Goal: Task Accomplishment & Management: Manage account settings

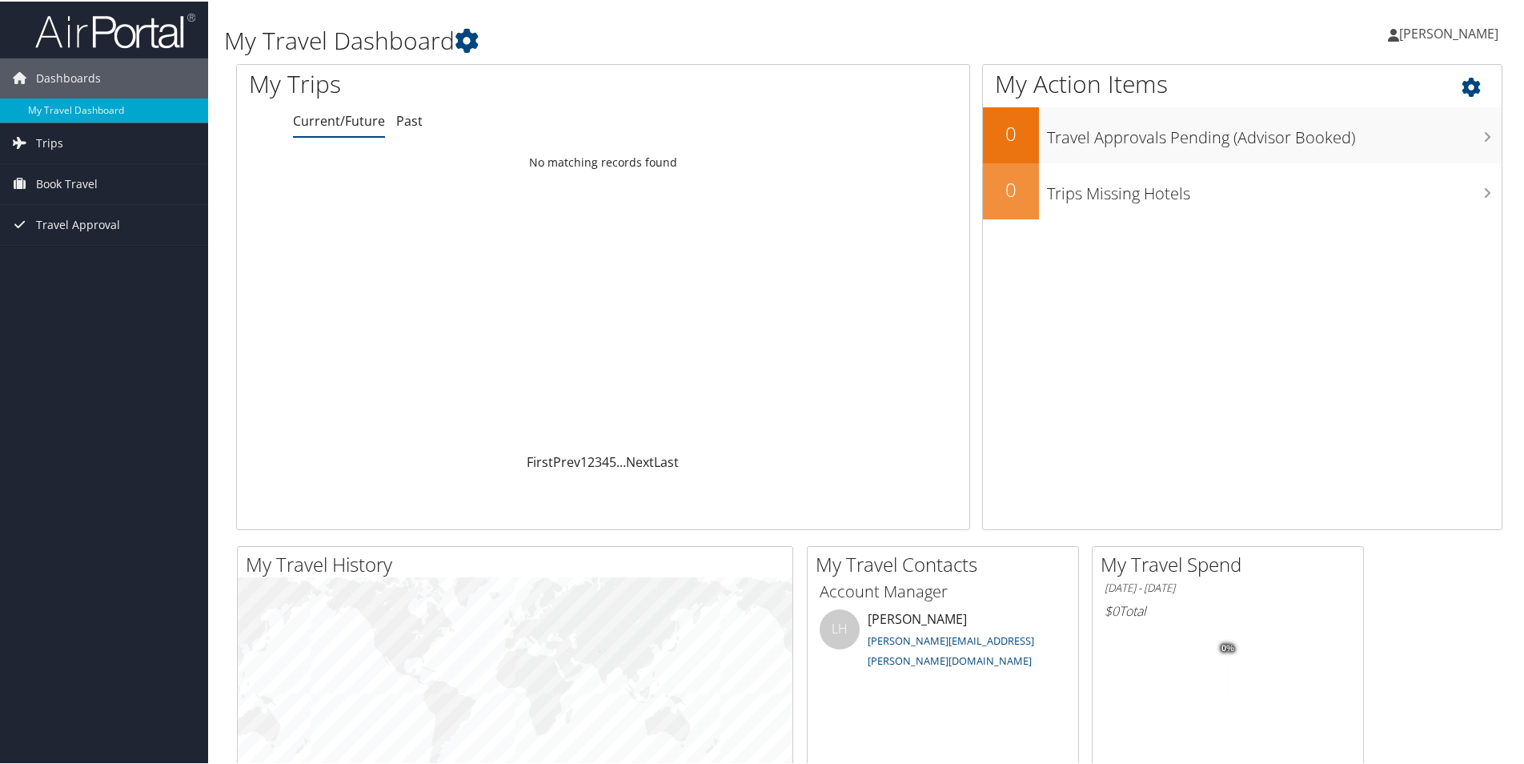
click at [1462, 89] on icon at bounding box center [1485, 81] width 47 height 27
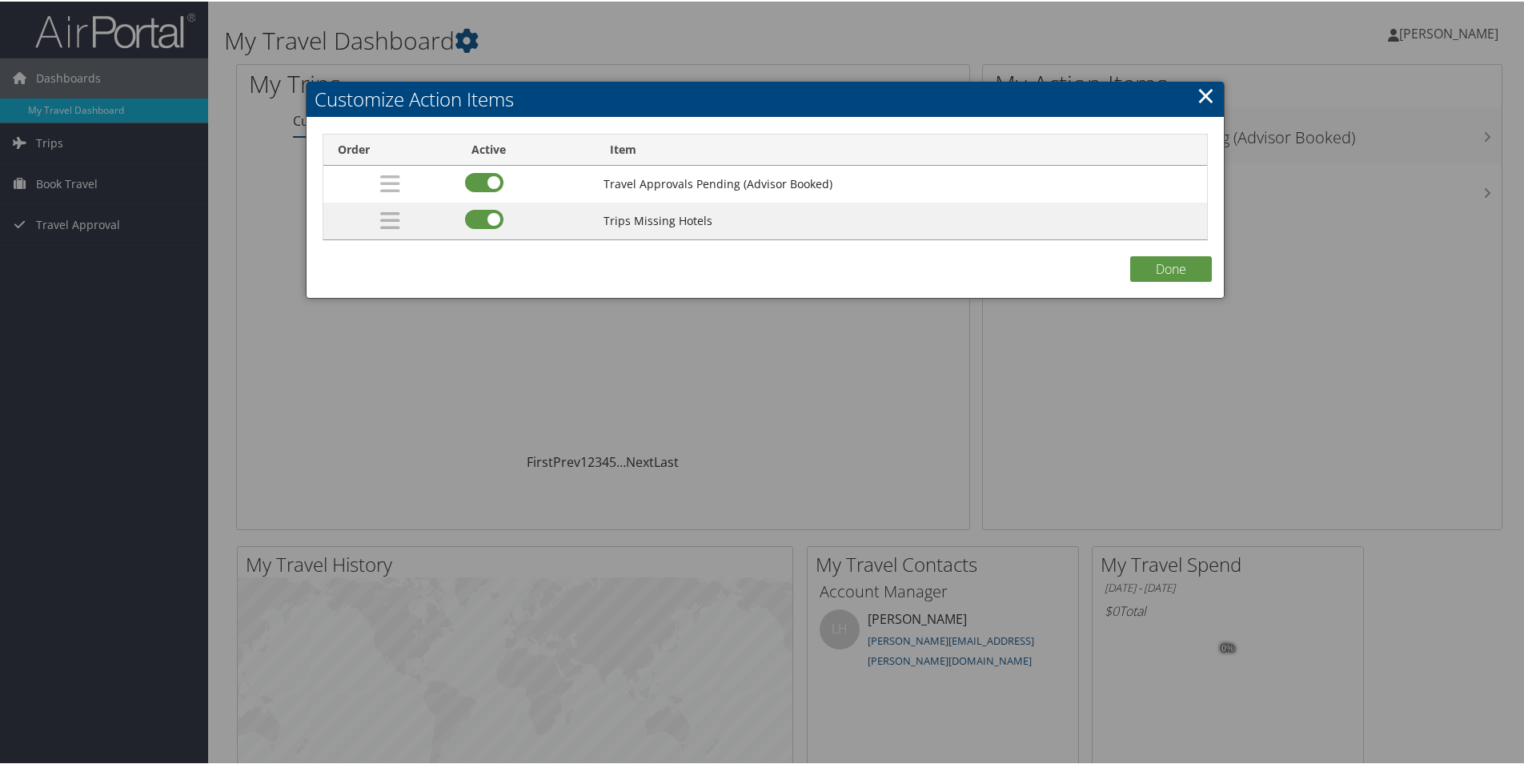
click at [1197, 94] on link "×" at bounding box center [1206, 94] width 18 height 32
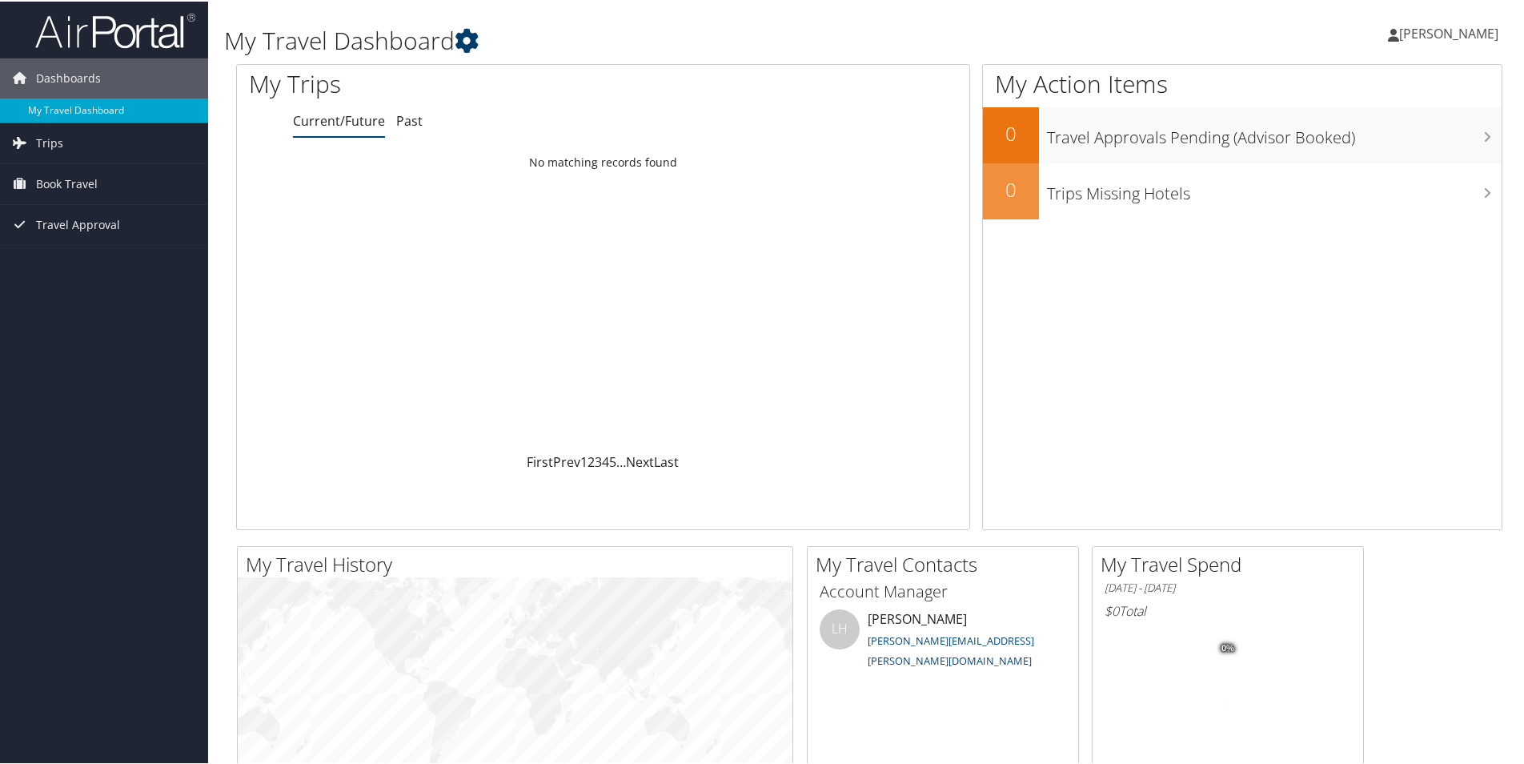
click at [471, 42] on icon at bounding box center [467, 39] width 24 height 24
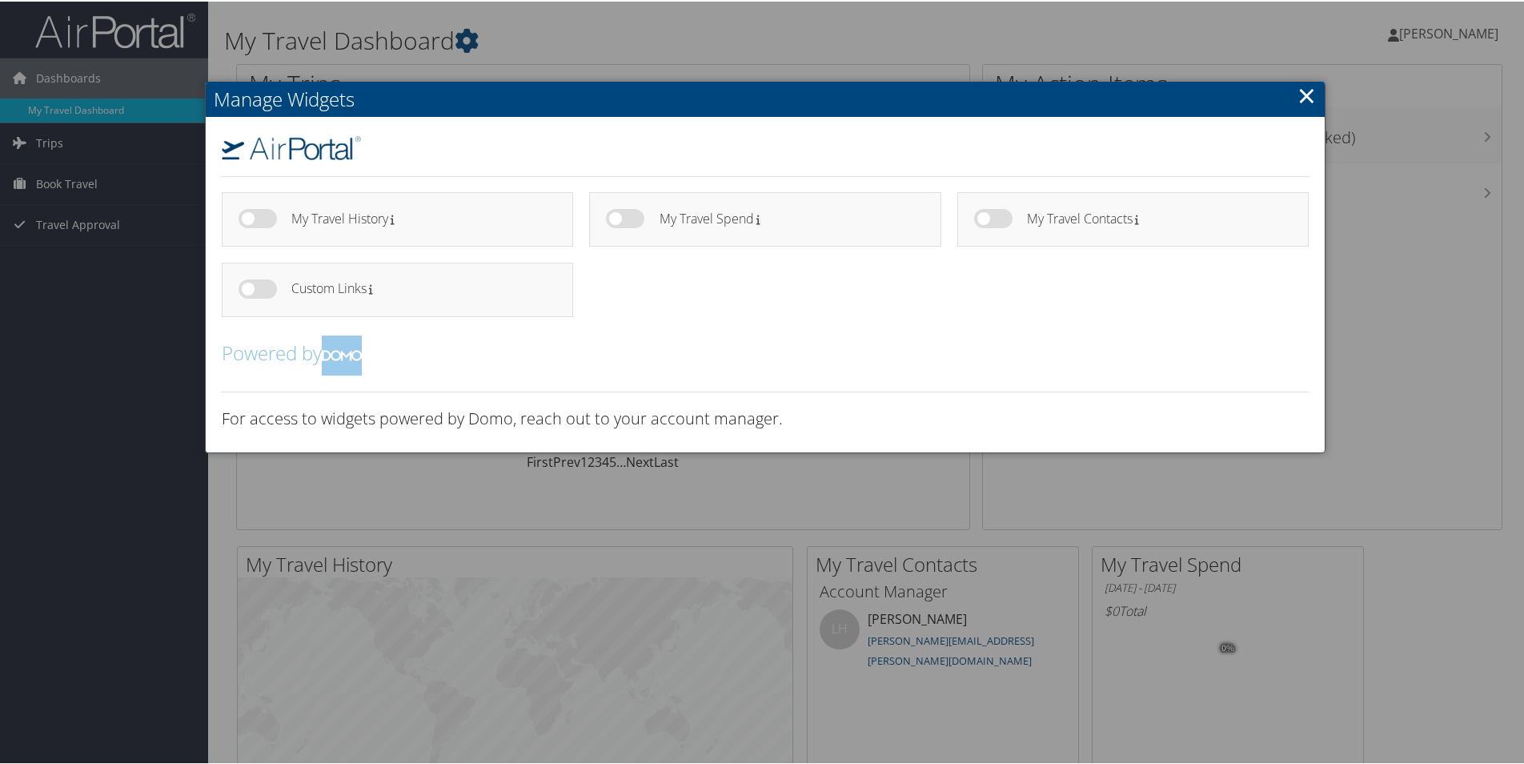
click at [1302, 86] on link "×" at bounding box center [1307, 94] width 18 height 32
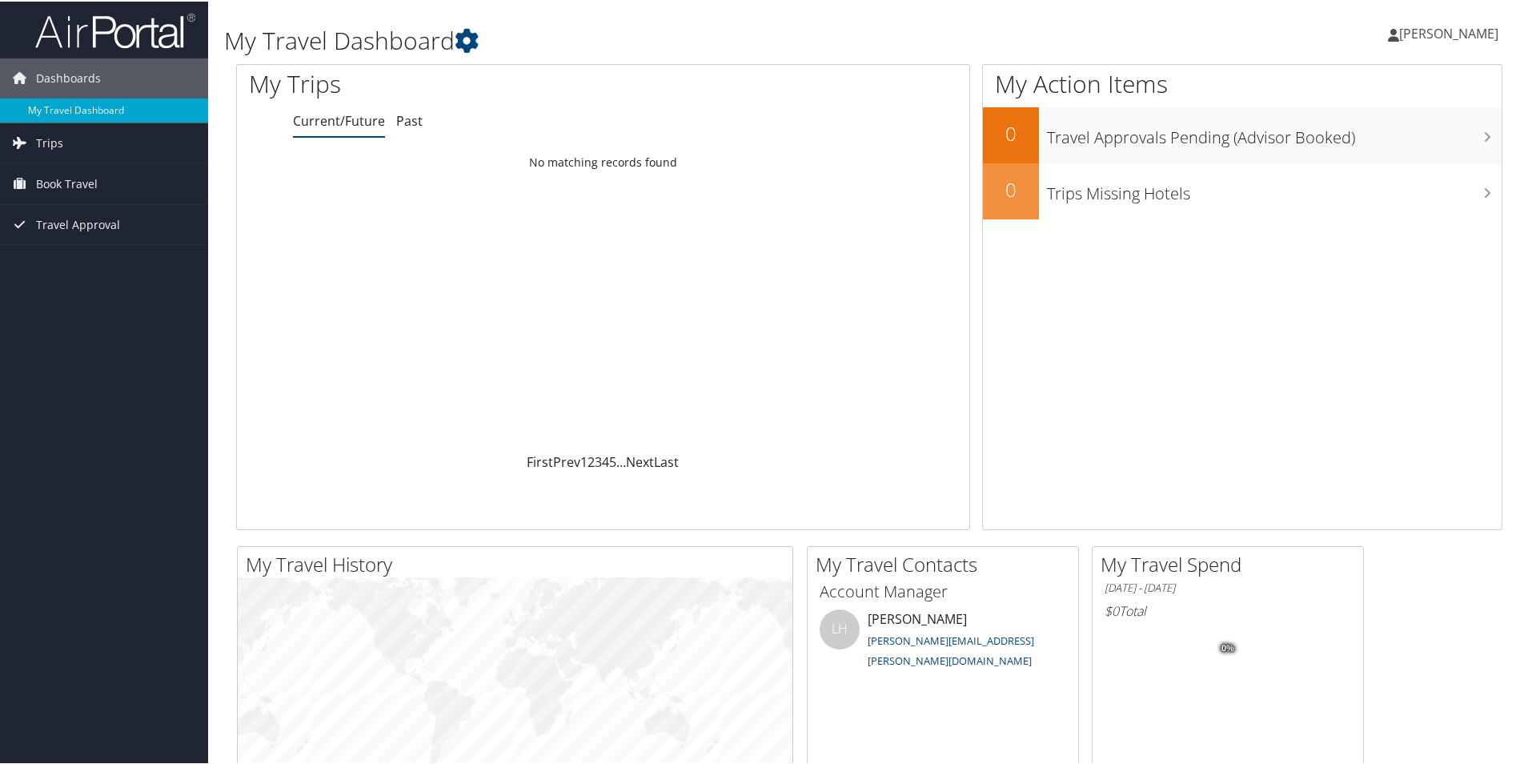
click at [1399, 36] on span "[PERSON_NAME]" at bounding box center [1448, 32] width 99 height 18
click at [1362, 139] on link "View Travel Profile" at bounding box center [1406, 142] width 179 height 27
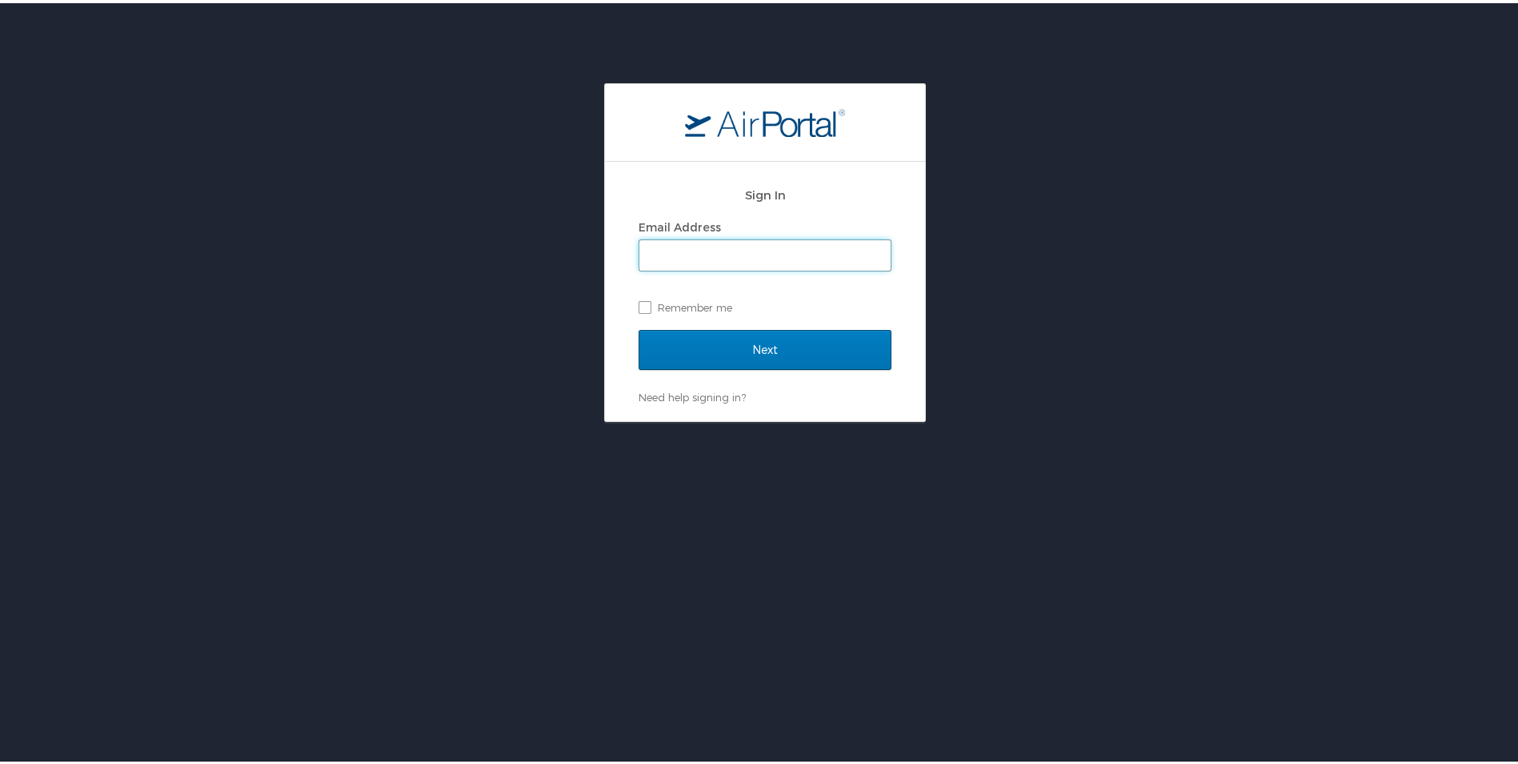
click at [844, 252] on input "Email Address" at bounding box center [765, 252] width 251 height 30
type input "luis.martinez30@autoliv.com"
click at [668, 301] on label "Remember me" at bounding box center [765, 304] width 253 height 24
click at [649, 301] on input "Remember me" at bounding box center [644, 303] width 10 height 10
checkbox input "true"
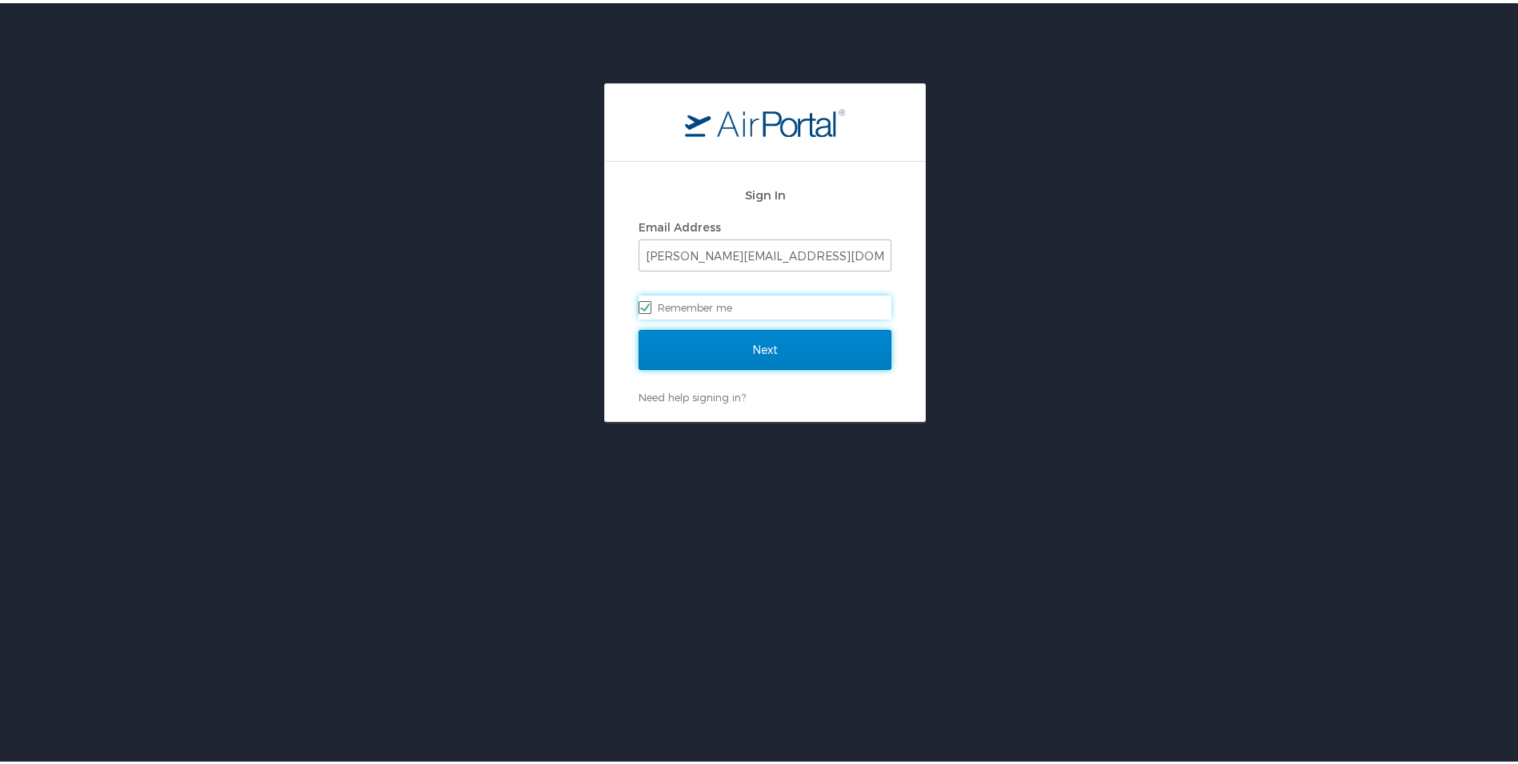
click at [693, 341] on input "Next" at bounding box center [765, 347] width 253 height 40
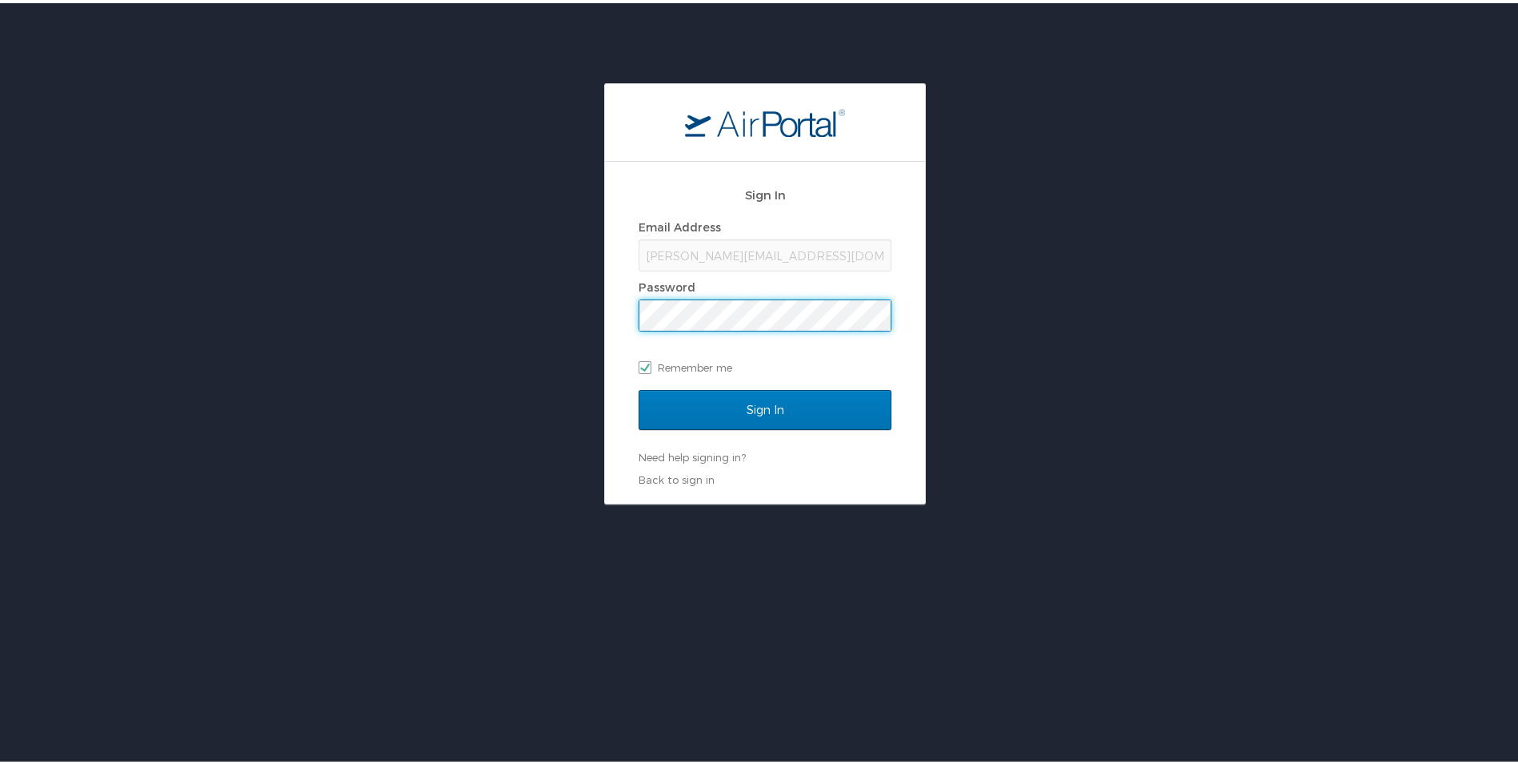
click at [639, 387] on input "Sign In" at bounding box center [765, 407] width 253 height 40
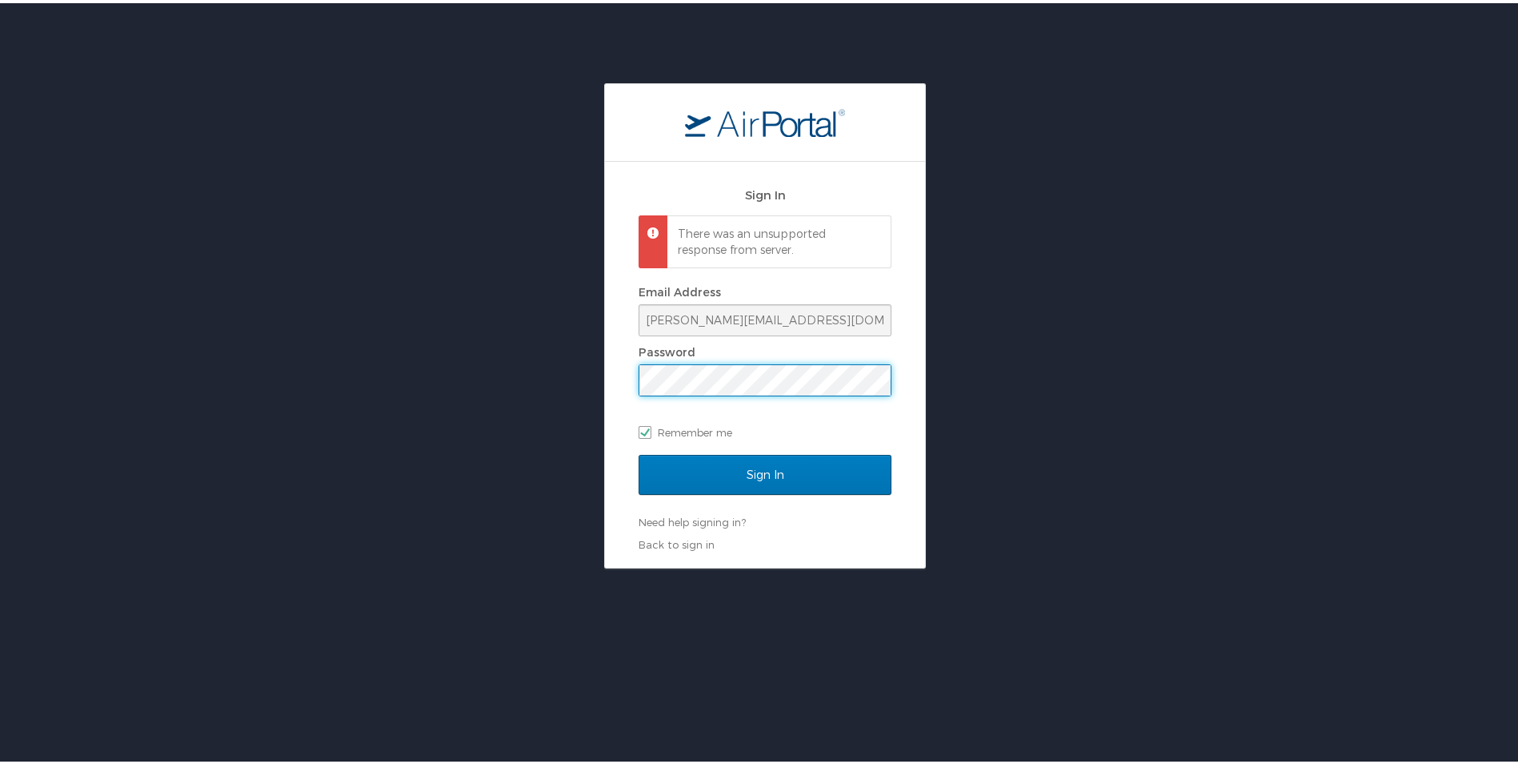
click at [639, 451] on input "Sign In" at bounding box center [765, 471] width 253 height 40
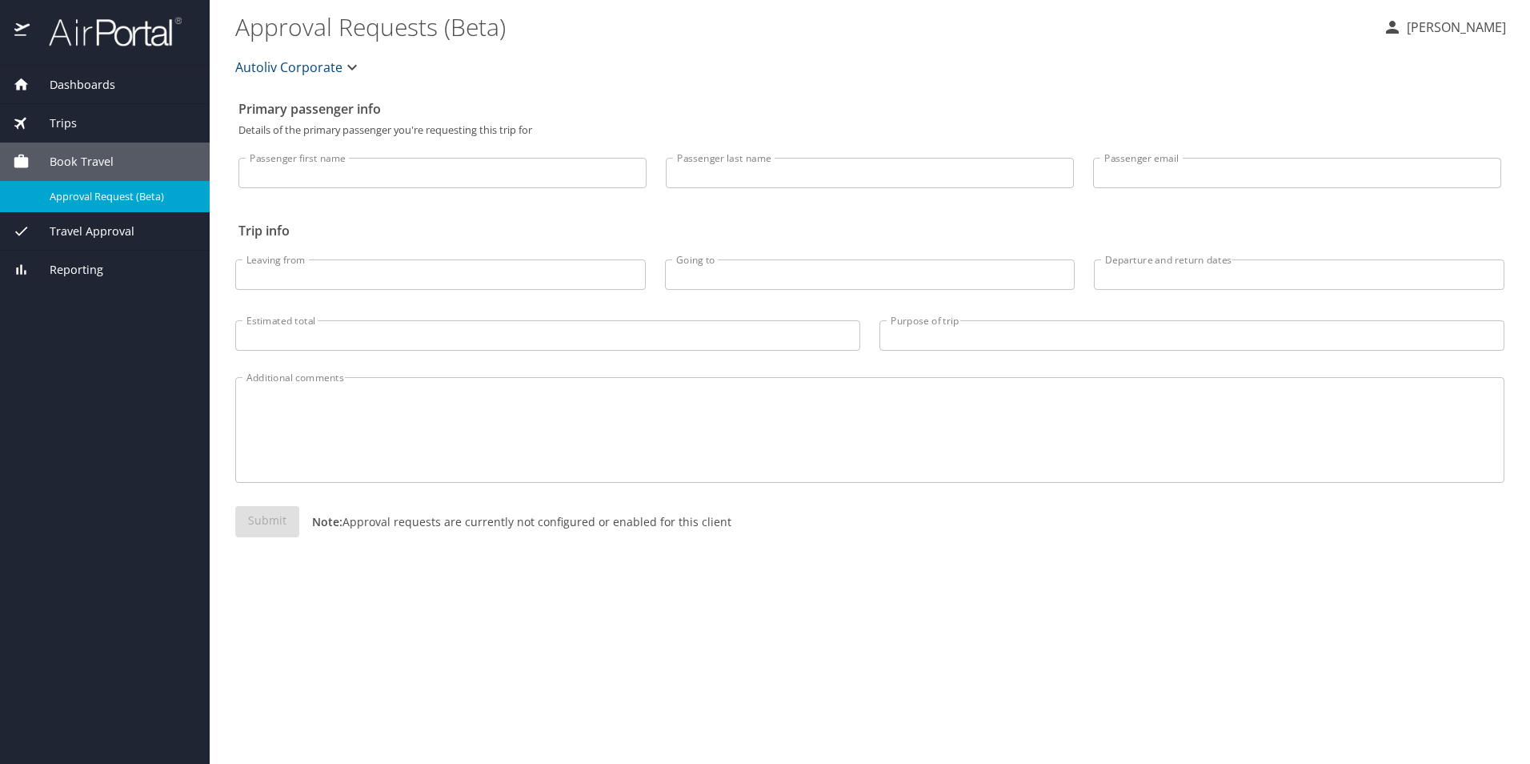
click at [119, 91] on div "Dashboards" at bounding box center [105, 85] width 184 height 18
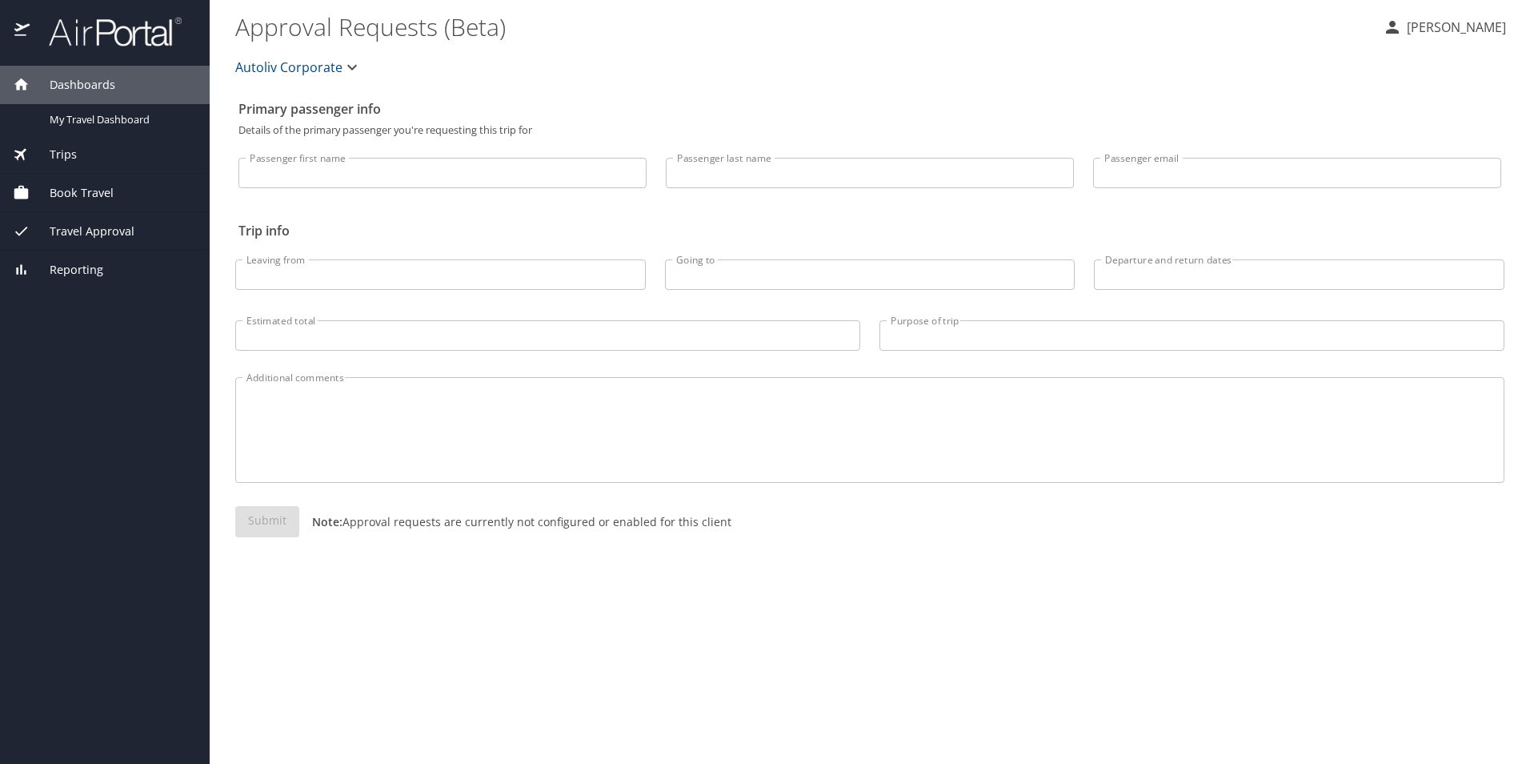
click at [348, 70] on icon "button" at bounding box center [352, 67] width 19 height 19
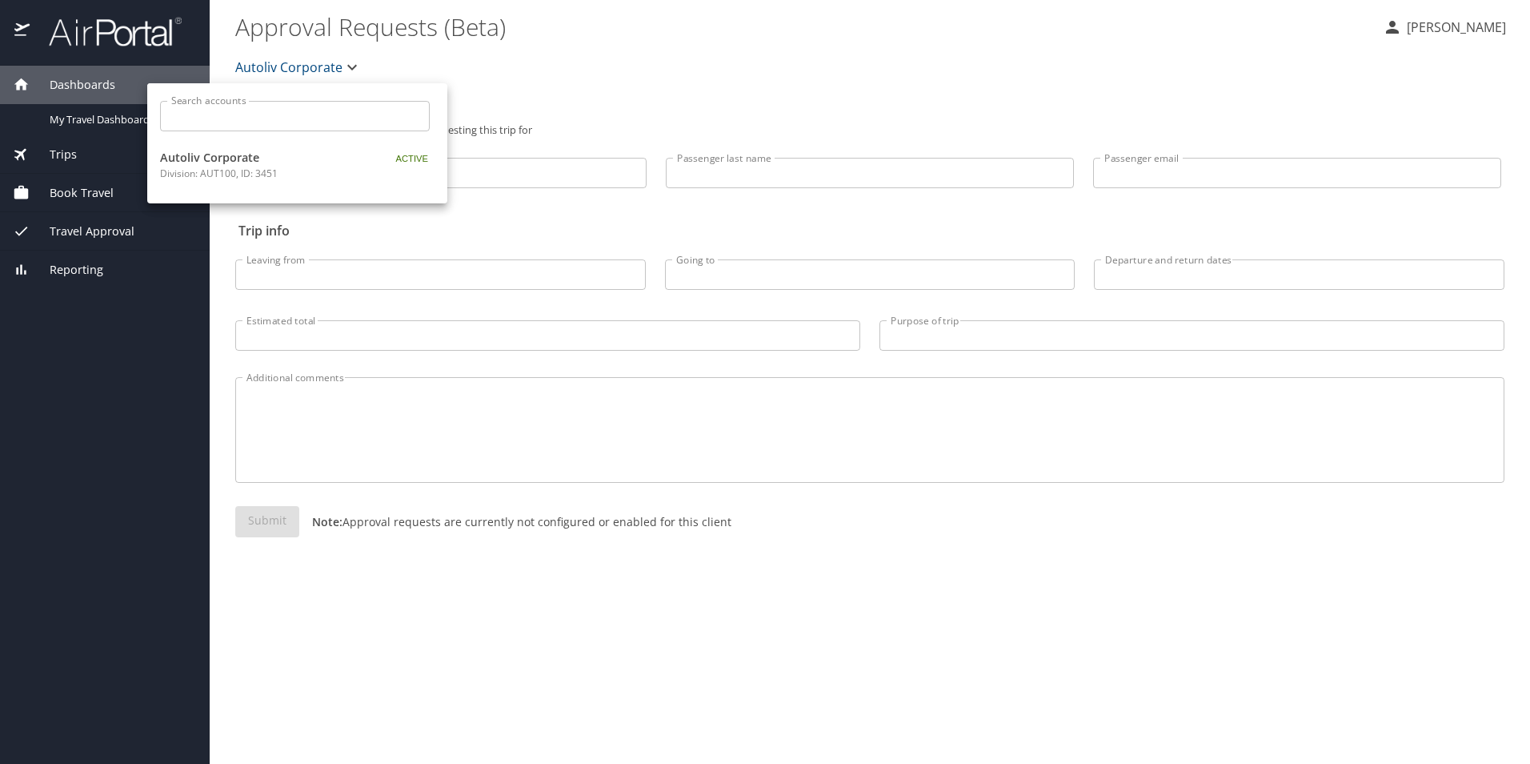
click at [348, 70] on div at bounding box center [765, 382] width 1530 height 764
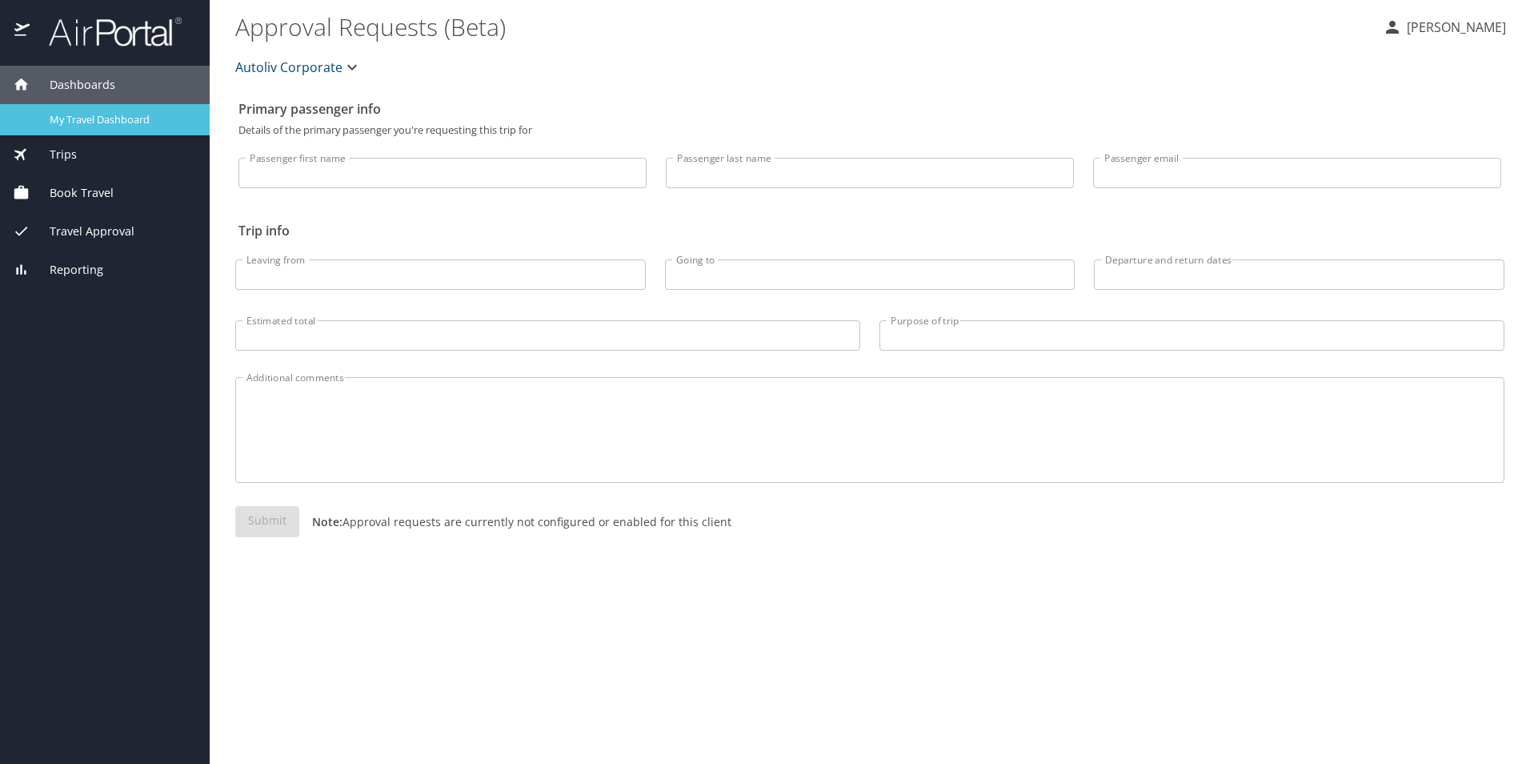
click at [103, 122] on span "My Travel Dashboard" at bounding box center [120, 119] width 141 height 15
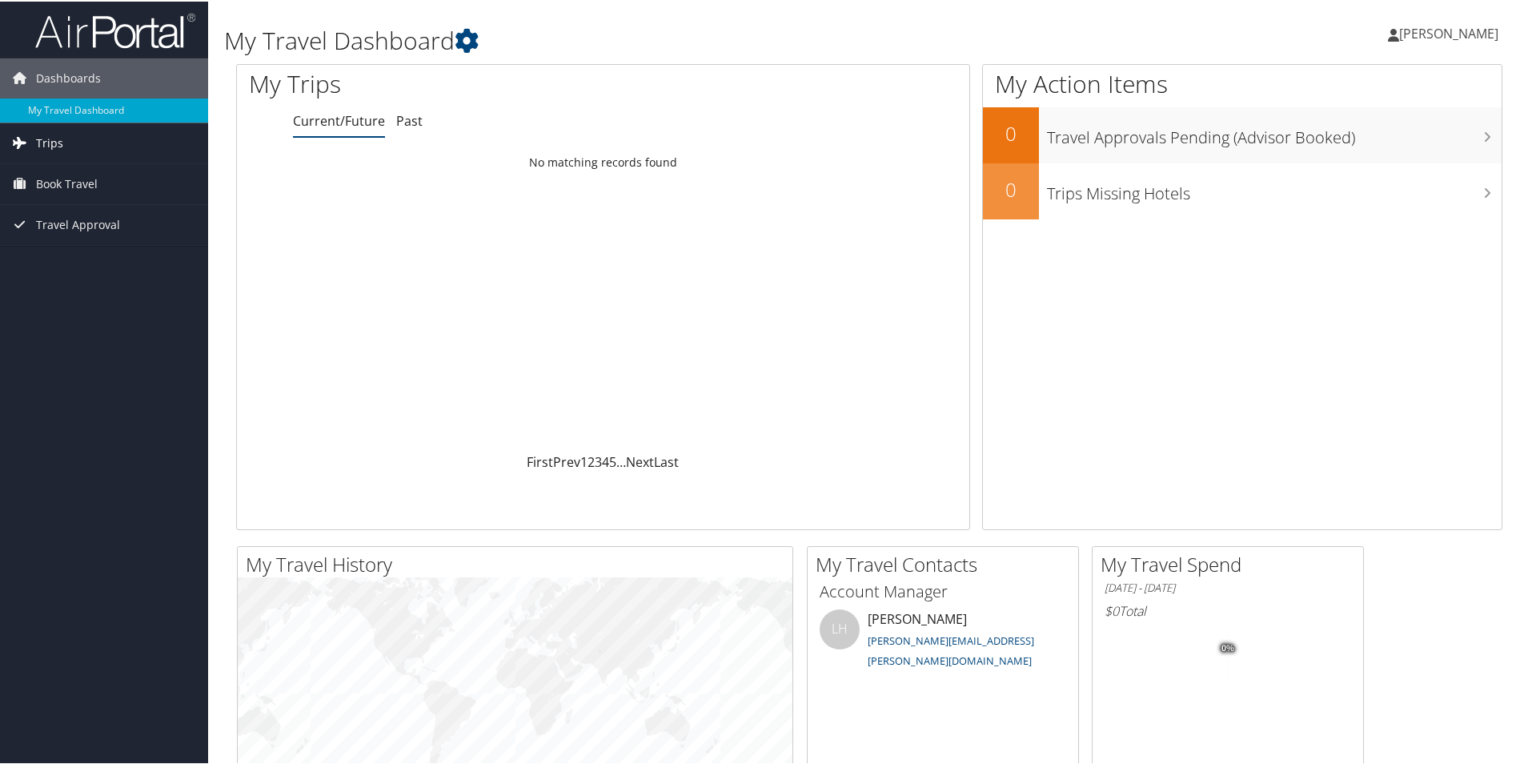
click at [65, 139] on link "Trips" at bounding box center [104, 142] width 208 height 40
click at [74, 248] on span "Book Travel" at bounding box center [67, 255] width 62 height 40
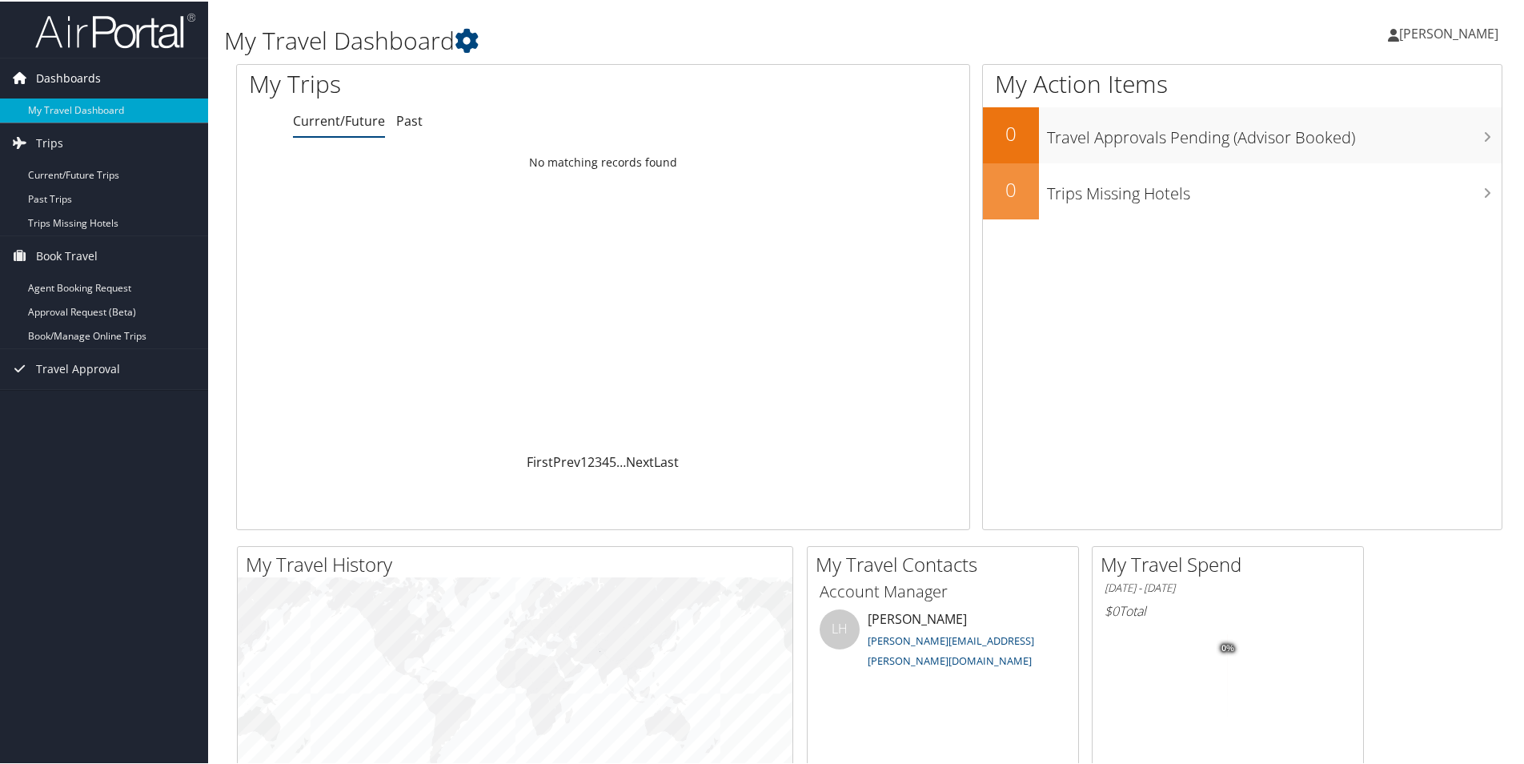
click at [68, 72] on span "Dashboards" at bounding box center [68, 77] width 65 height 40
click at [74, 110] on link "My Travel Dashboard" at bounding box center [104, 109] width 208 height 24
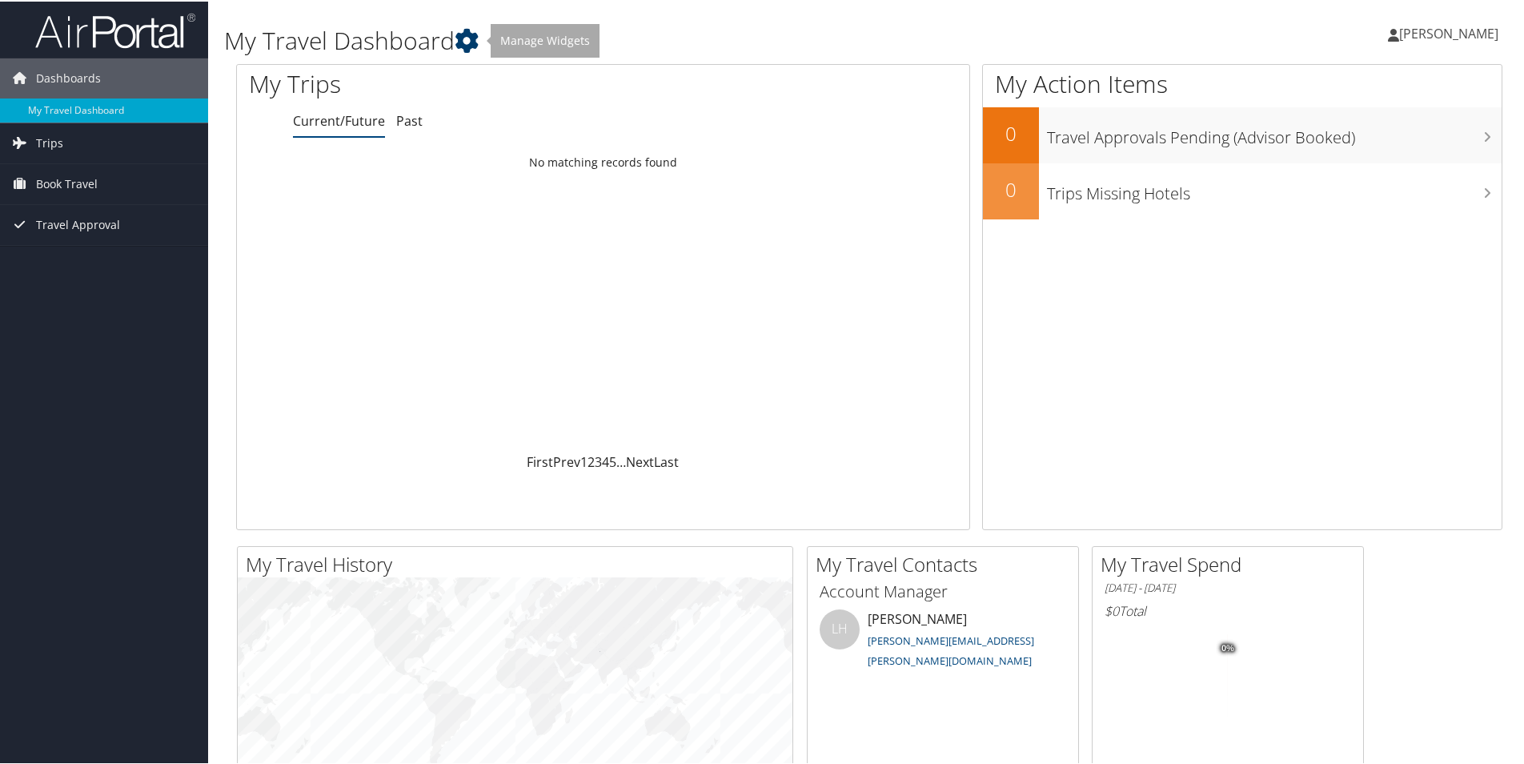
click at [467, 43] on icon at bounding box center [467, 39] width 24 height 24
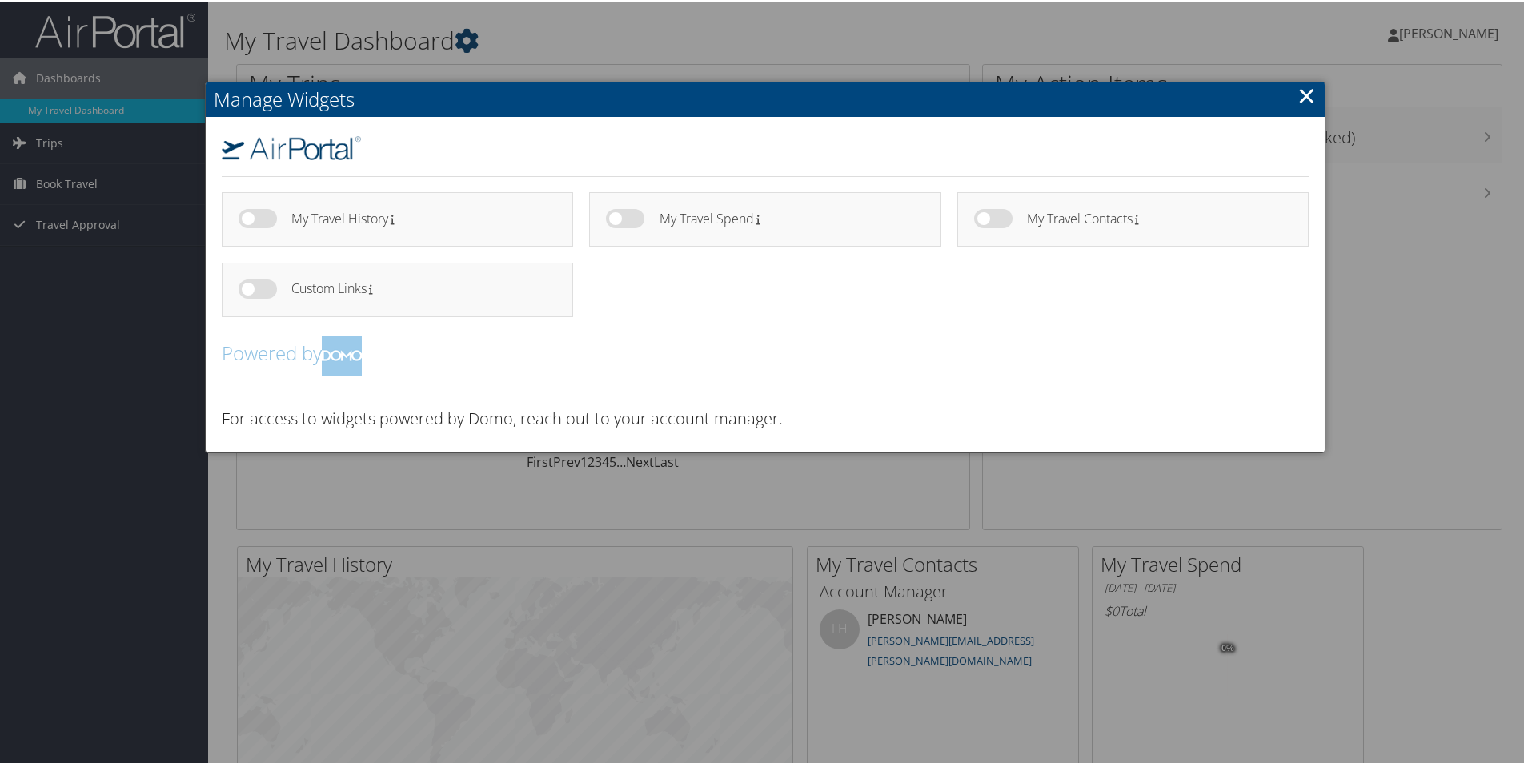
click at [467, 43] on div at bounding box center [765, 382] width 1530 height 764
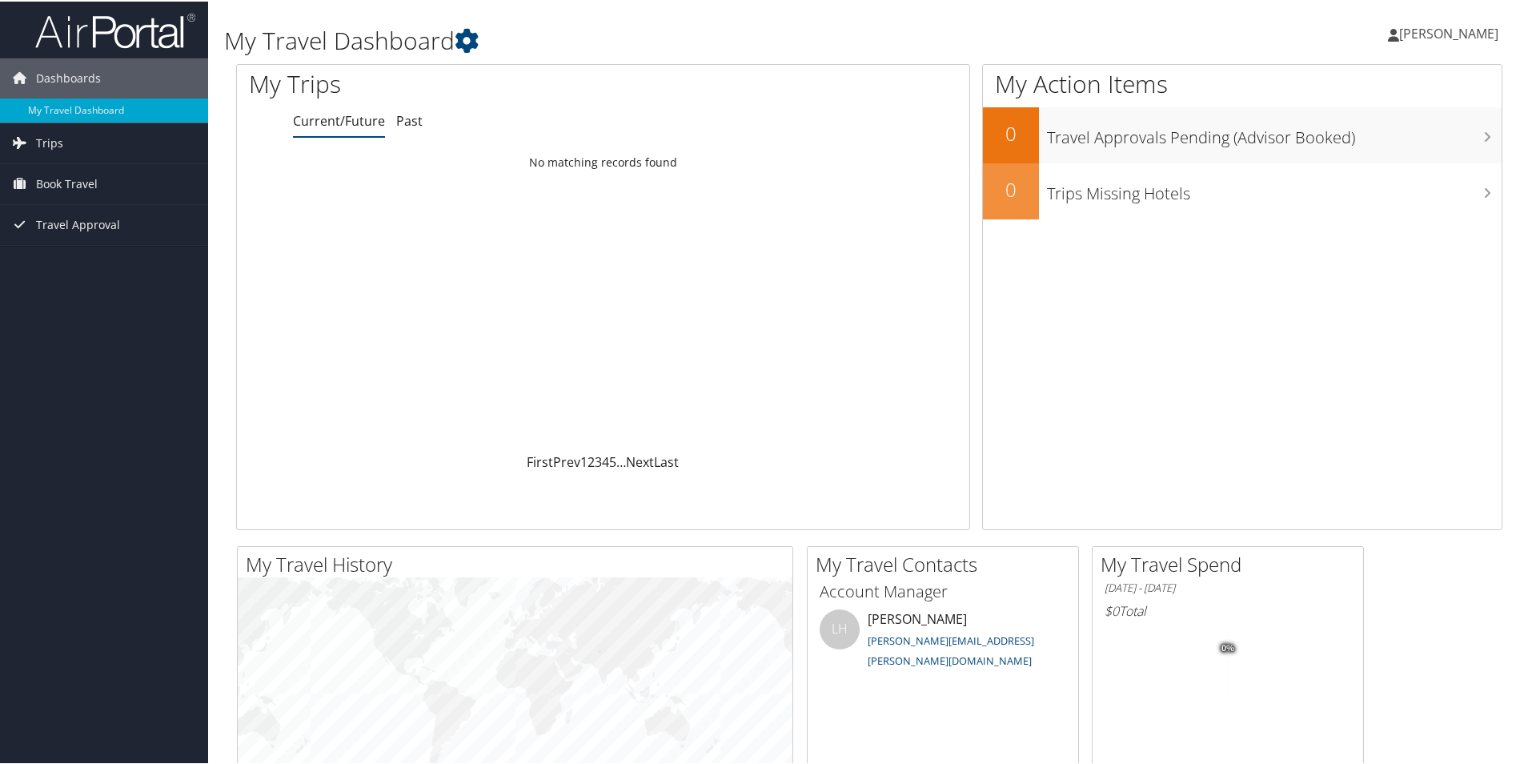
click at [1399, 30] on span "[PERSON_NAME]" at bounding box center [1448, 32] width 99 height 18
click at [1362, 147] on link "View Travel Profile" at bounding box center [1406, 142] width 179 height 27
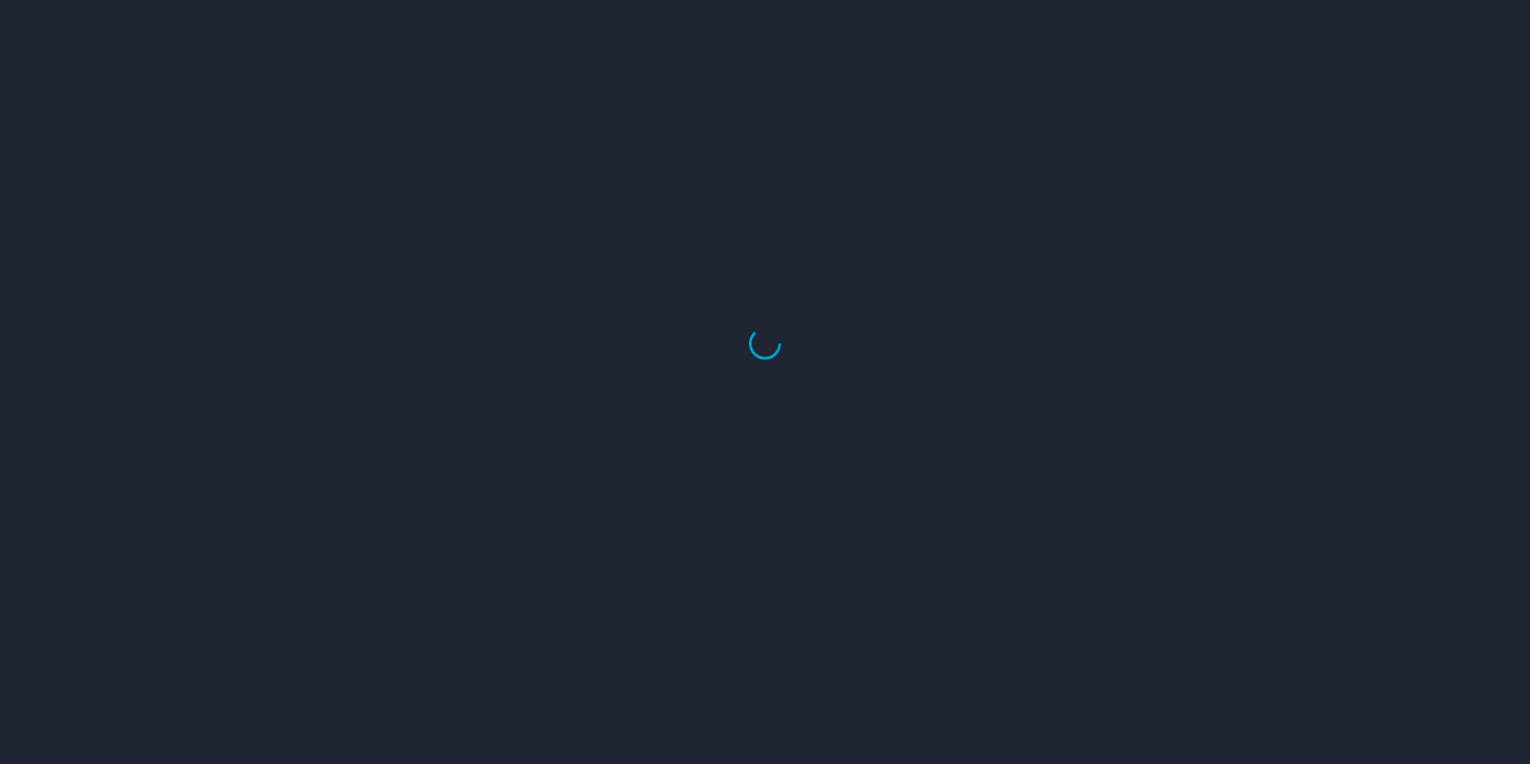
select select "US"
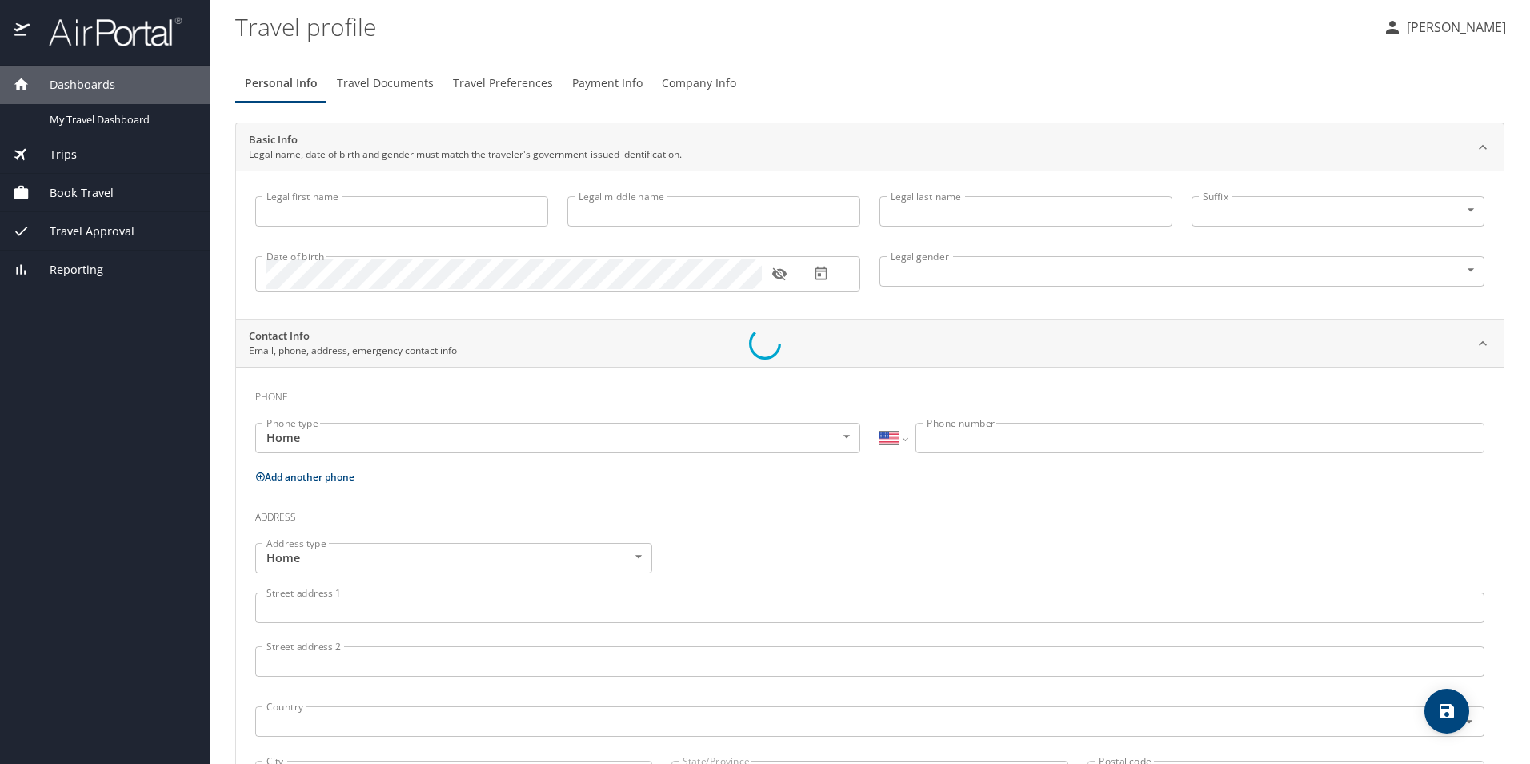
type input "[PERSON_NAME]"
type input "Sr"
type input "[DEMOGRAPHIC_DATA]"
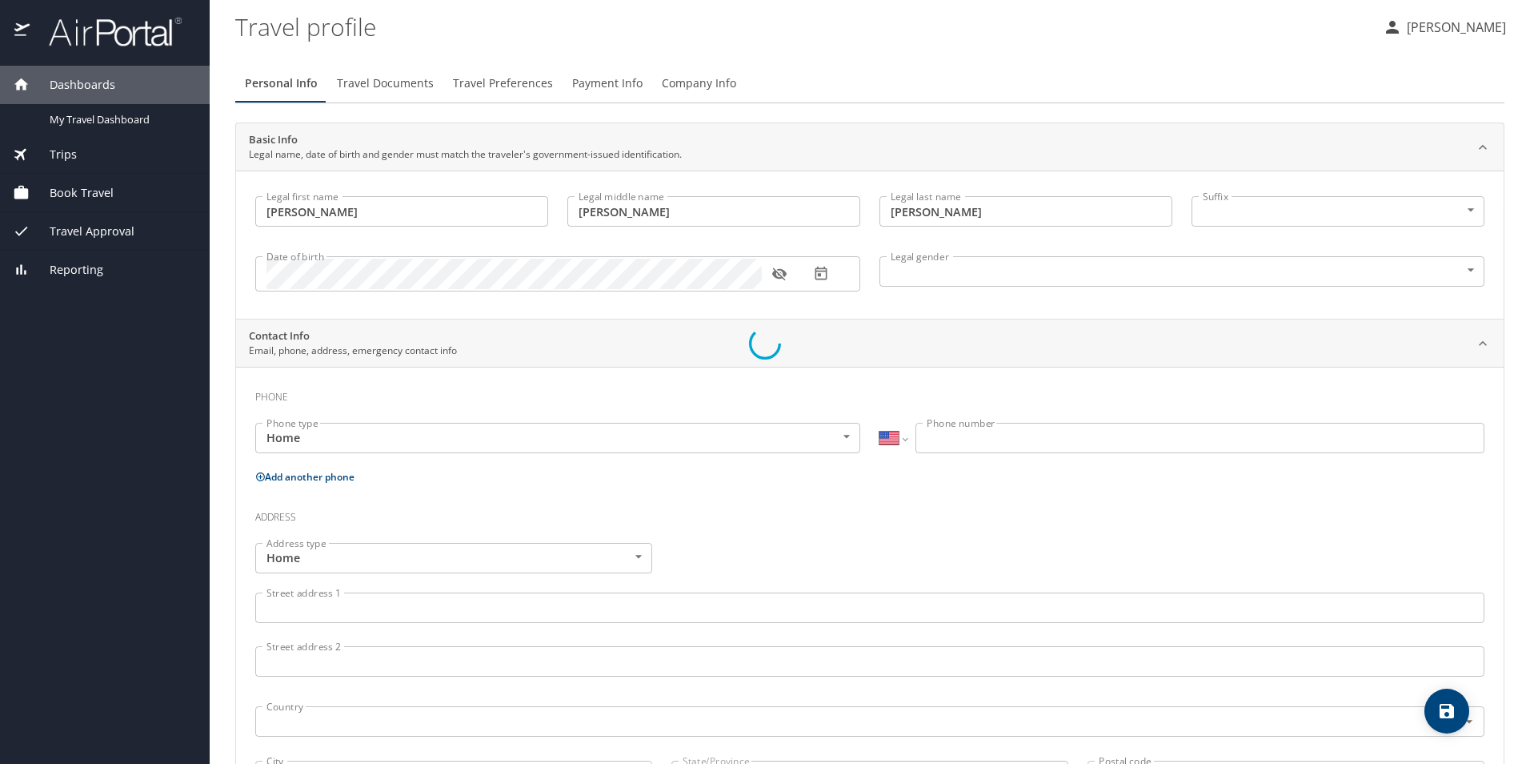
select select "MX"
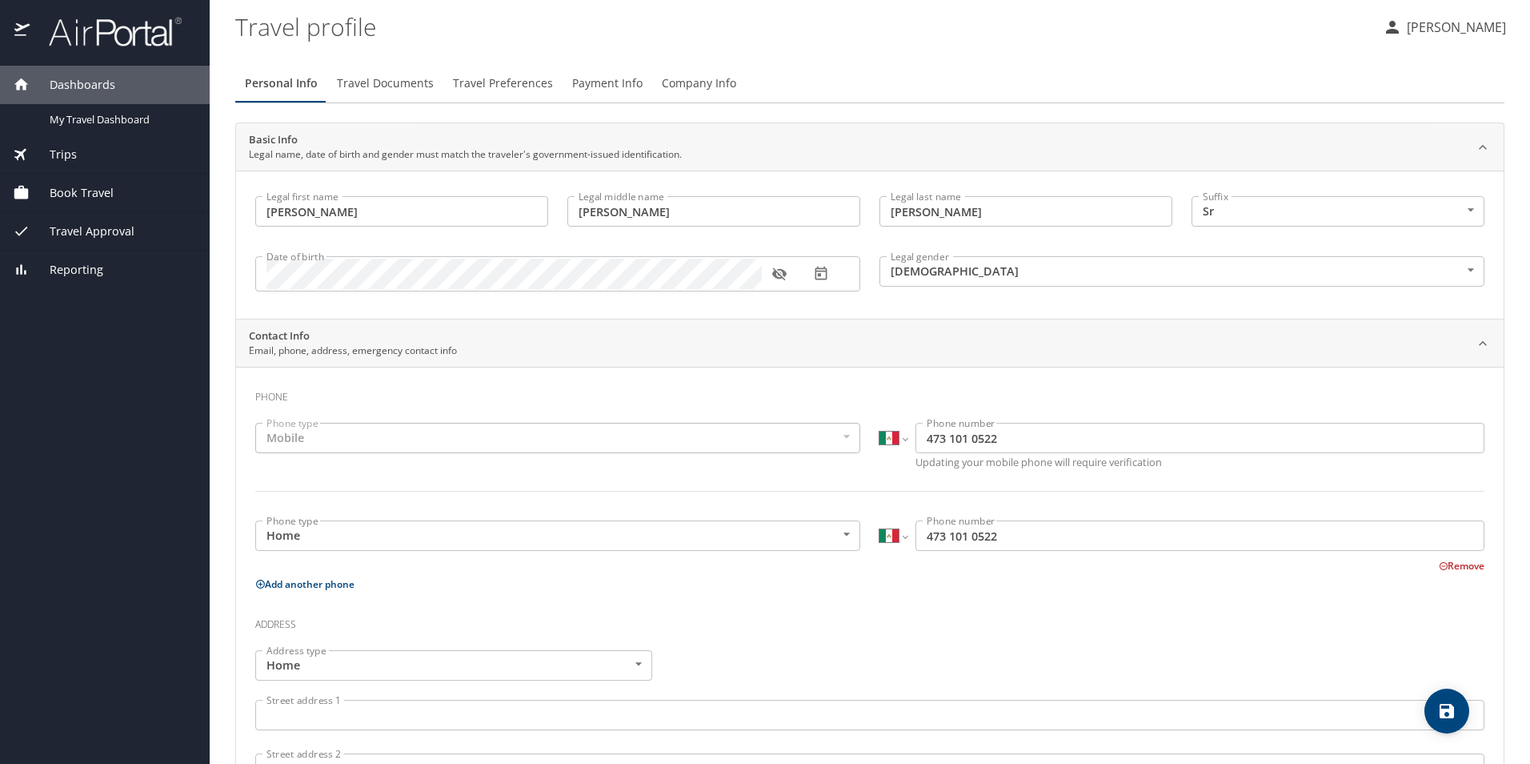
click at [775, 273] on icon "button" at bounding box center [779, 274] width 14 height 13
click at [775, 273] on icon "button" at bounding box center [779, 274] width 14 height 10
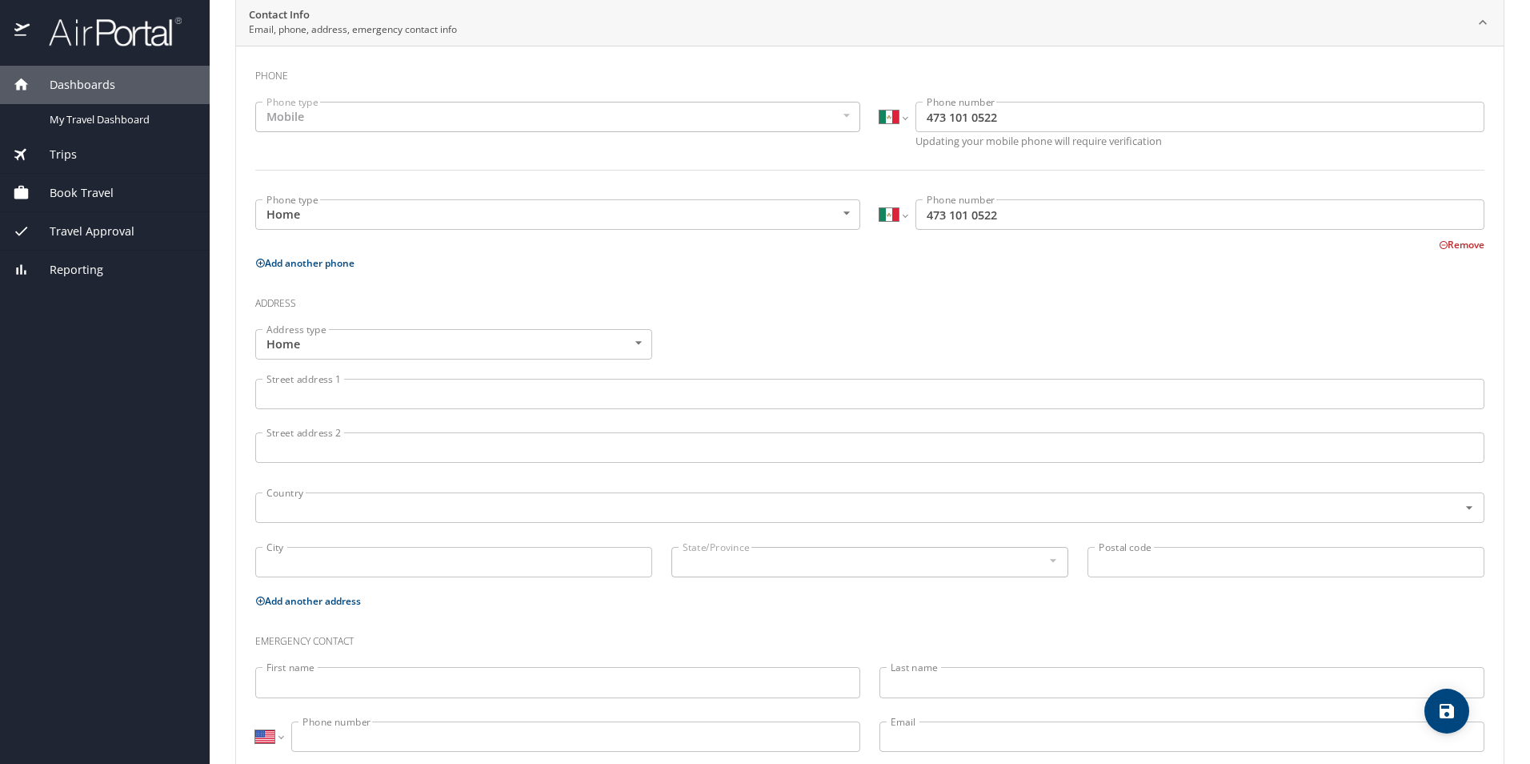
scroll to position [362, 0]
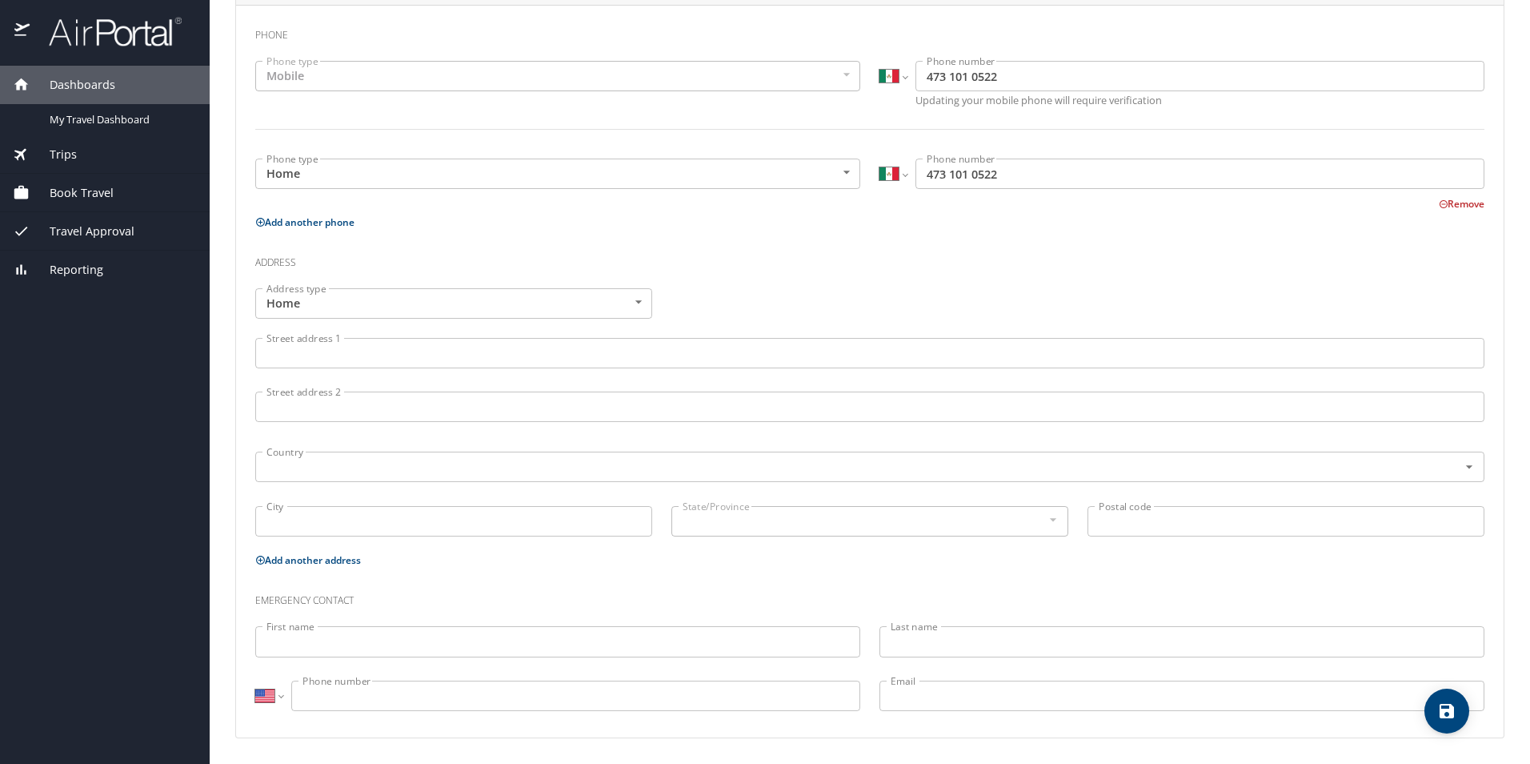
click at [1442, 718] on icon "save" at bounding box center [1447, 710] width 19 height 19
select select "MX"
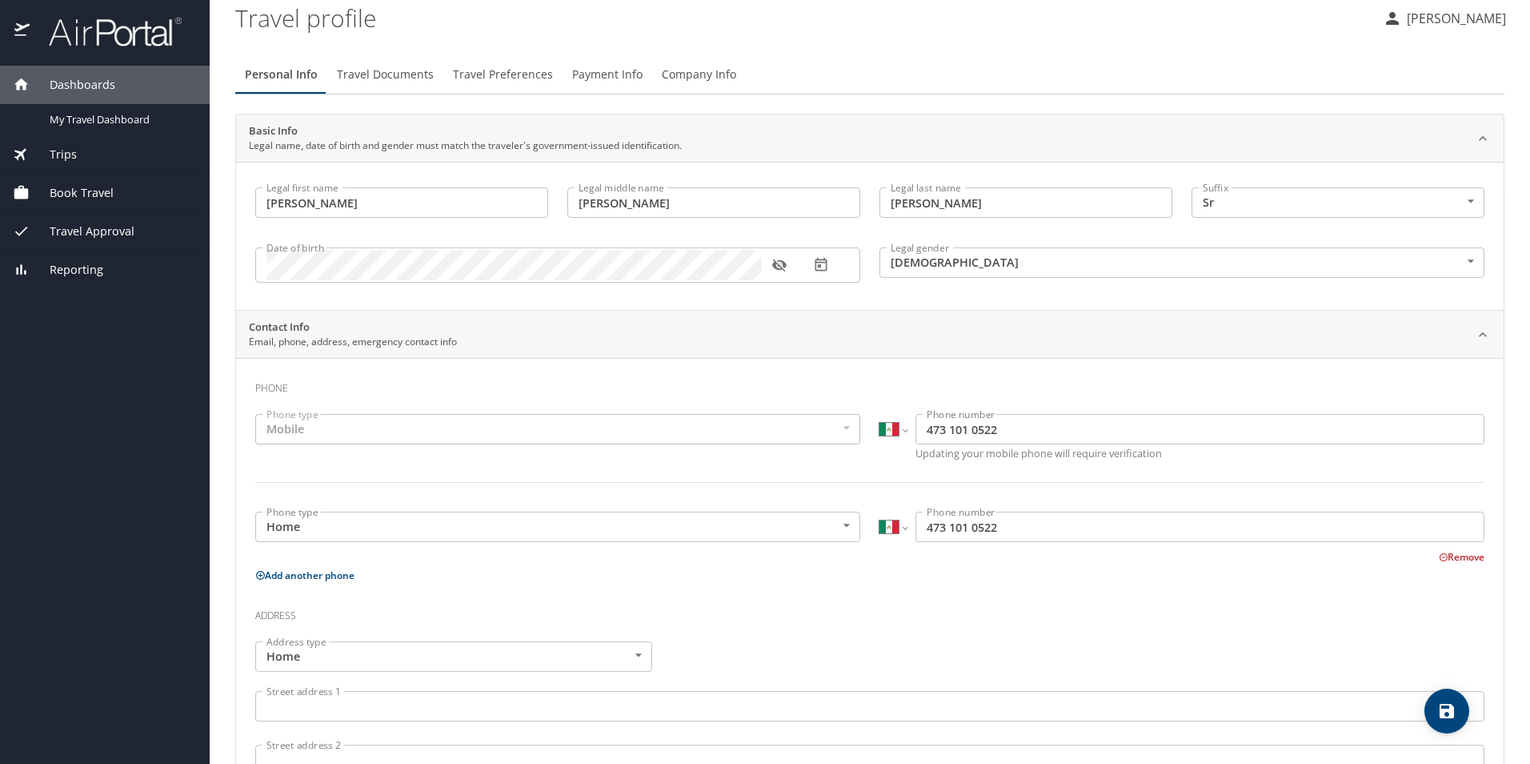
scroll to position [0, 0]
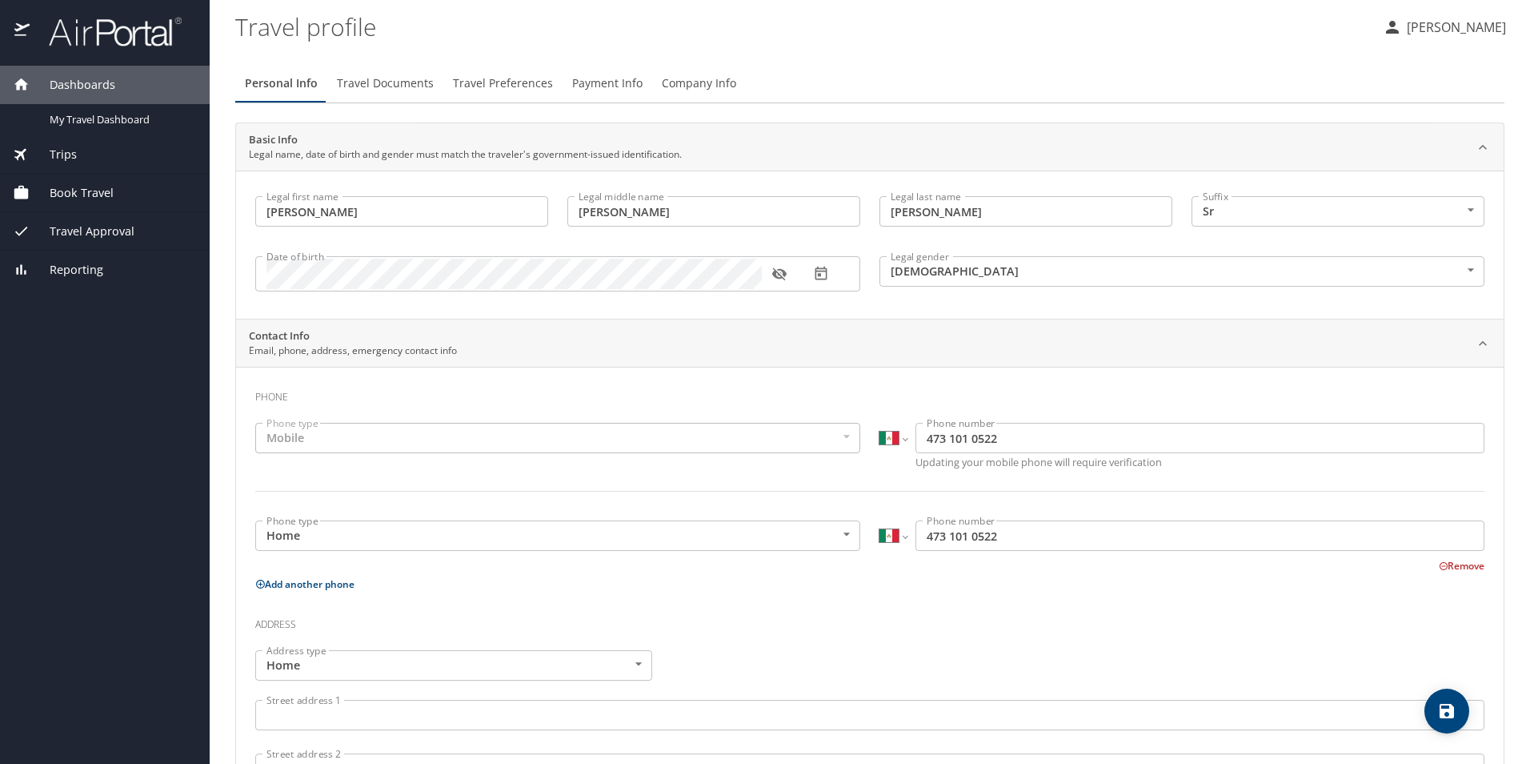
click at [403, 77] on span "Travel Documents" at bounding box center [385, 84] width 97 height 20
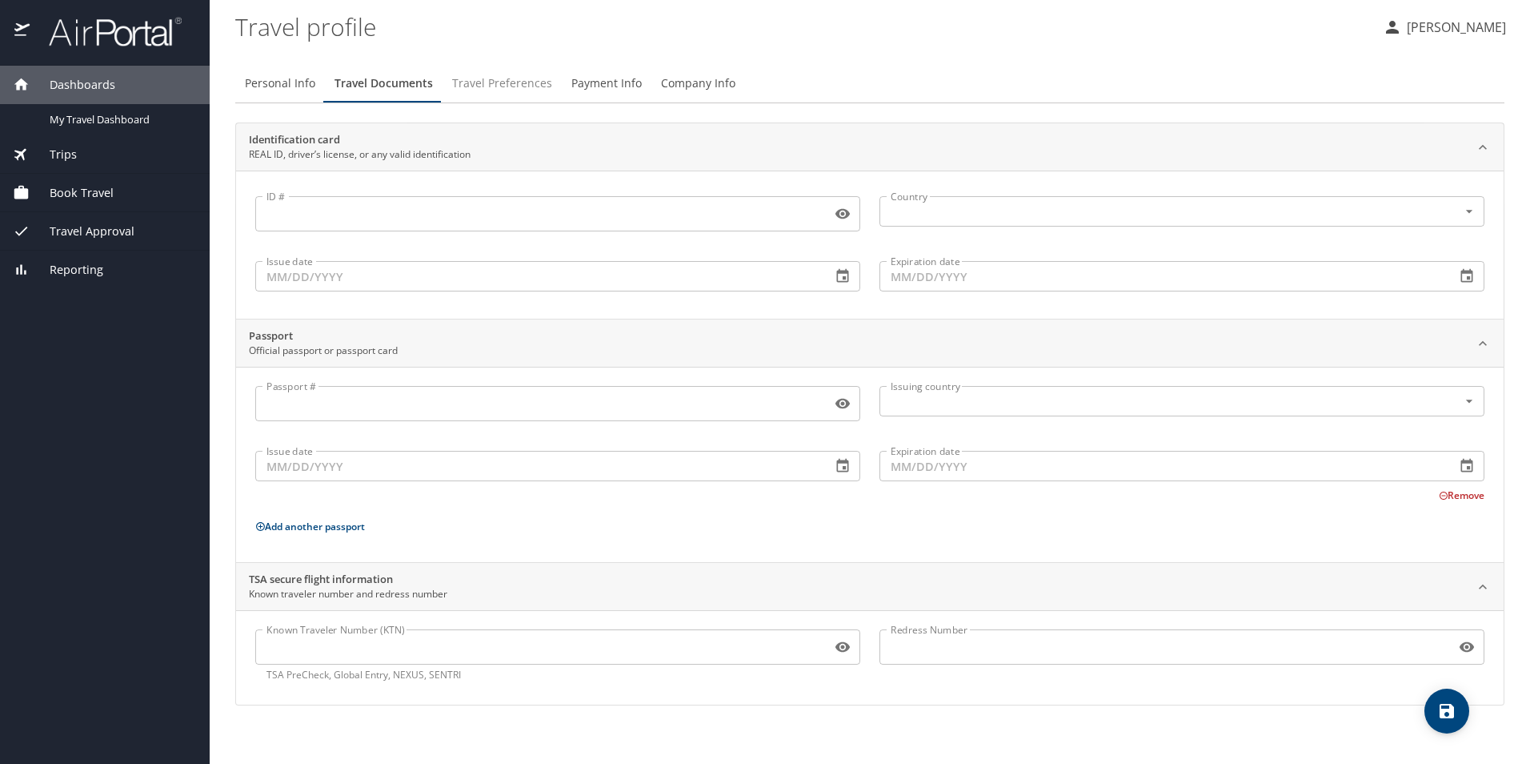
click at [503, 81] on span "Travel Preferences" at bounding box center [502, 84] width 100 height 20
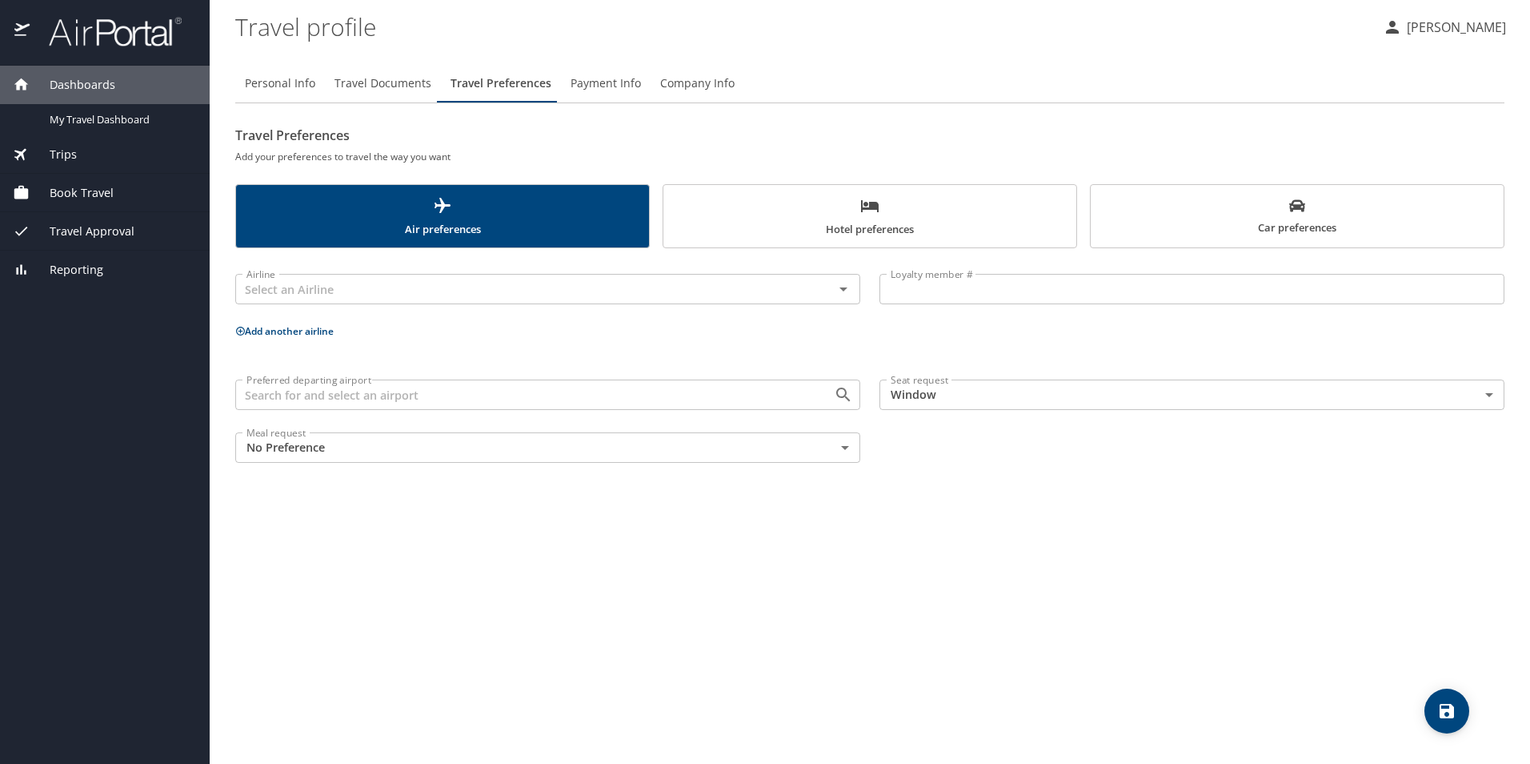
click at [410, 82] on span "Travel Documents" at bounding box center [383, 84] width 97 height 20
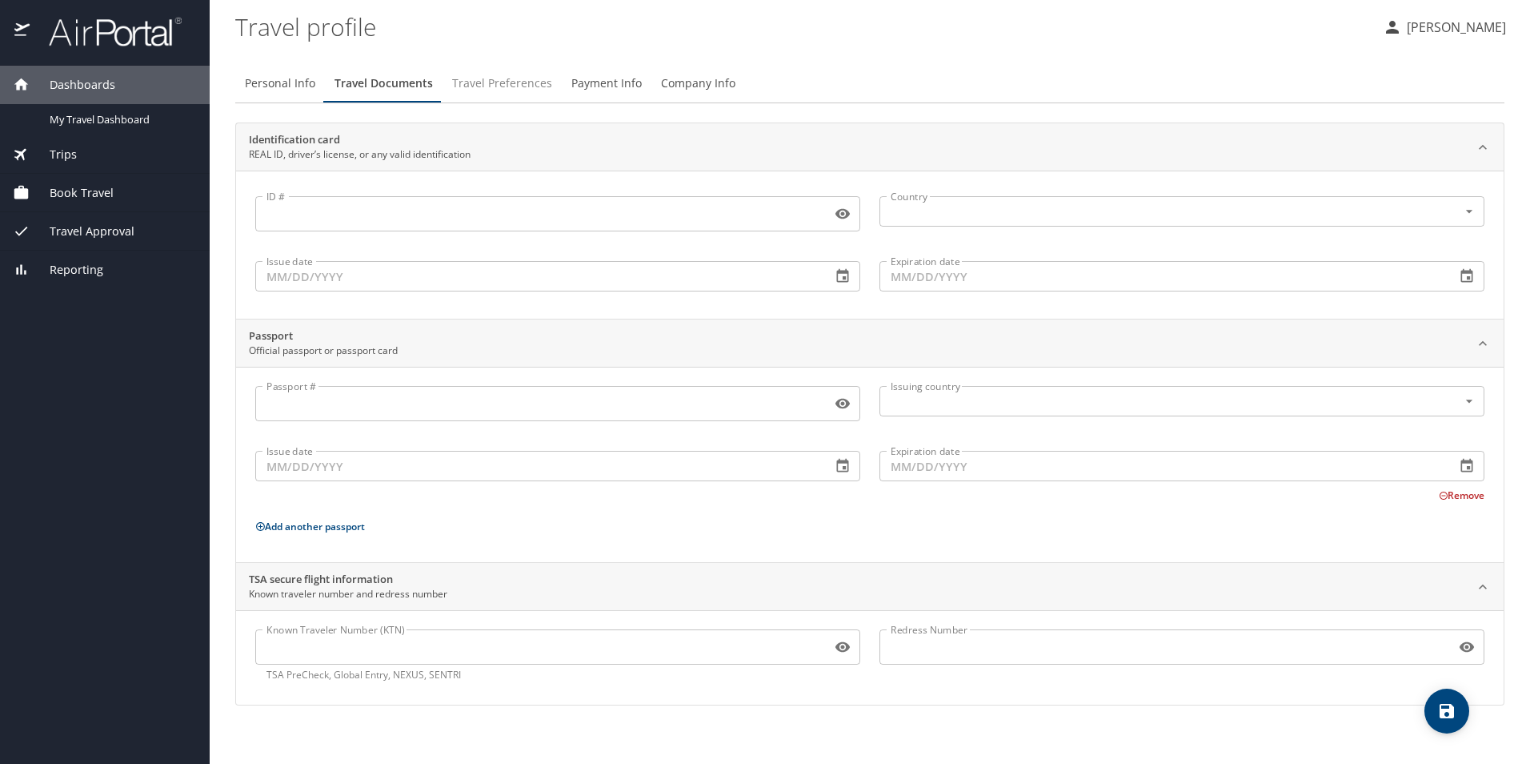
click at [510, 89] on span "Travel Preferences" at bounding box center [502, 84] width 100 height 20
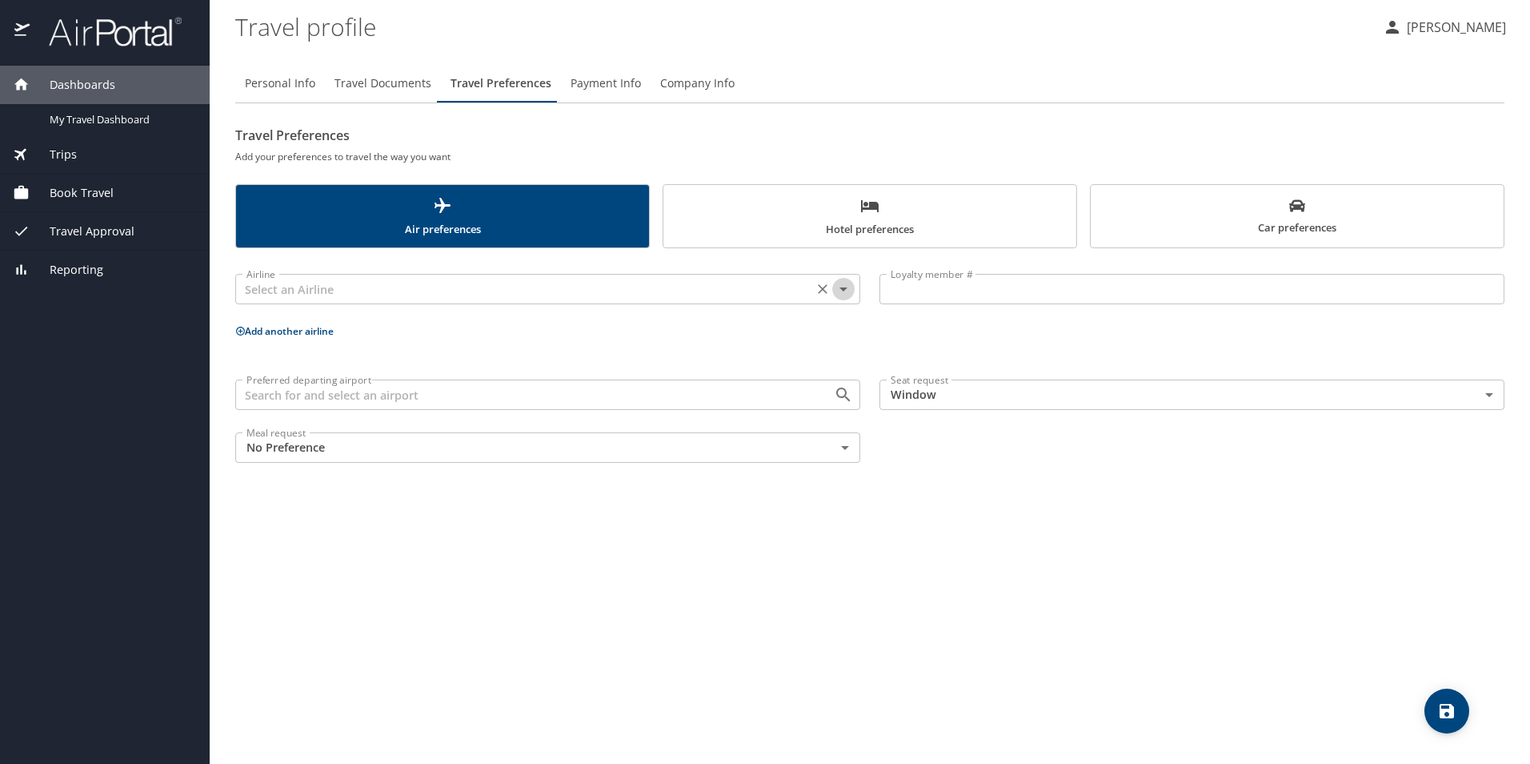
click at [842, 290] on icon "Open" at bounding box center [844, 289] width 8 height 4
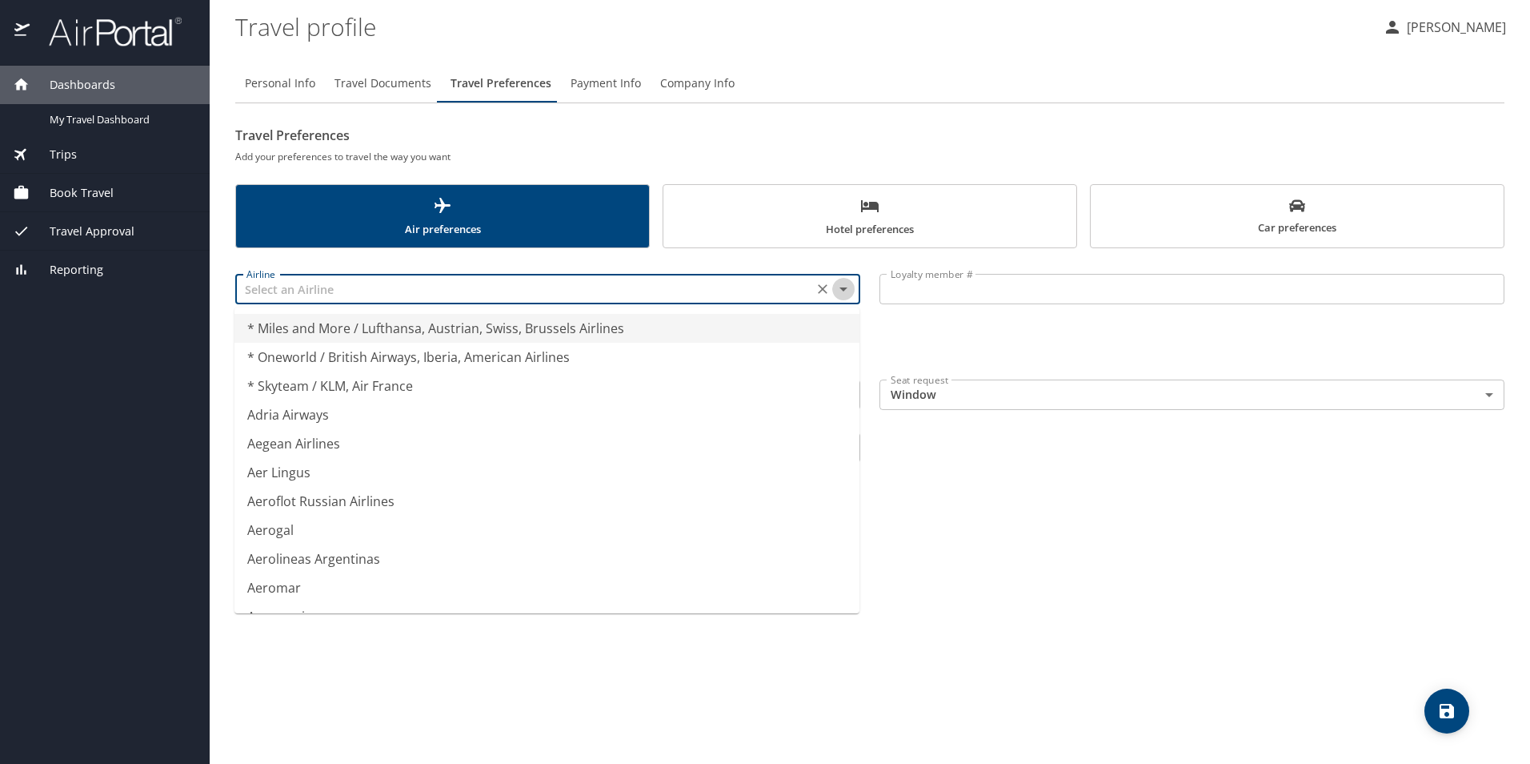
click at [842, 290] on icon "Close" at bounding box center [844, 289] width 8 height 4
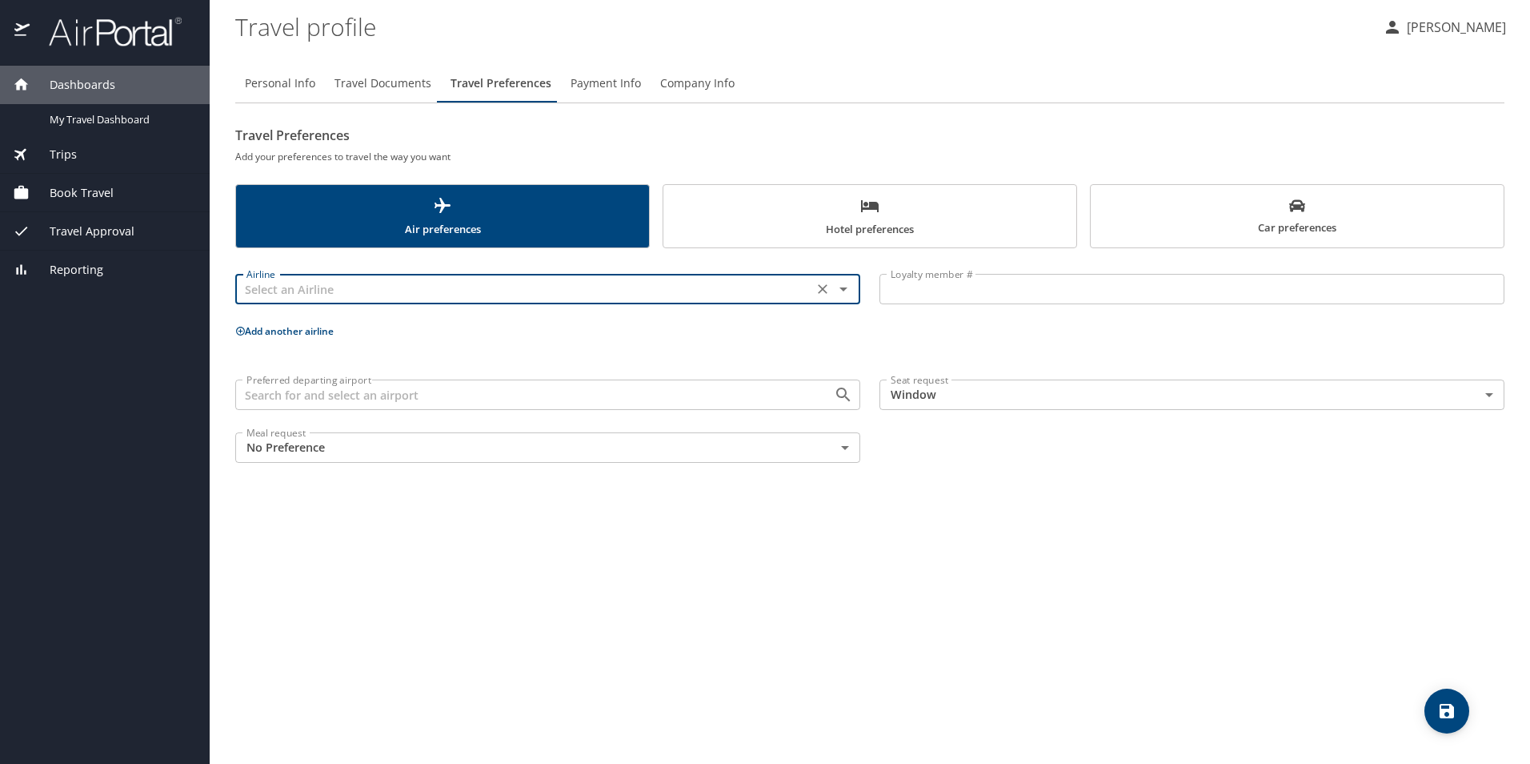
click at [897, 297] on input "Loyalty member #" at bounding box center [1192, 289] width 625 height 30
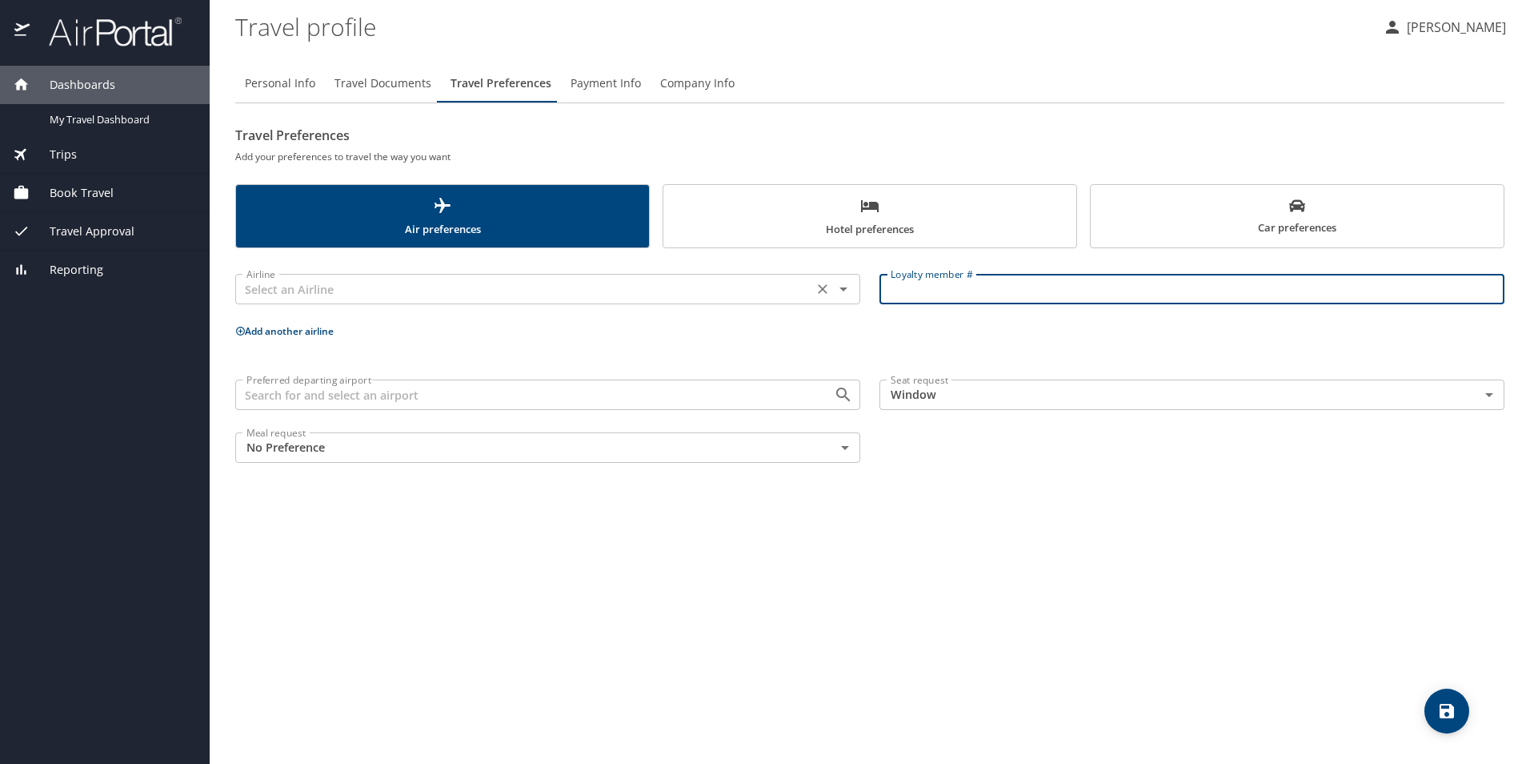
click at [841, 292] on icon "Open" at bounding box center [843, 288] width 19 height 19
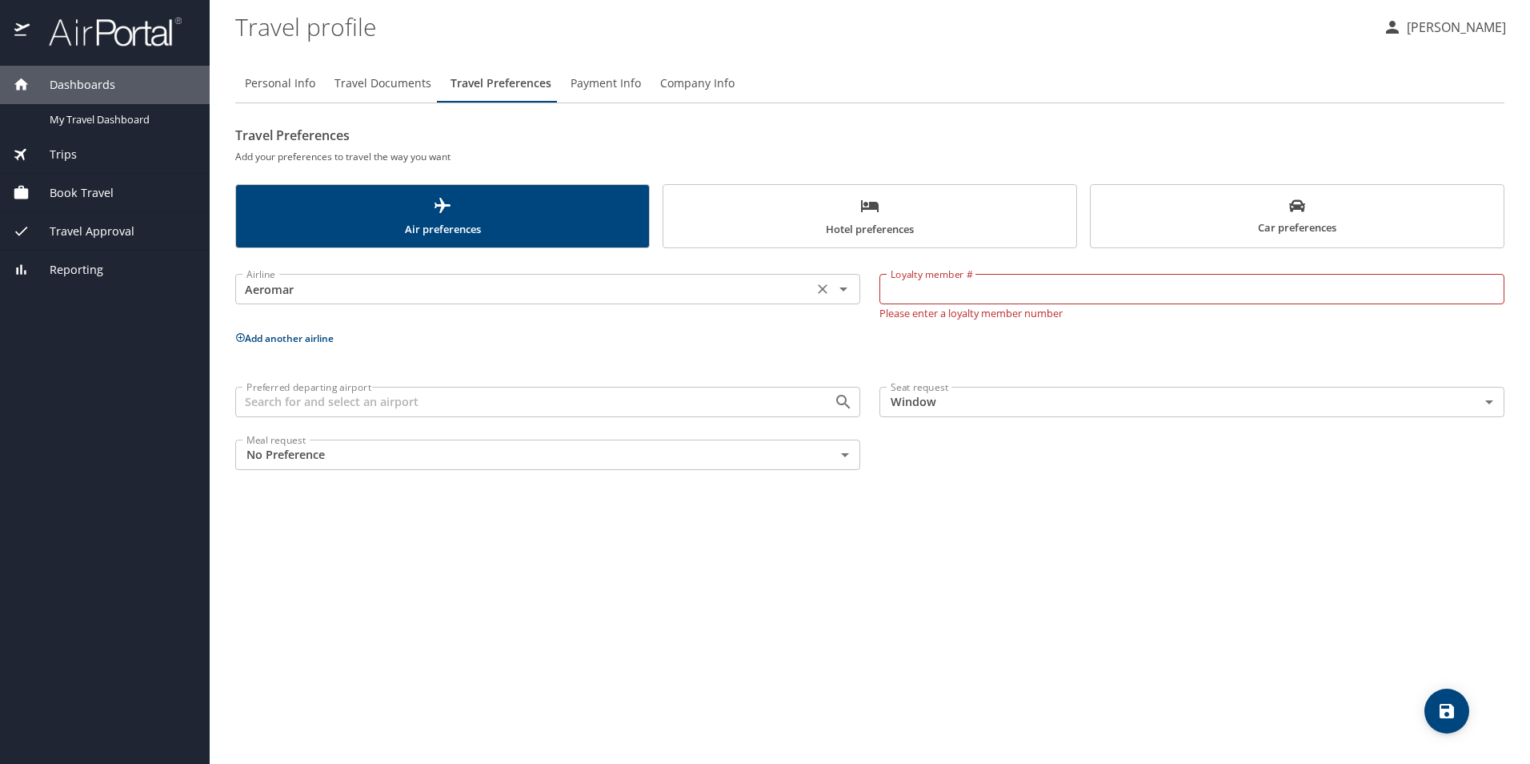
click at [843, 292] on icon "Open" at bounding box center [843, 288] width 19 height 19
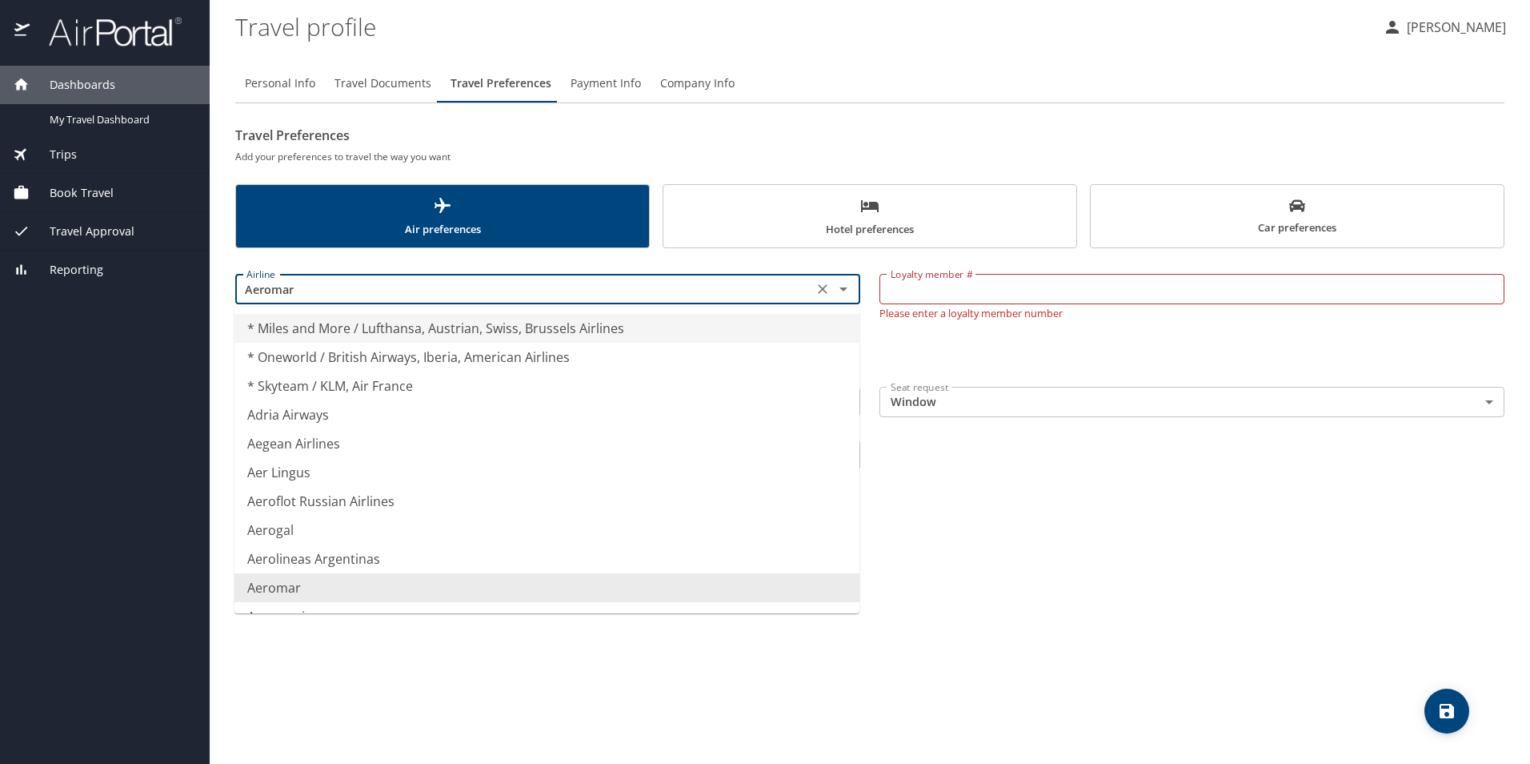
click at [542, 290] on input "Aeromar" at bounding box center [524, 289] width 568 height 21
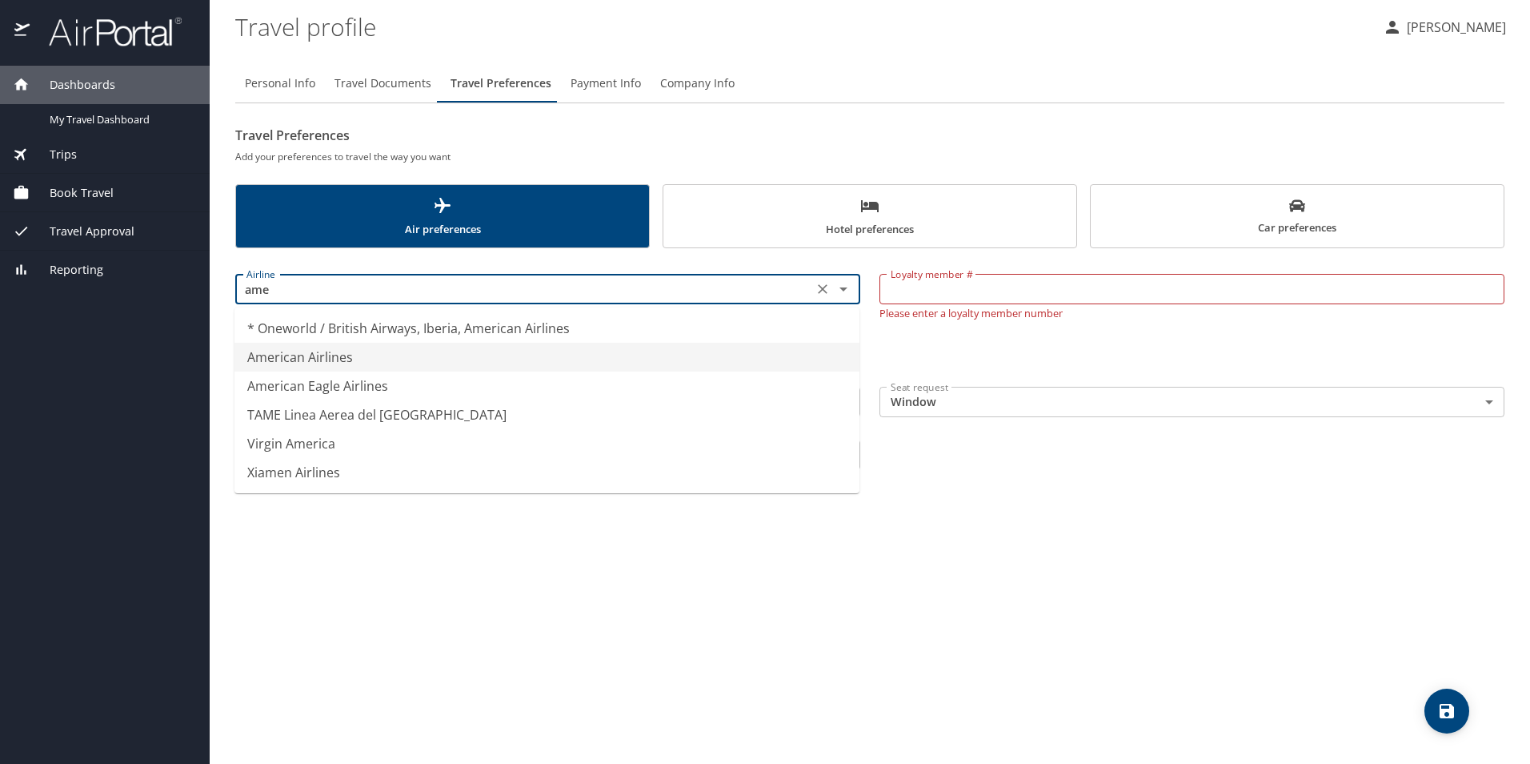
click at [523, 361] on li "American Airlines" at bounding box center [547, 357] width 625 height 29
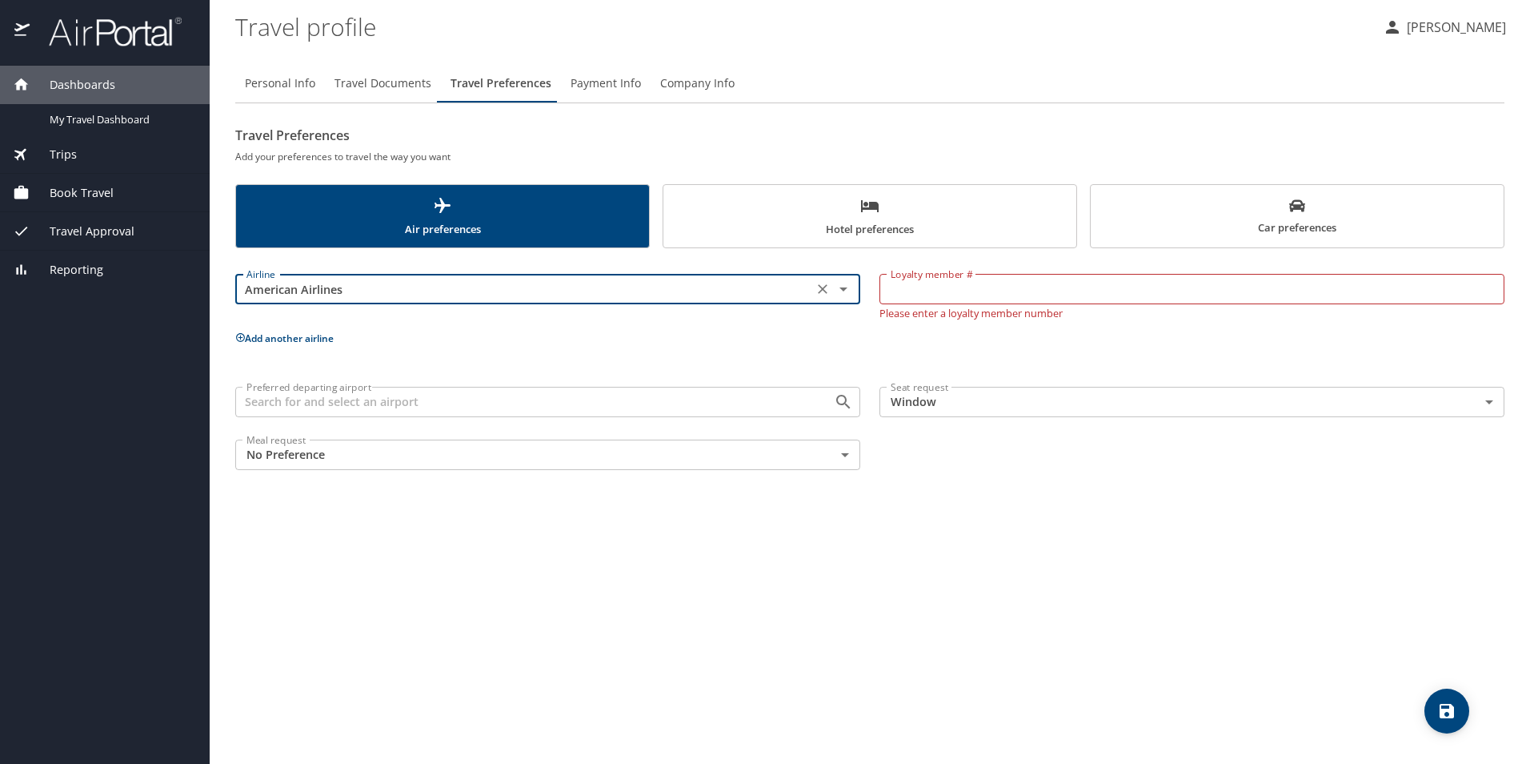
type input "American Airlines"
click at [965, 292] on input "Loyalty member #" at bounding box center [1192, 289] width 625 height 30
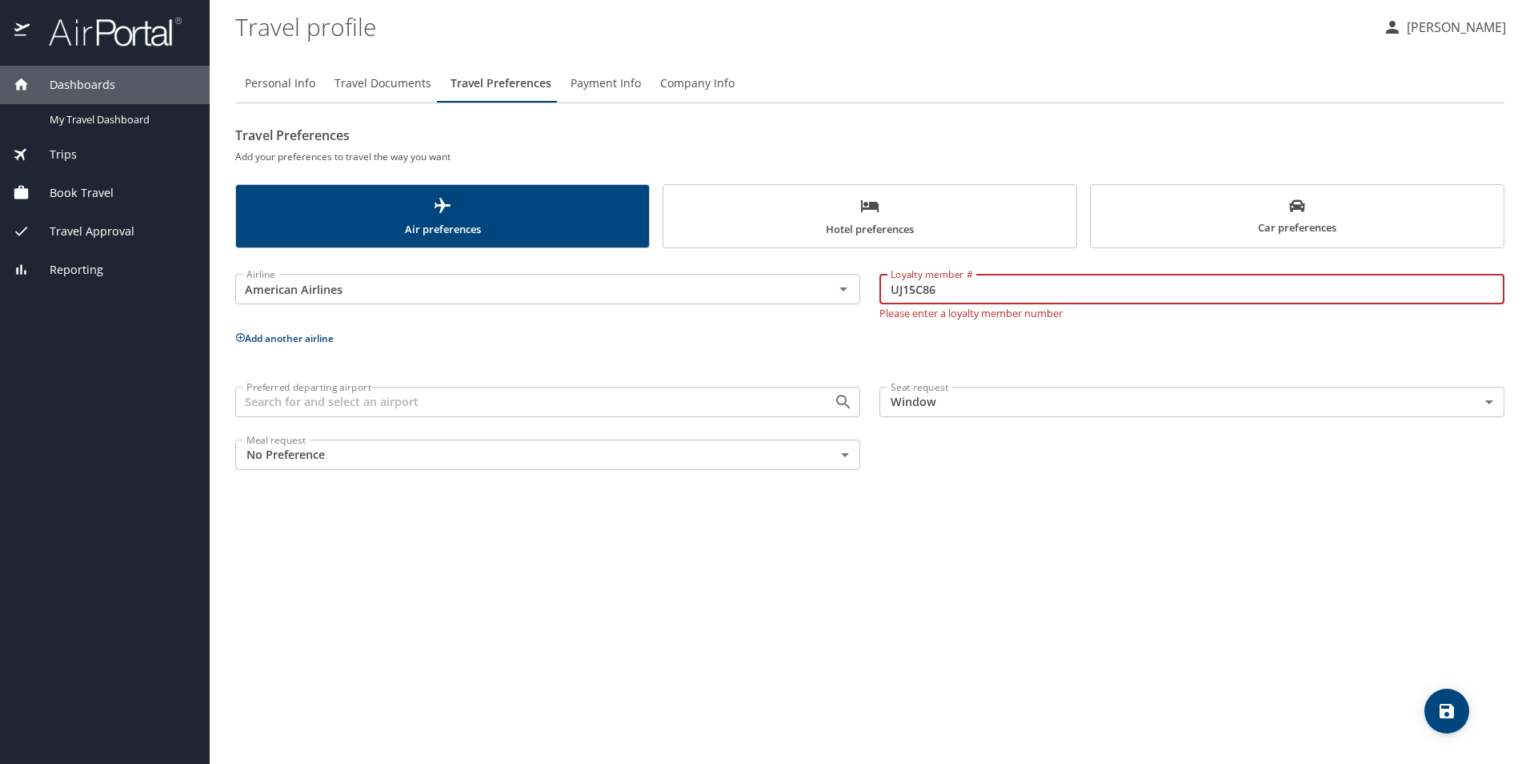
type input "UJ15C86"
click at [973, 339] on p "Add another airline" at bounding box center [870, 338] width 1270 height 20
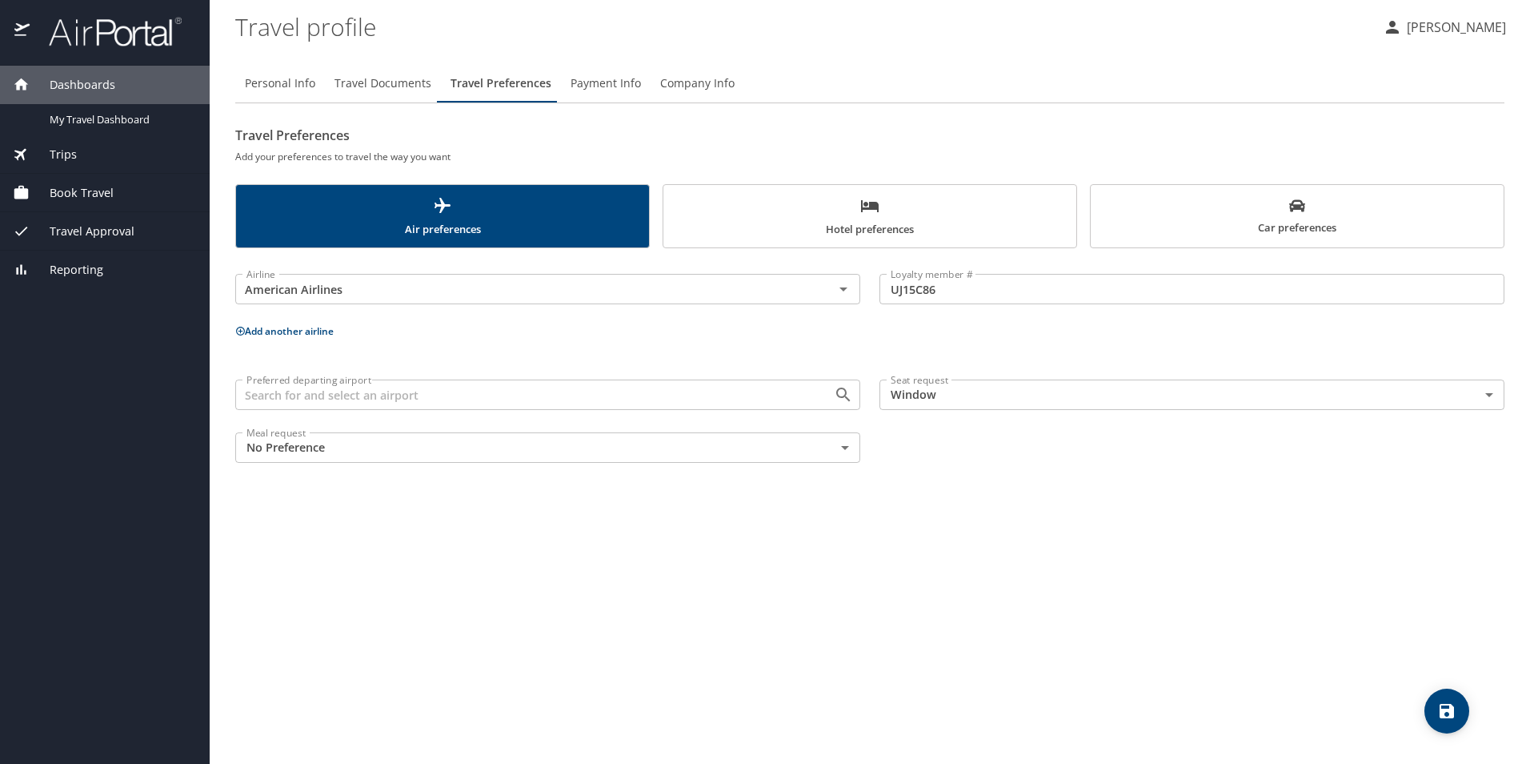
click at [334, 327] on button "Add another airline" at bounding box center [284, 331] width 98 height 14
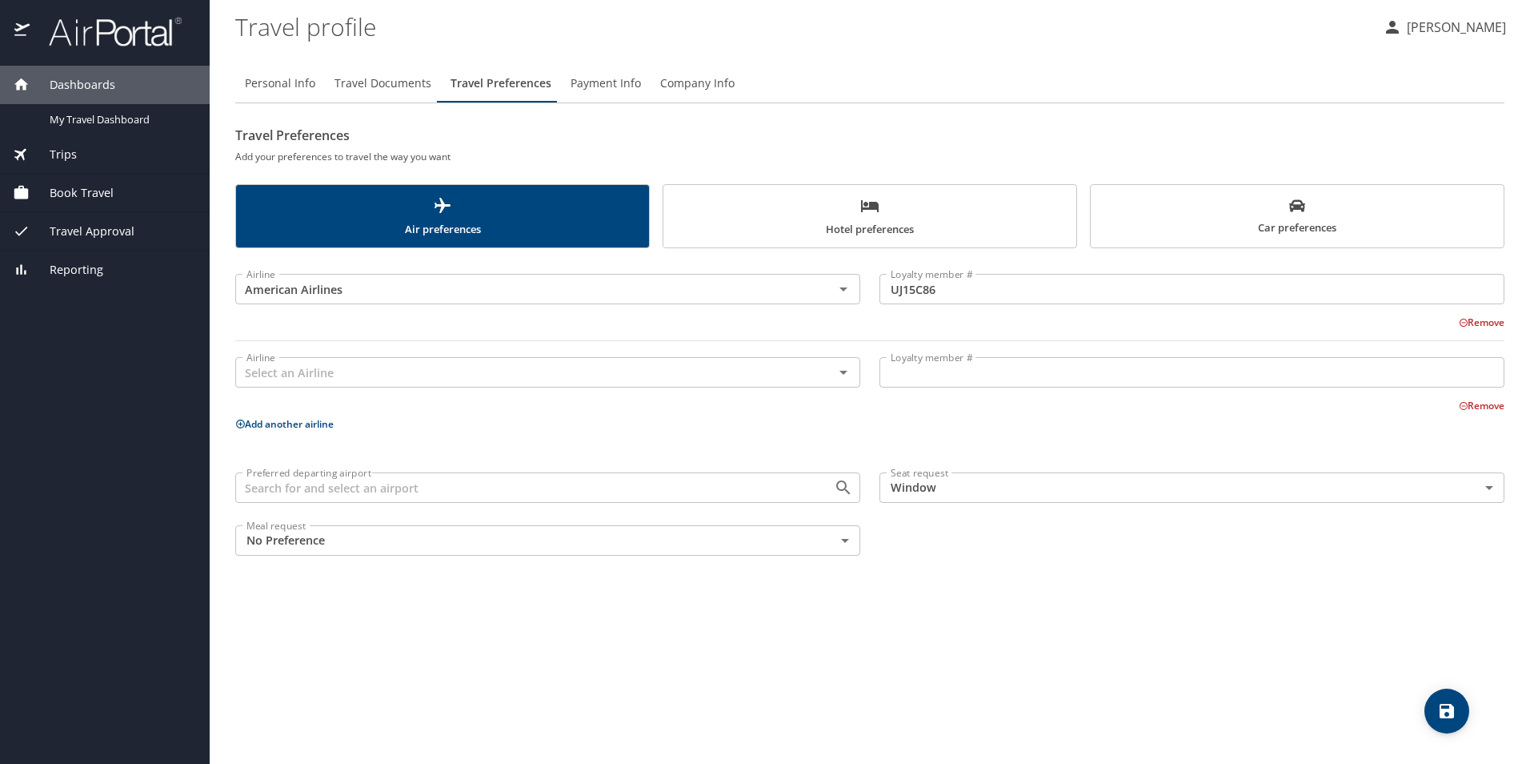
click at [1438, 722] on button "save" at bounding box center [1447, 710] width 45 height 45
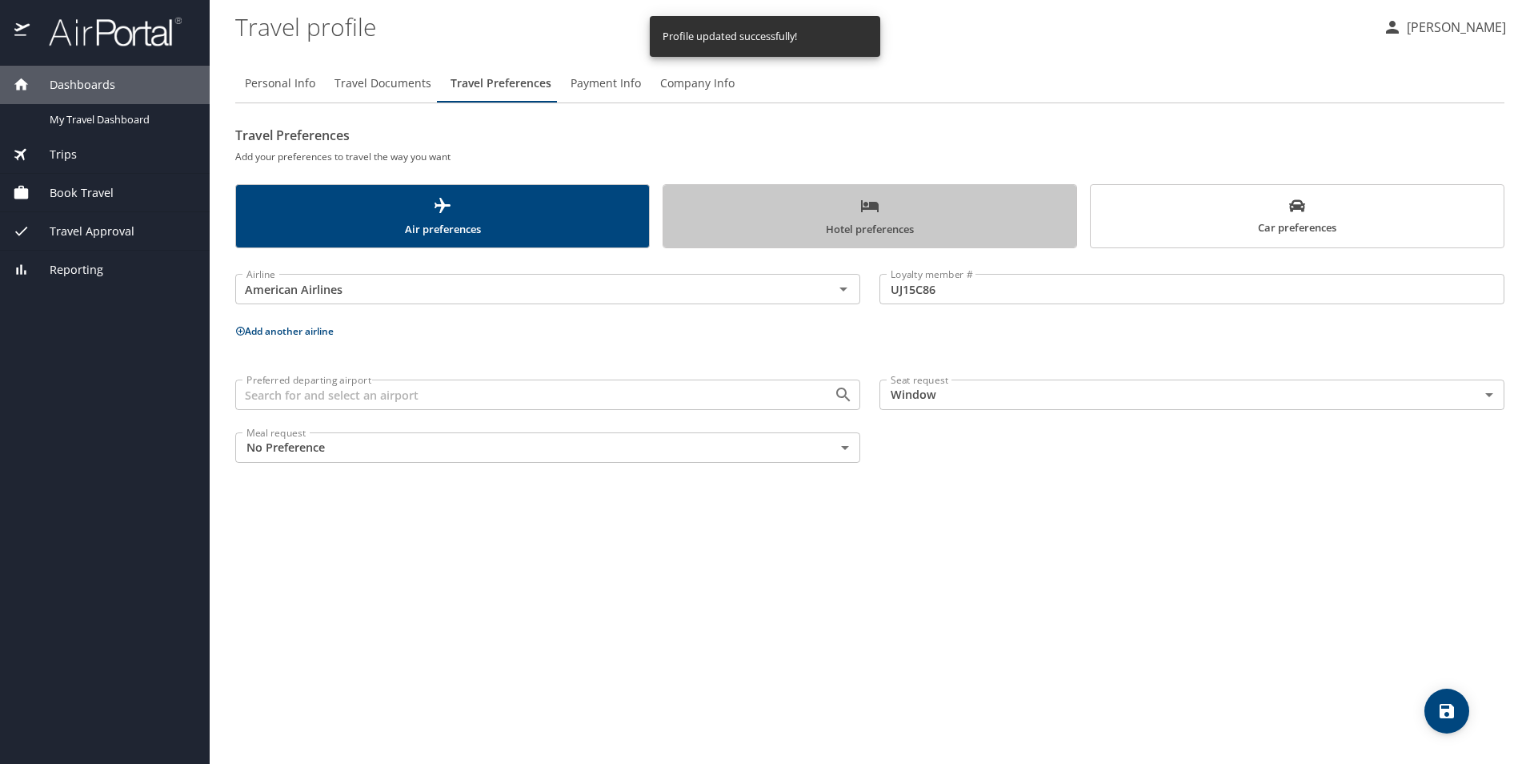
click at [961, 226] on span "Hotel preferences" at bounding box center [870, 217] width 394 height 42
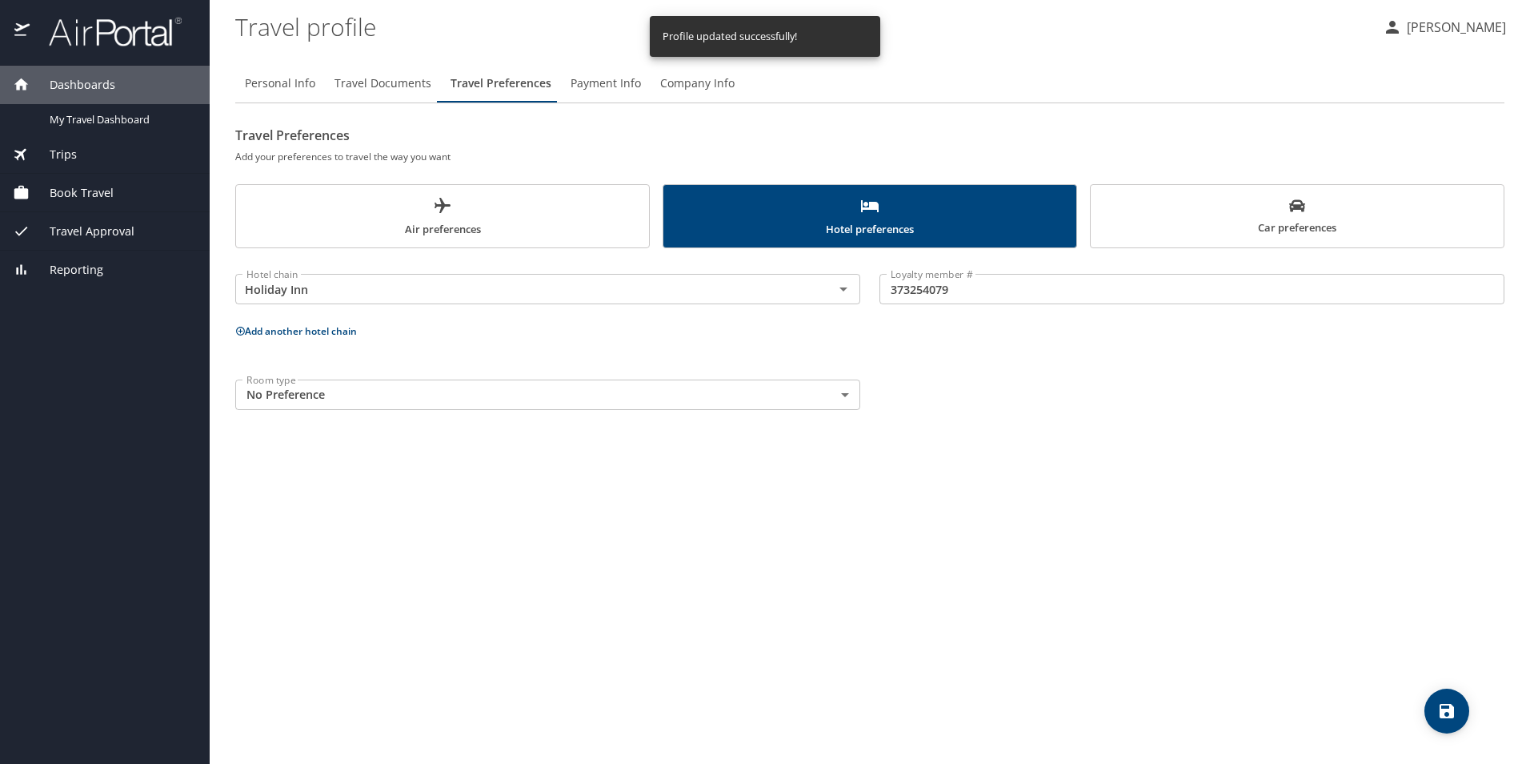
click at [1230, 231] on span "Car preferences" at bounding box center [1298, 217] width 394 height 39
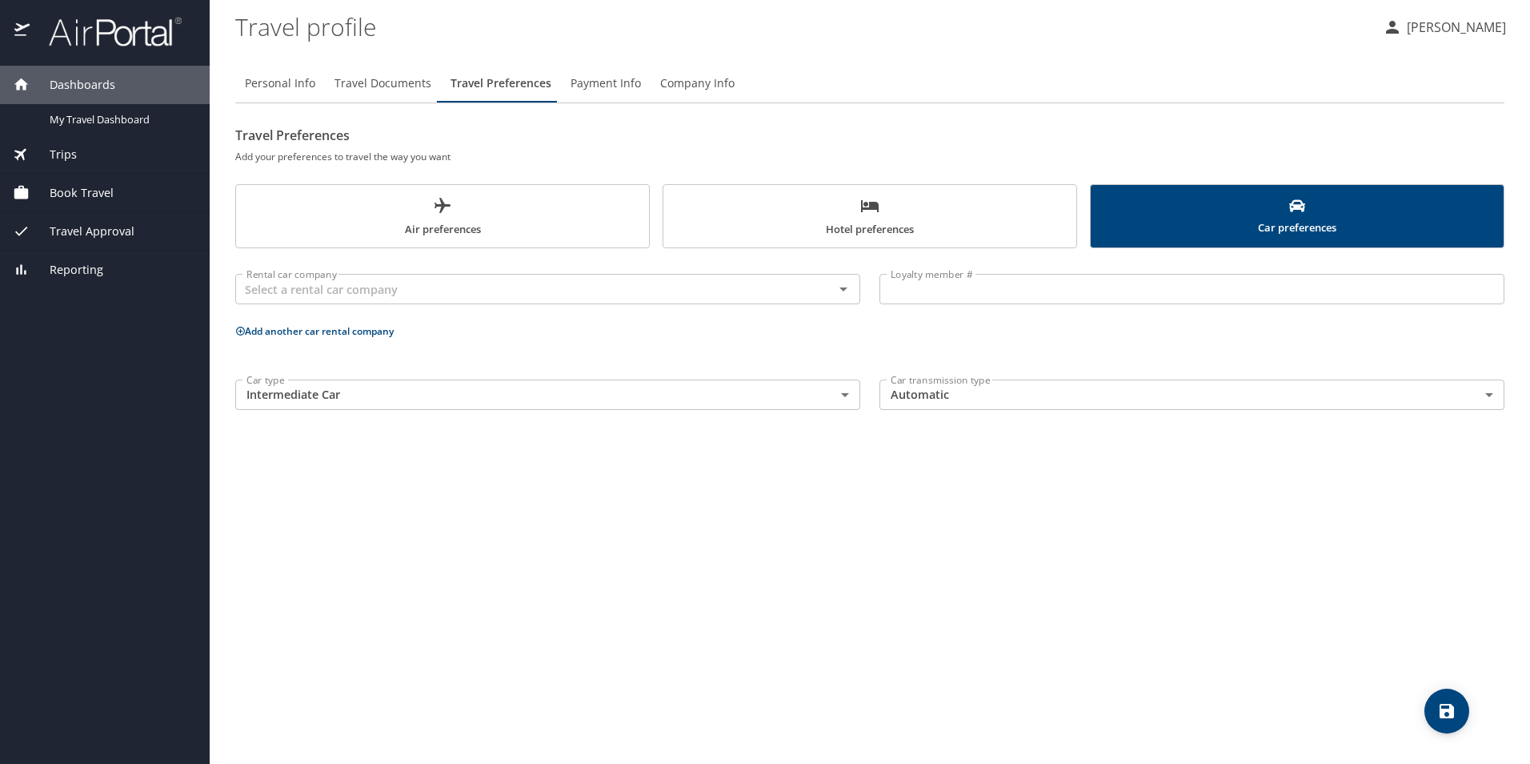
click at [909, 195] on button "Hotel preferences" at bounding box center [870, 216] width 415 height 64
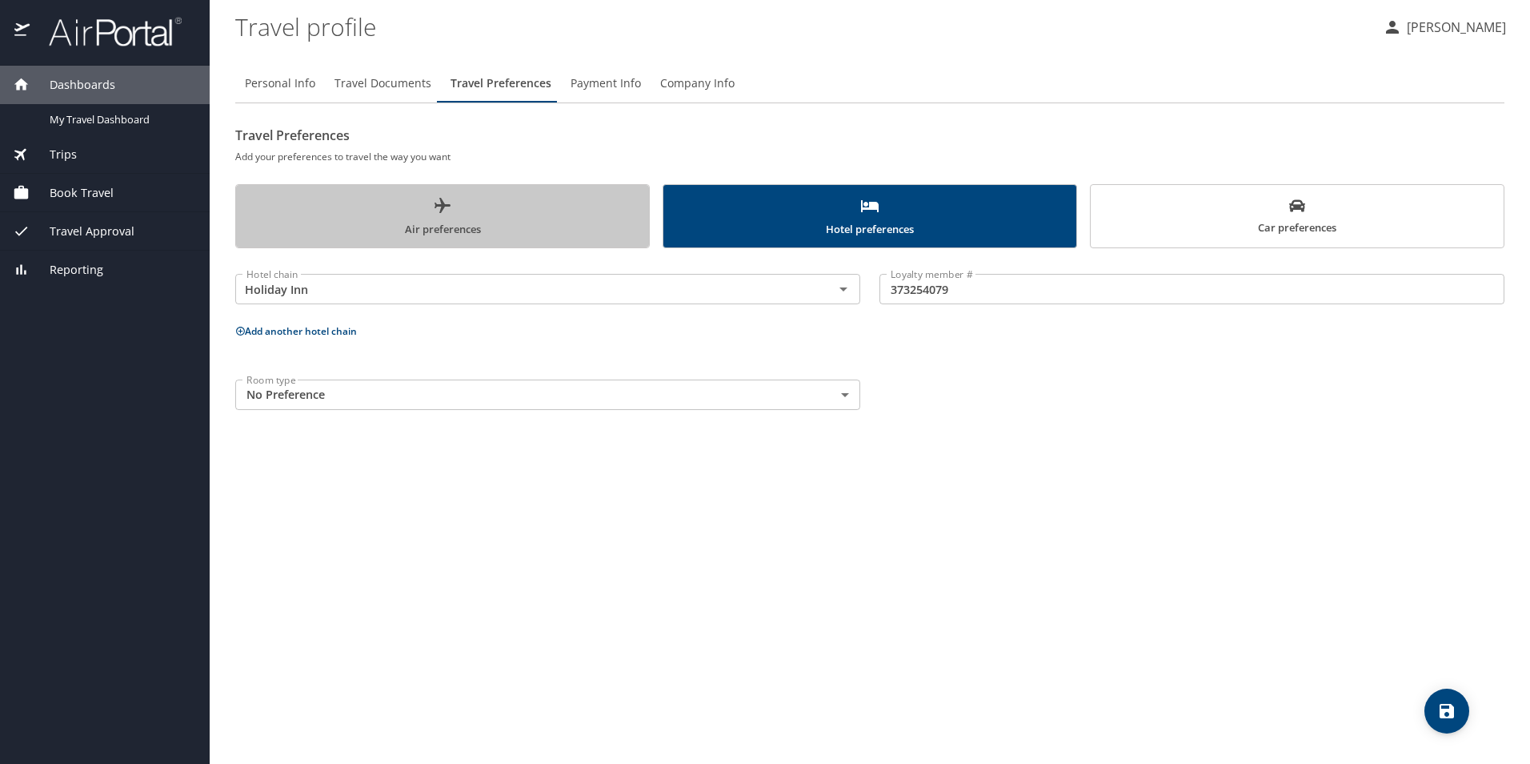
click at [560, 200] on span "Air preferences" at bounding box center [443, 217] width 394 height 42
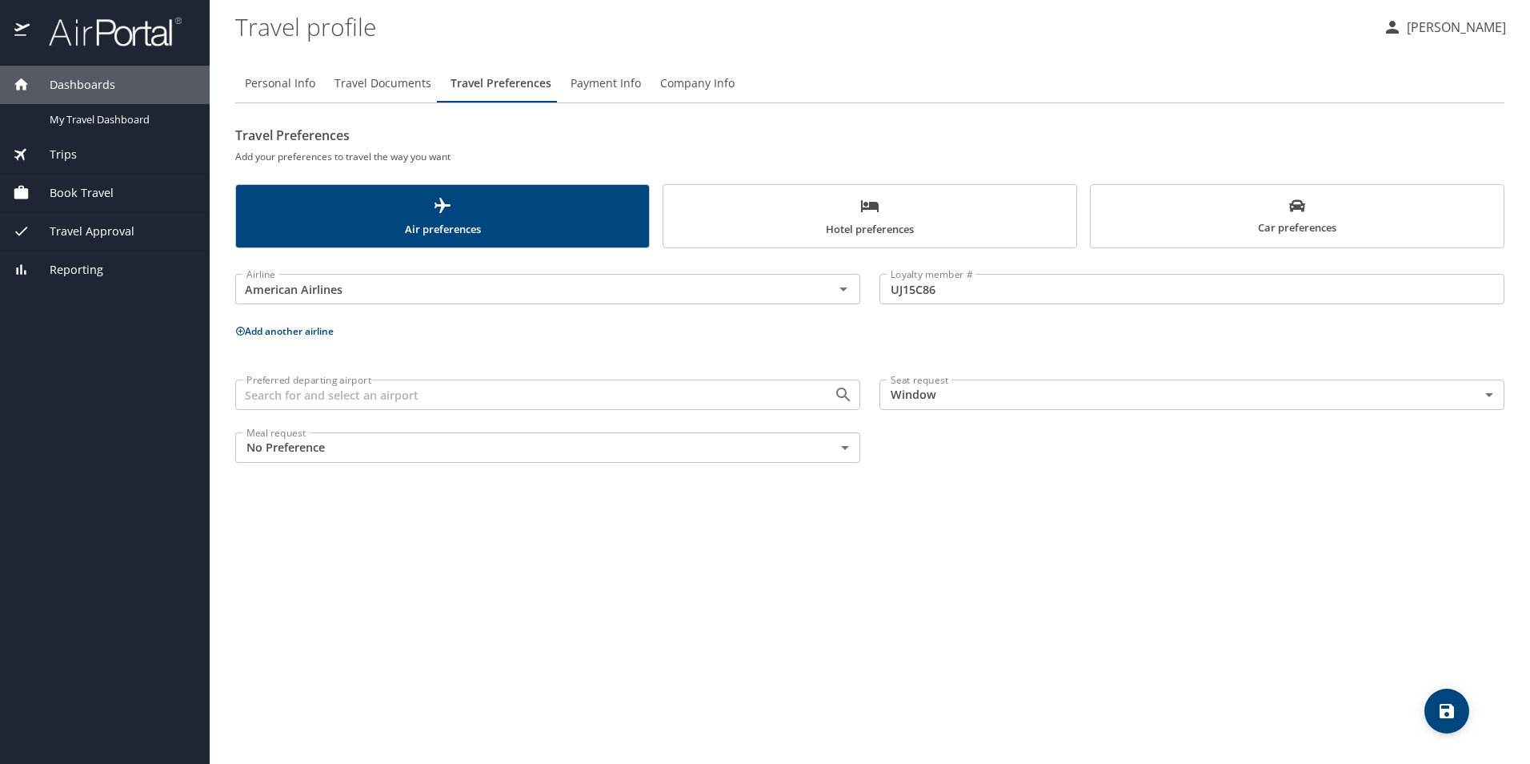
click at [591, 84] on span "Payment Info" at bounding box center [606, 84] width 70 height 20
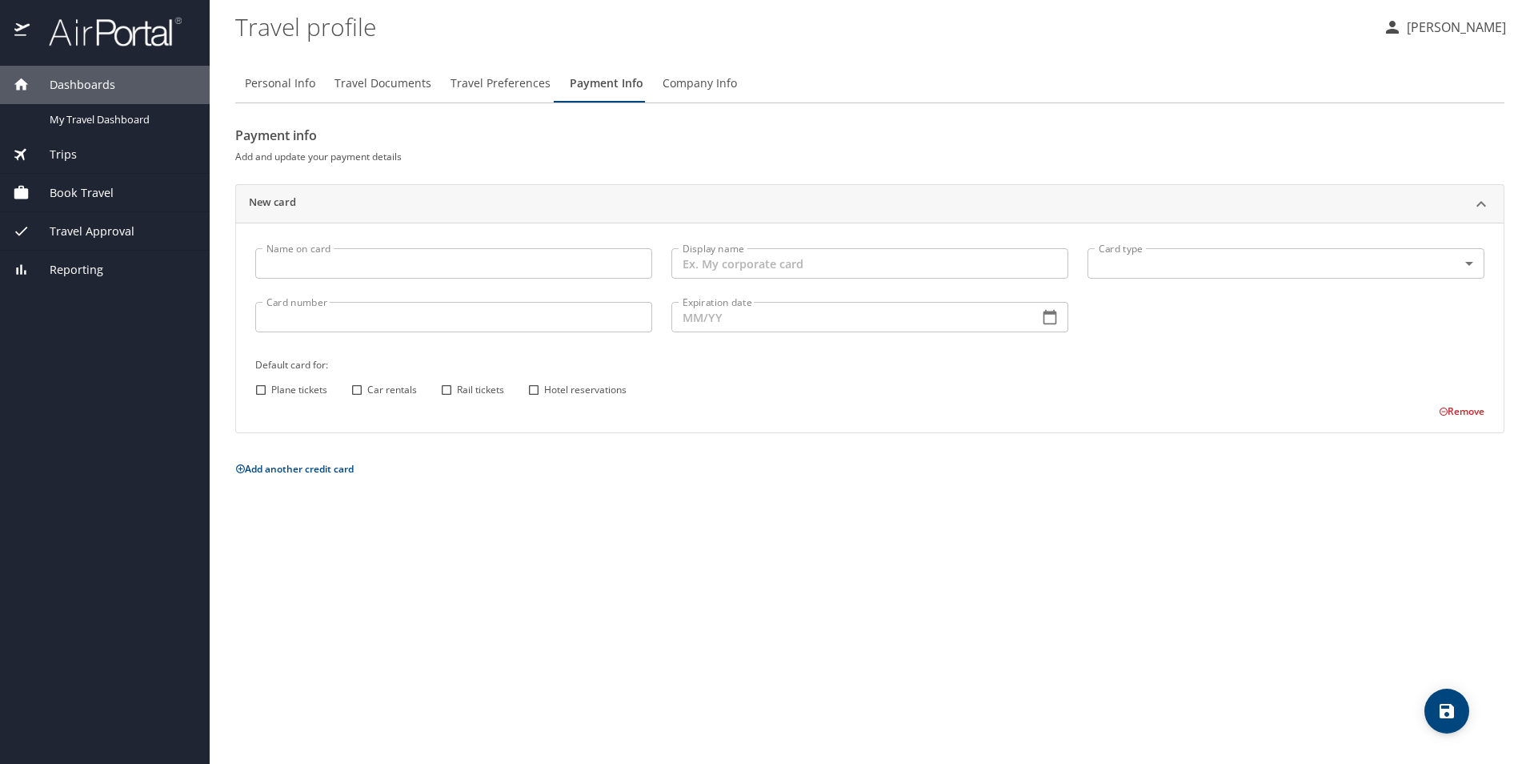
click at [523, 256] on input "Name on card" at bounding box center [453, 263] width 397 height 30
type input "i"
type input "[PERSON_NAME]"
click at [783, 262] on input "Display name" at bounding box center [870, 263] width 397 height 30
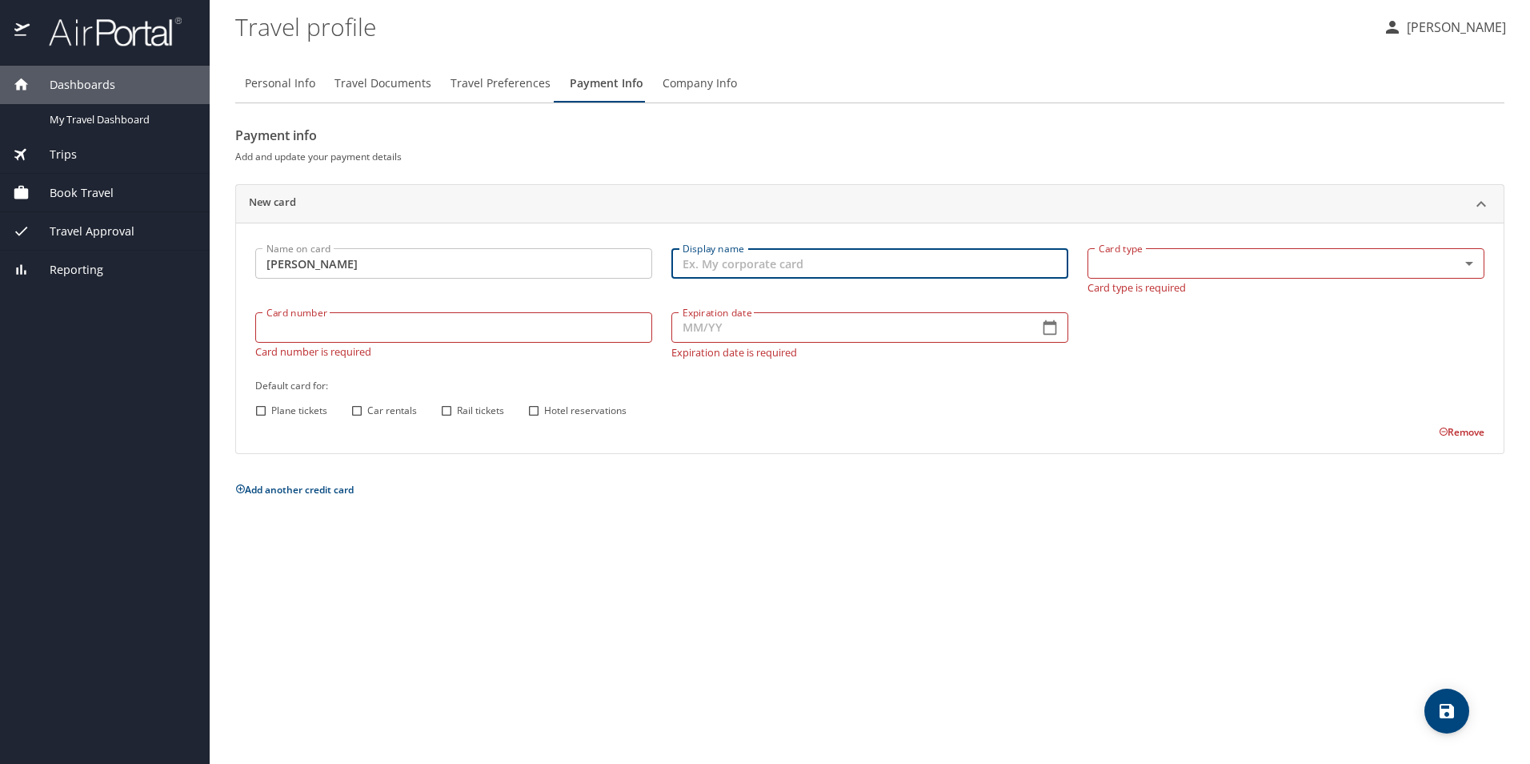
click at [1028, 255] on input "Display name" at bounding box center [870, 263] width 397 height 30
type input "My Corporate Card"
click at [1169, 261] on body "Dashboards My Travel Dashboard Trips Current / Future Trips Past Trips Trips Mi…" at bounding box center [765, 382] width 1530 height 764
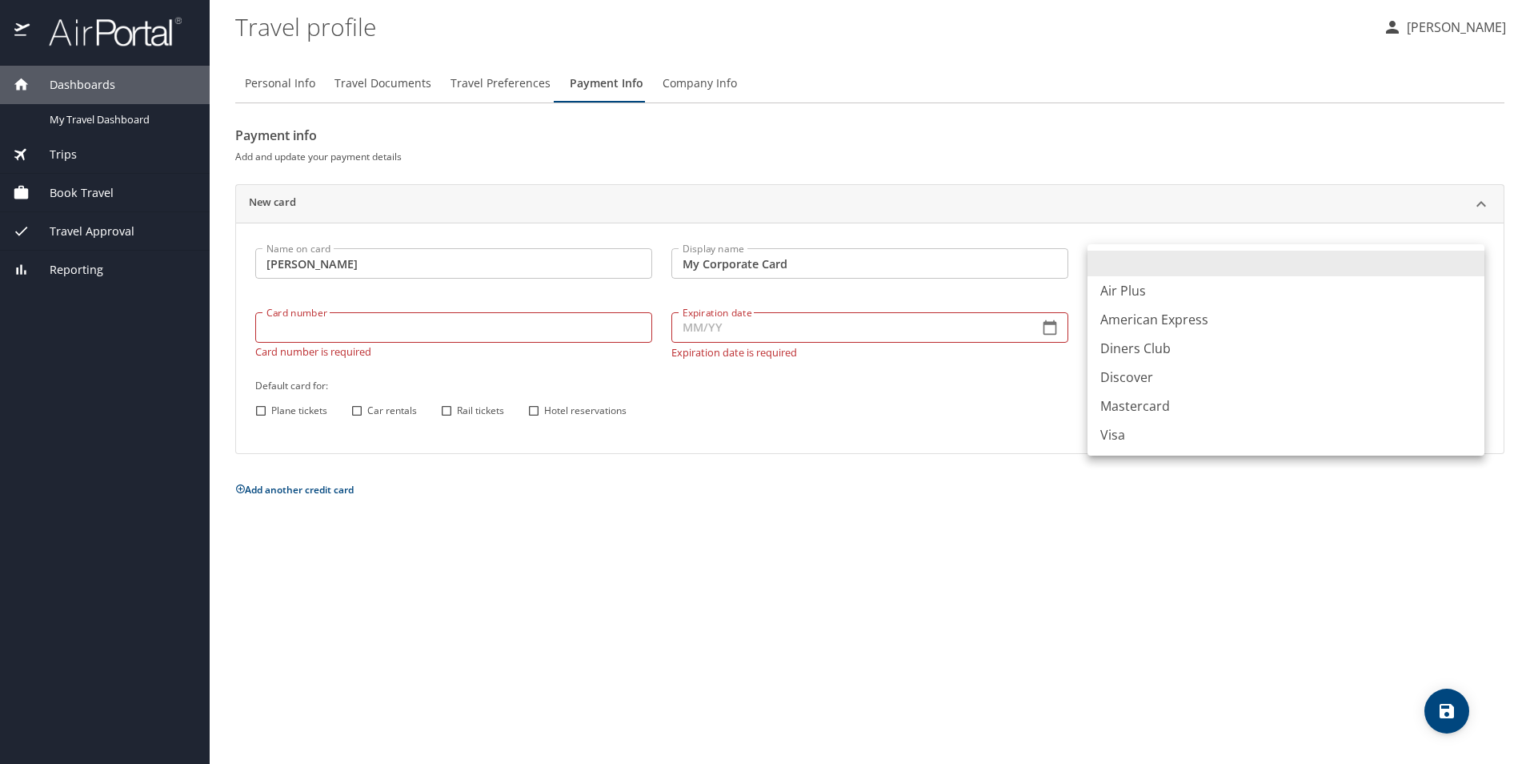
click at [1149, 431] on li "Visa" at bounding box center [1286, 434] width 397 height 29
type input "VI"
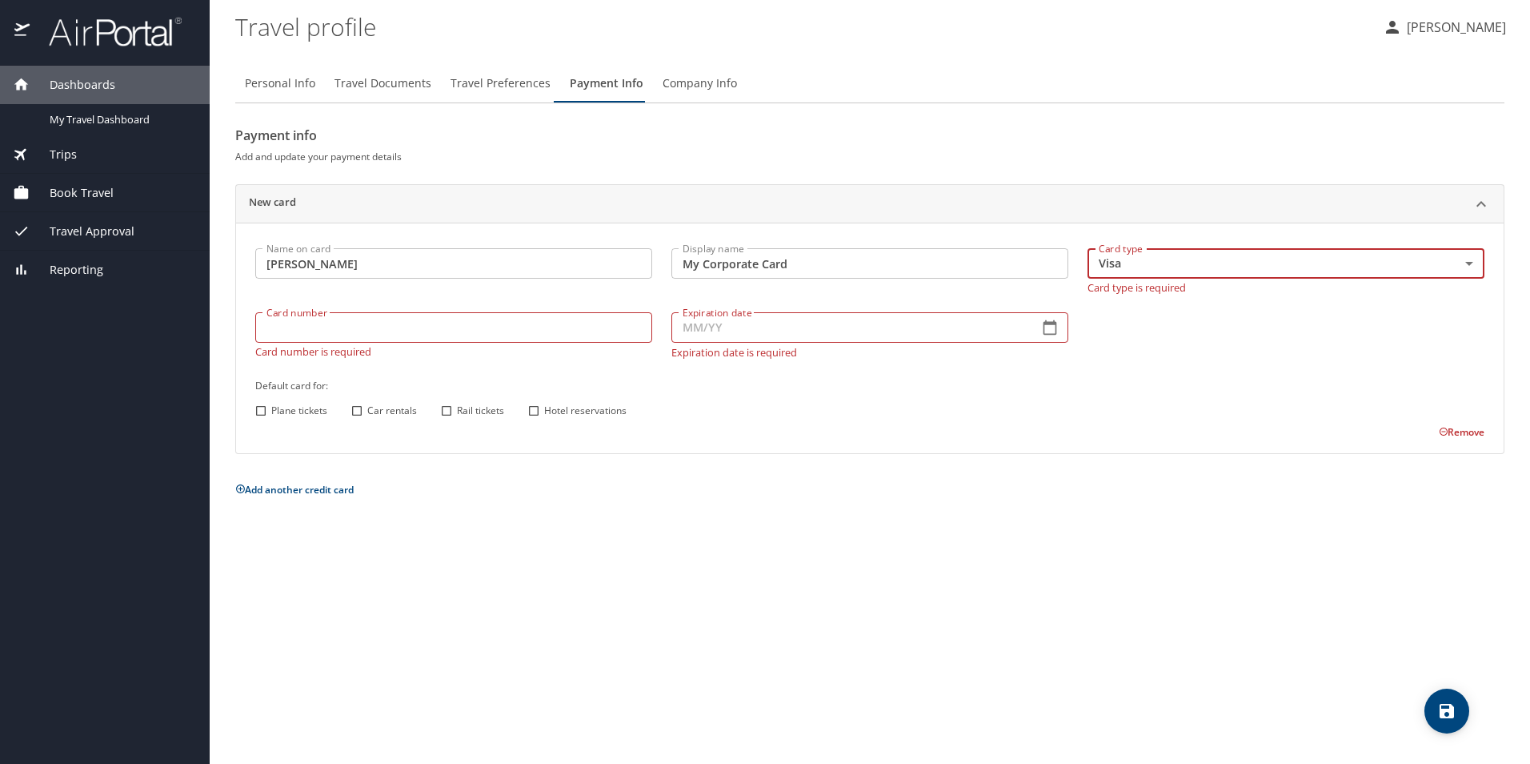
click at [547, 335] on div "Card number Card number Card number is required" at bounding box center [454, 335] width 416 height 65
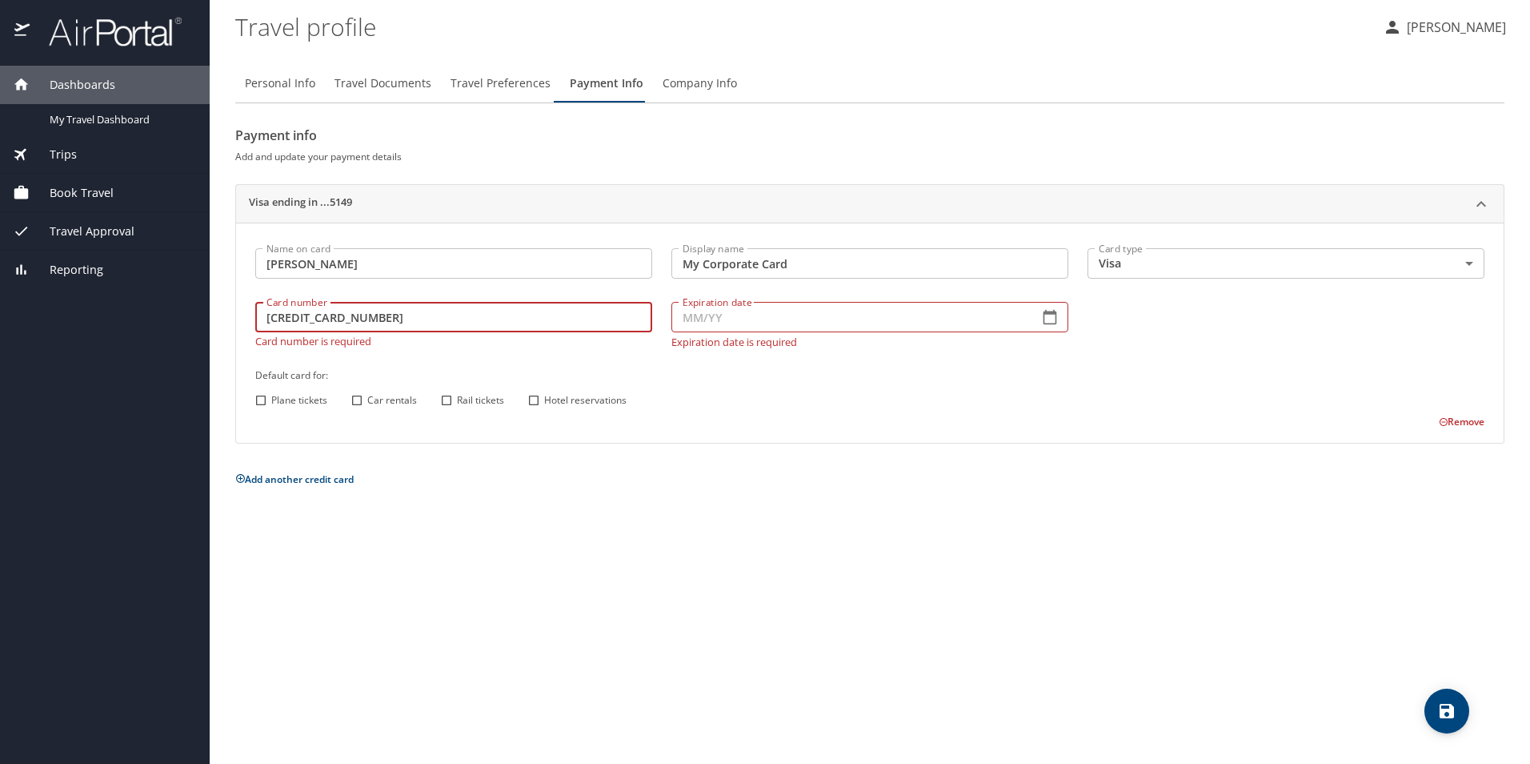
type input "[CREDIT_CARD_NUMBER]"
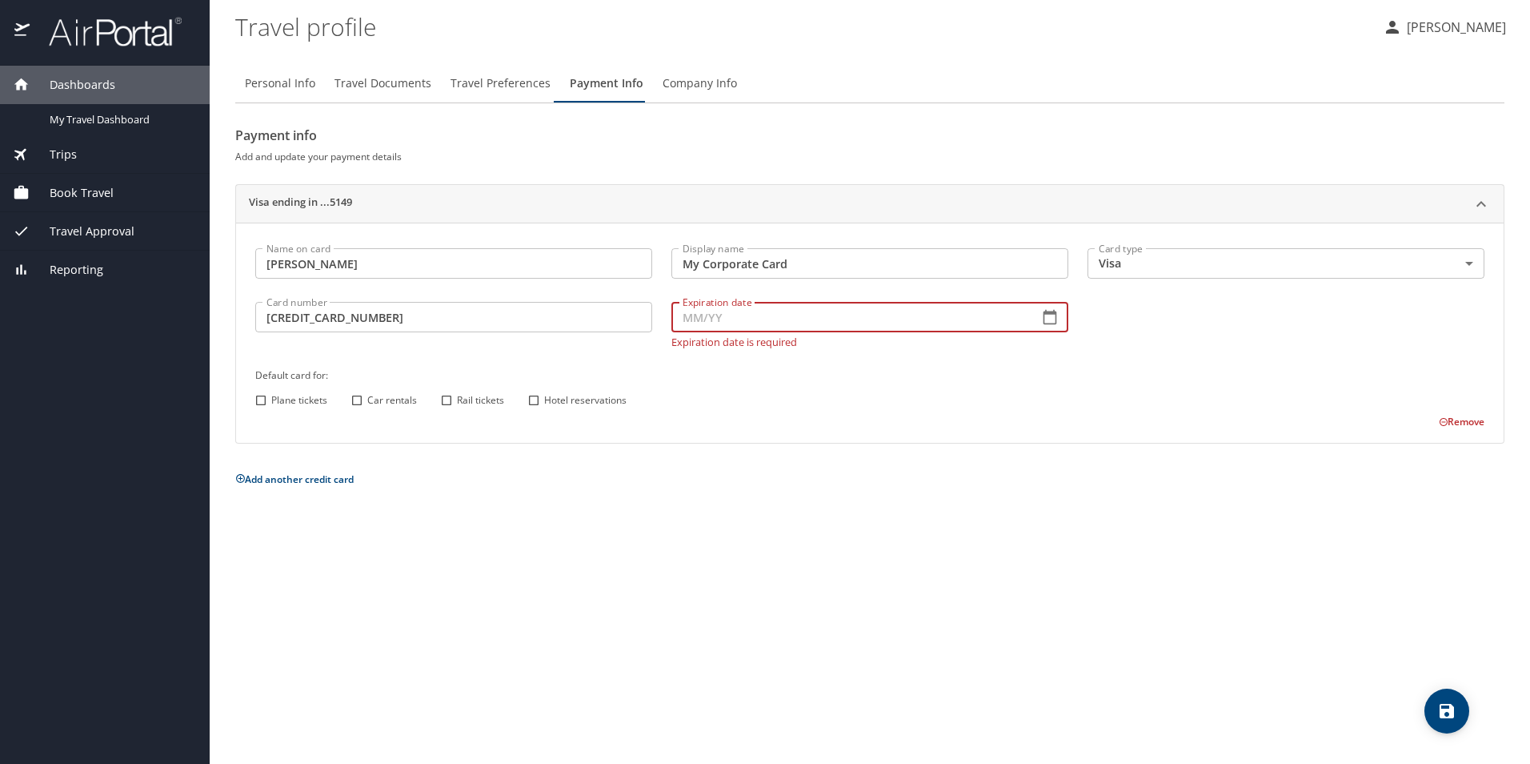
click at [769, 331] on input "Expiration date" at bounding box center [849, 317] width 355 height 30
click at [1053, 325] on icon "button" at bounding box center [1050, 317] width 16 height 16
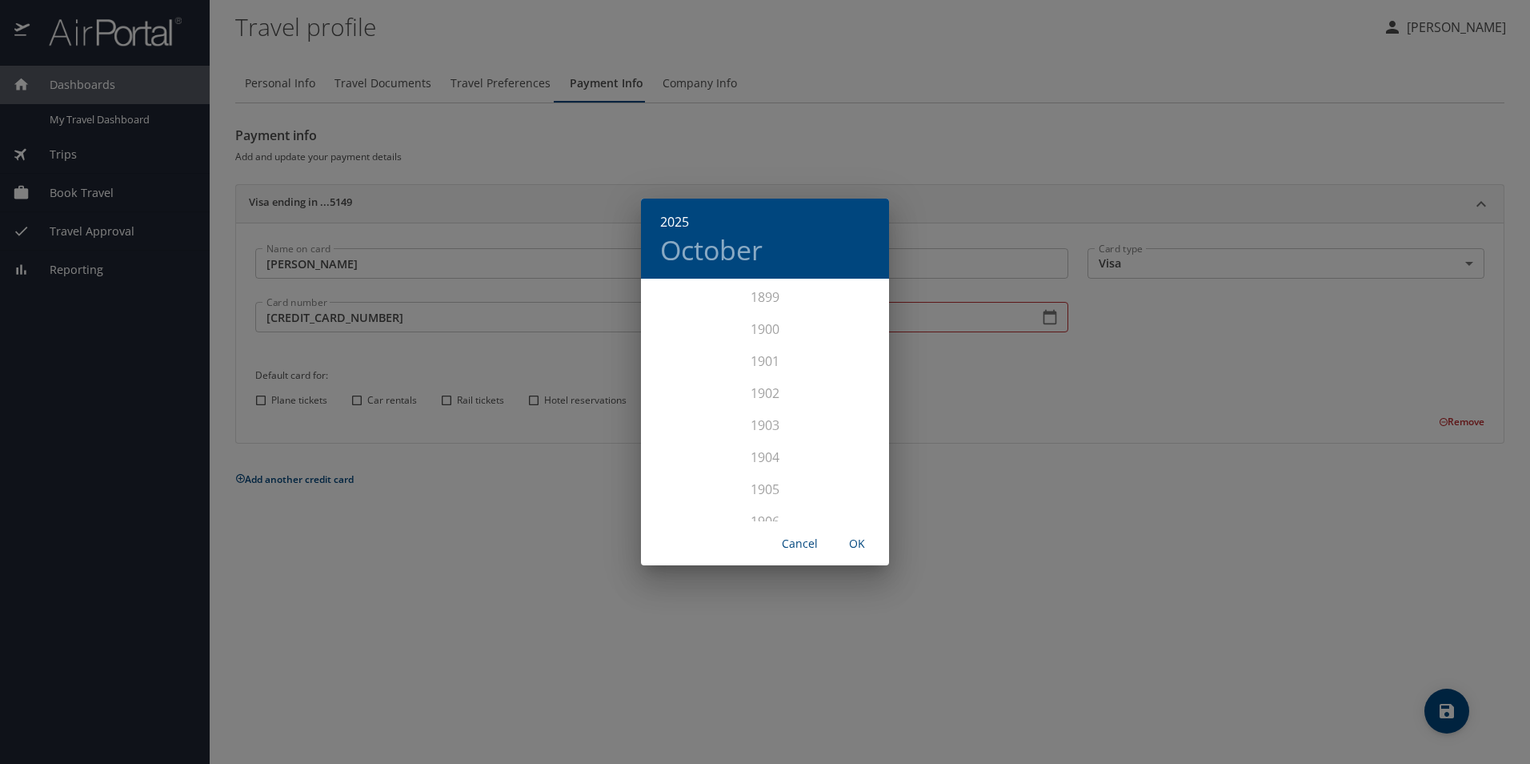
scroll to position [3938, 0]
click at [769, 476] on div "2027" at bounding box center [765, 473] width 248 height 32
click at [694, 435] on div "[DATE]" at bounding box center [682, 431] width 82 height 60
click at [852, 537] on span "OK" at bounding box center [857, 544] width 38 height 20
type input "07/27"
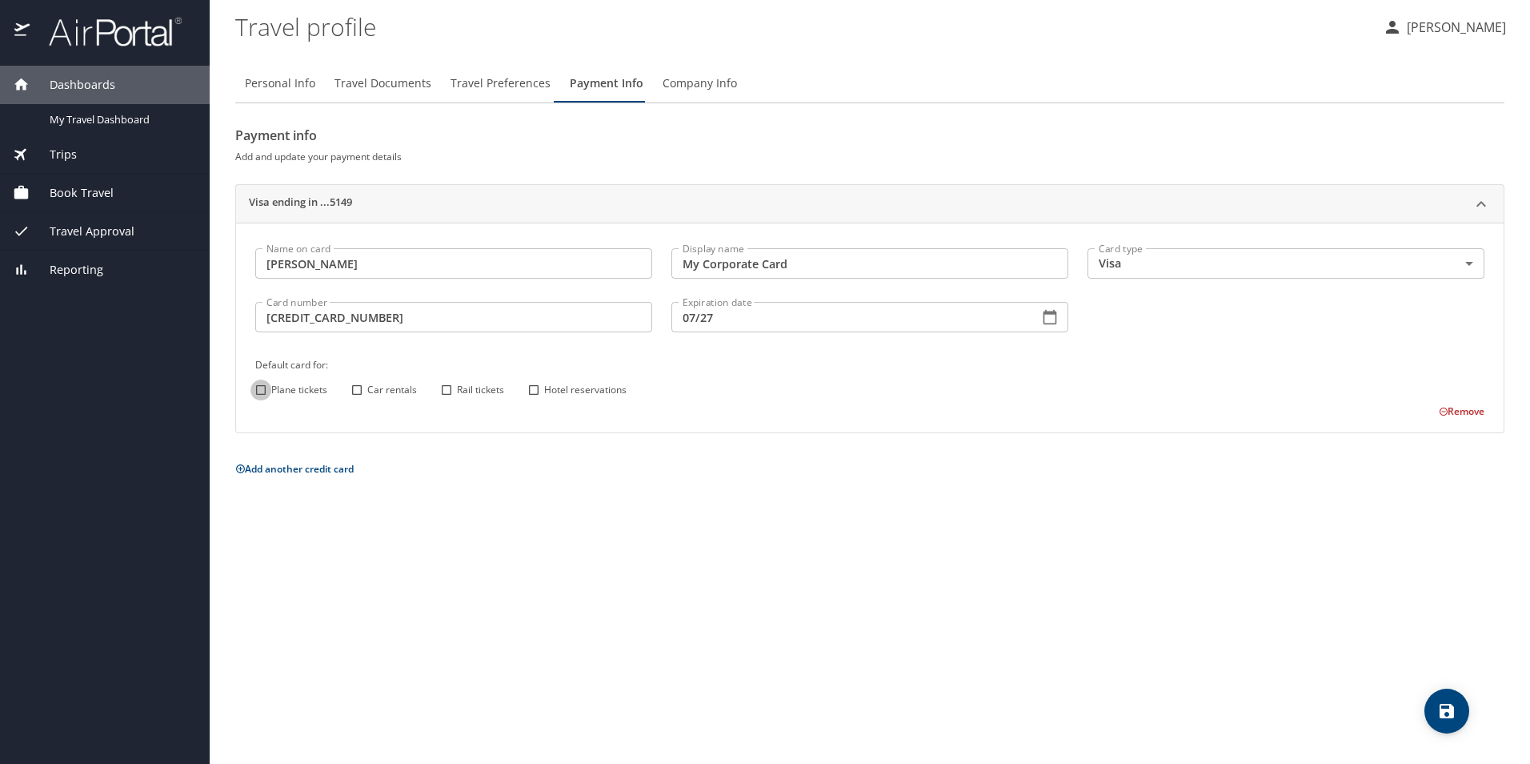
click at [259, 388] on input "Plane tickets" at bounding box center [261, 389] width 21 height 21
checkbox input "true"
click at [354, 393] on input "Car rentals" at bounding box center [357, 389] width 21 height 21
checkbox input "true"
click at [446, 389] on input "Rail tickets" at bounding box center [446, 389] width 21 height 21
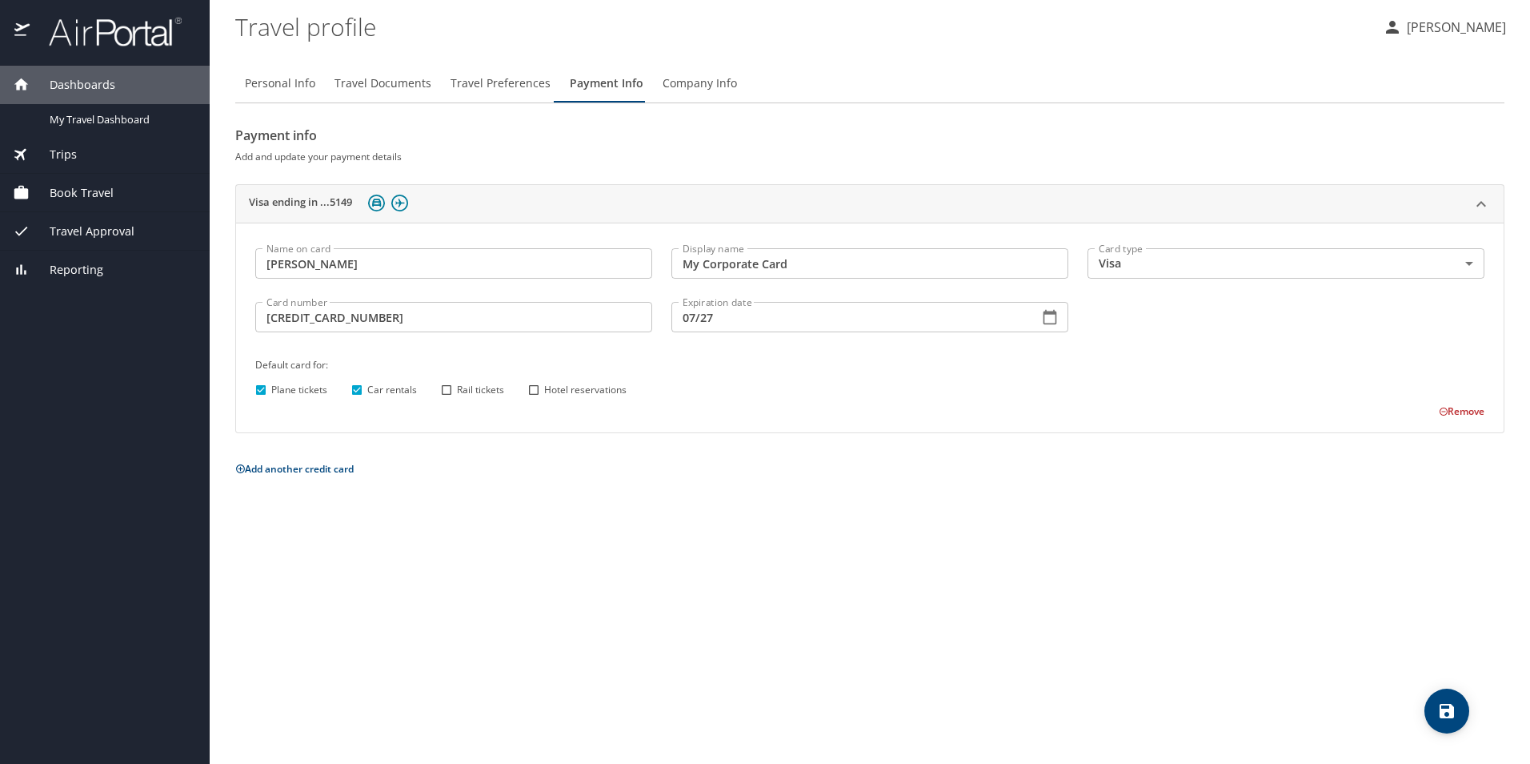
checkbox input "true"
click at [536, 387] on input "Hotel reservations" at bounding box center [533, 389] width 21 height 21
checkbox input "true"
click at [1455, 716] on icon "save" at bounding box center [1447, 710] width 19 height 19
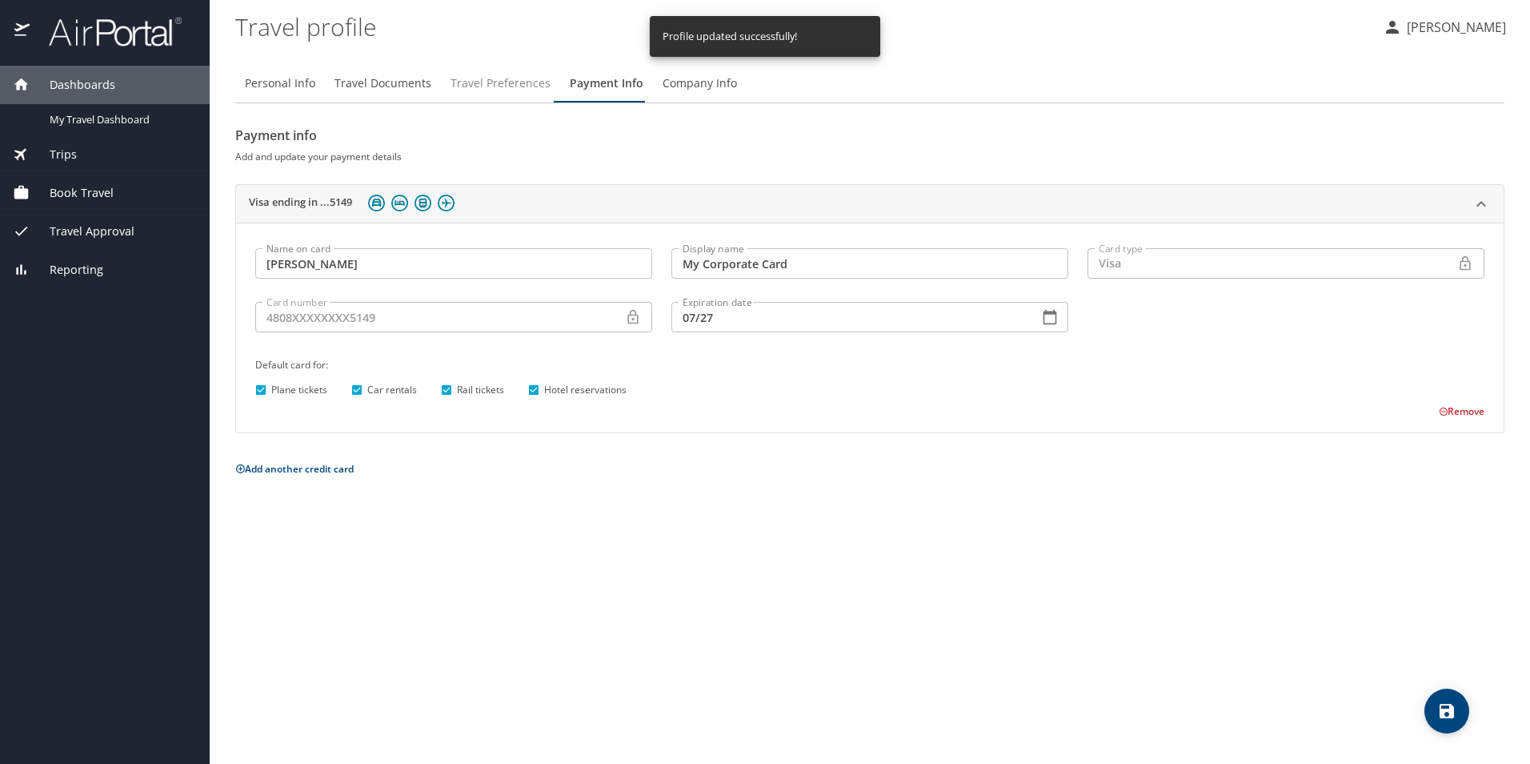
click at [472, 86] on span "Travel Preferences" at bounding box center [501, 84] width 100 height 20
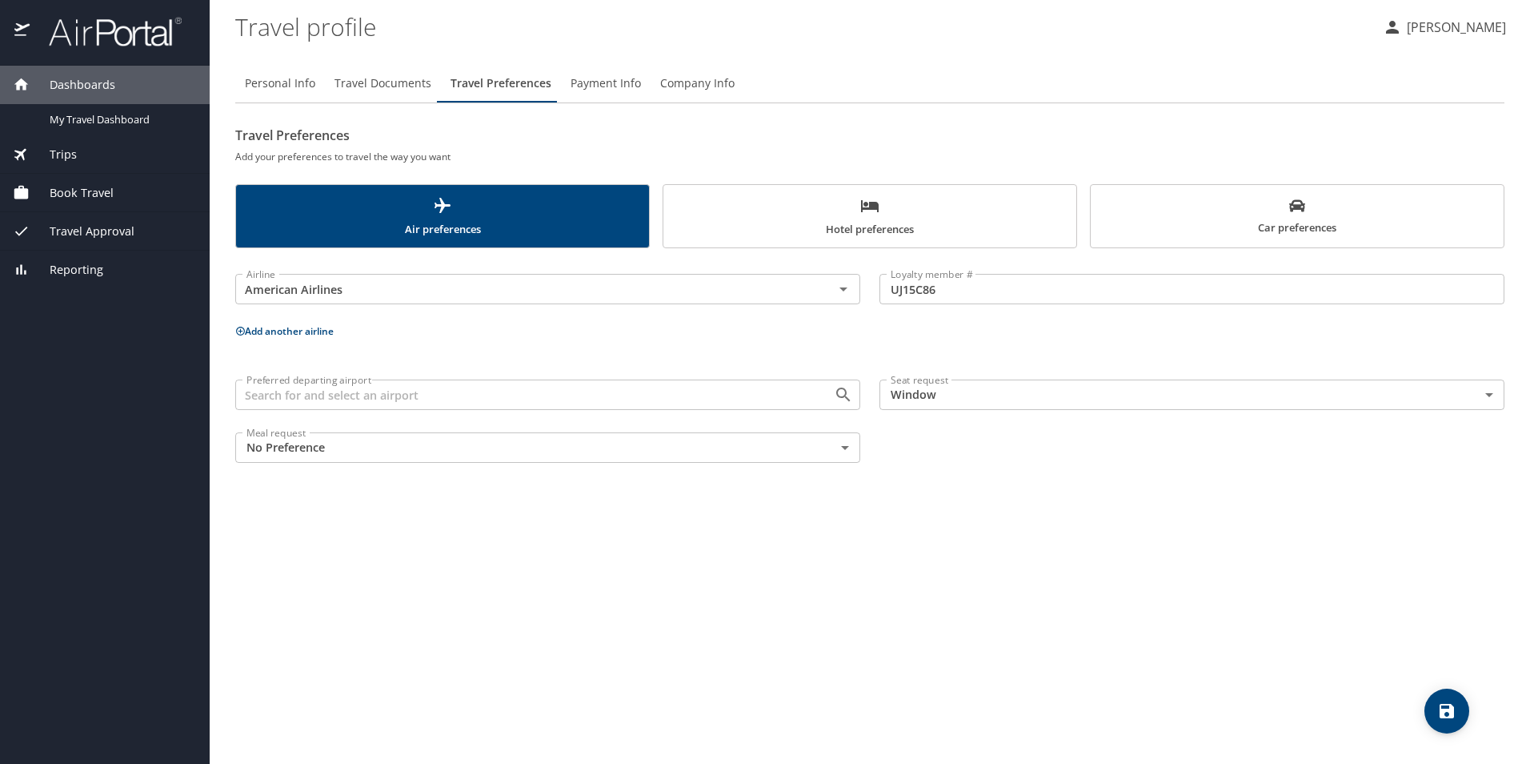
click at [322, 331] on button "Add another airline" at bounding box center [284, 331] width 98 height 14
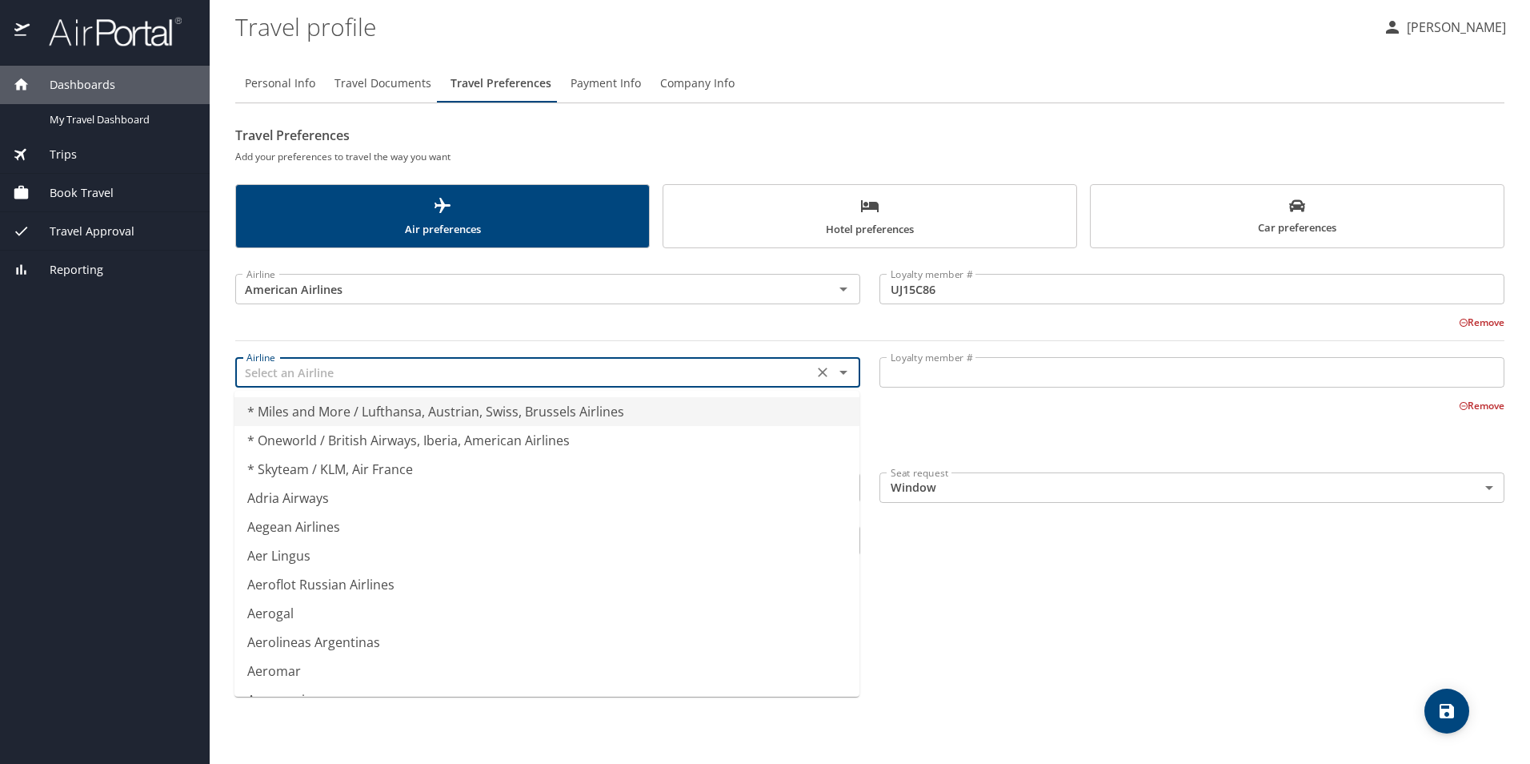
click at [315, 370] on input "text" at bounding box center [524, 372] width 568 height 21
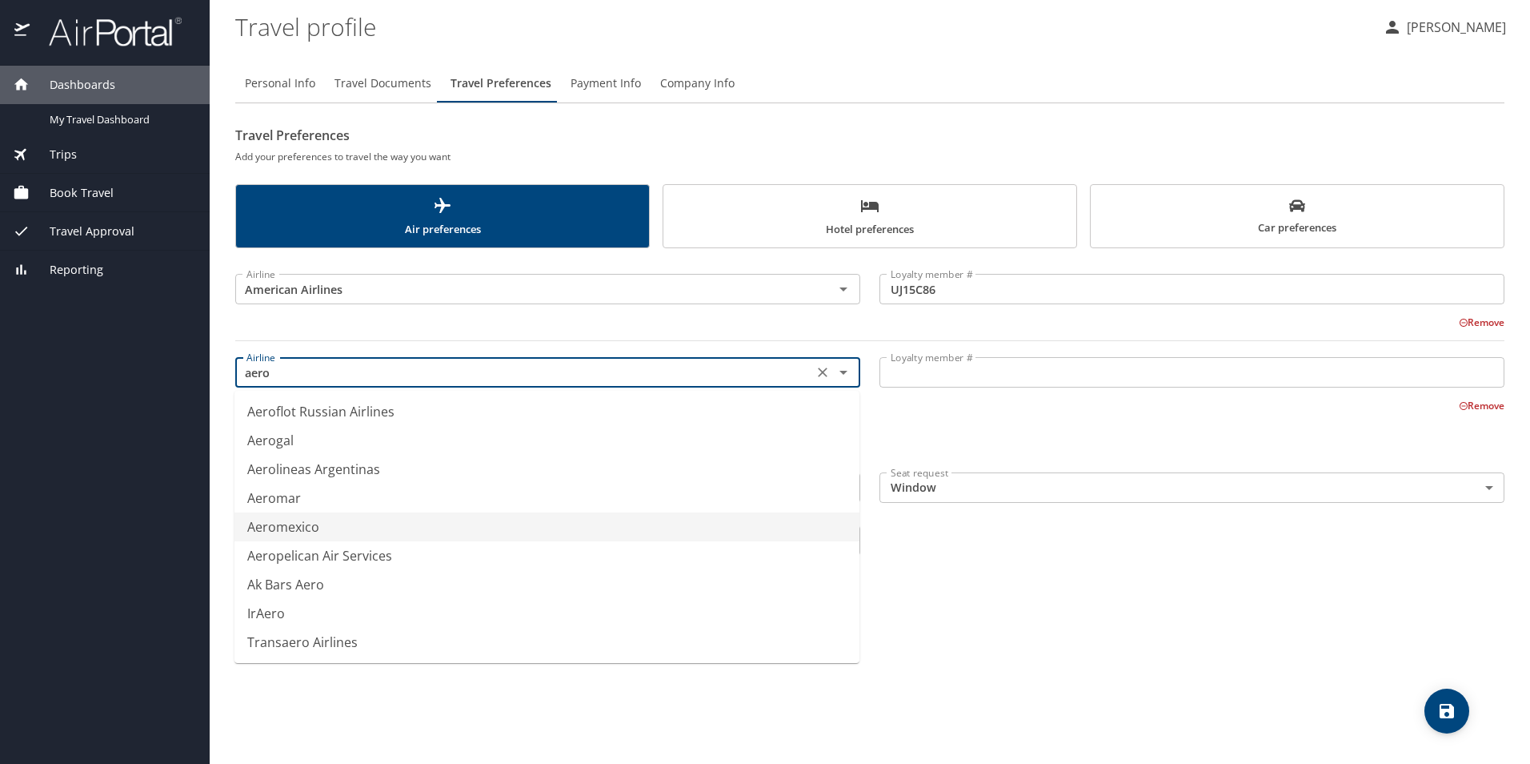
click at [336, 521] on li "Aeromexico" at bounding box center [547, 526] width 625 height 29
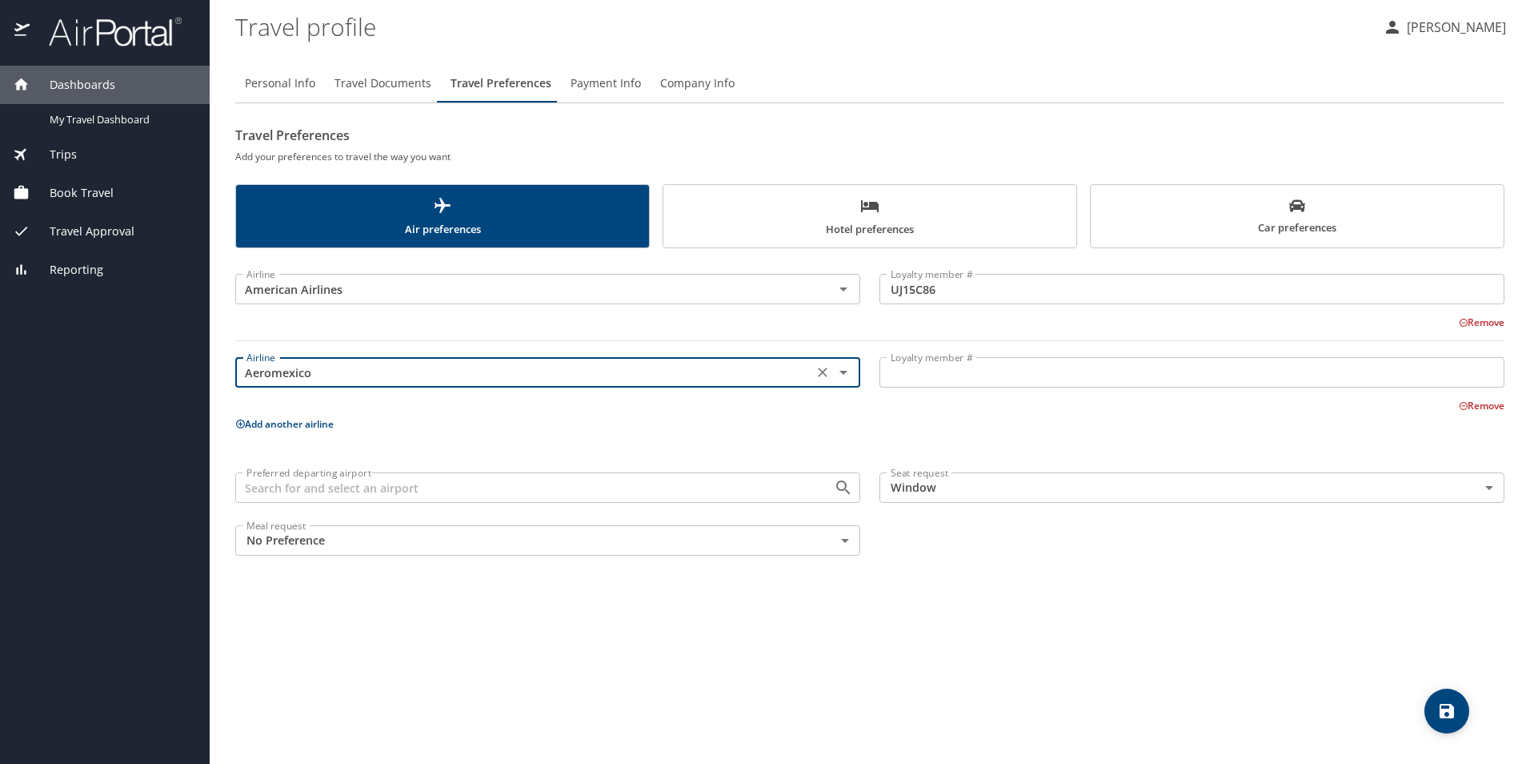
type input "Aeromexico"
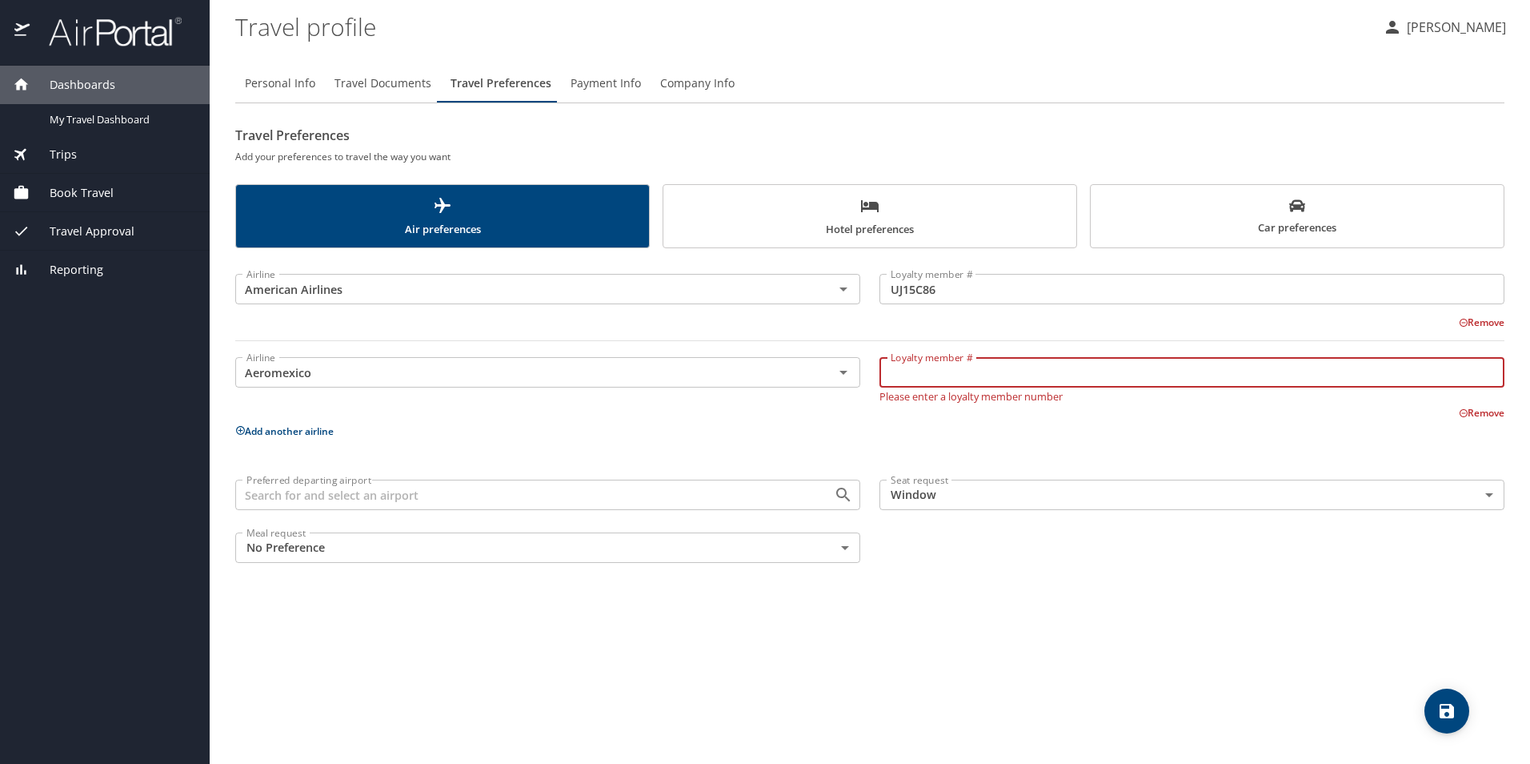
click at [920, 361] on input "Loyalty member #" at bounding box center [1192, 372] width 625 height 30
type input "215796459"
click at [794, 415] on div "Airline American Airlines Airline Loyalty member # UJ15C86 Loyalty member # Rem…" at bounding box center [870, 415] width 1270 height 315
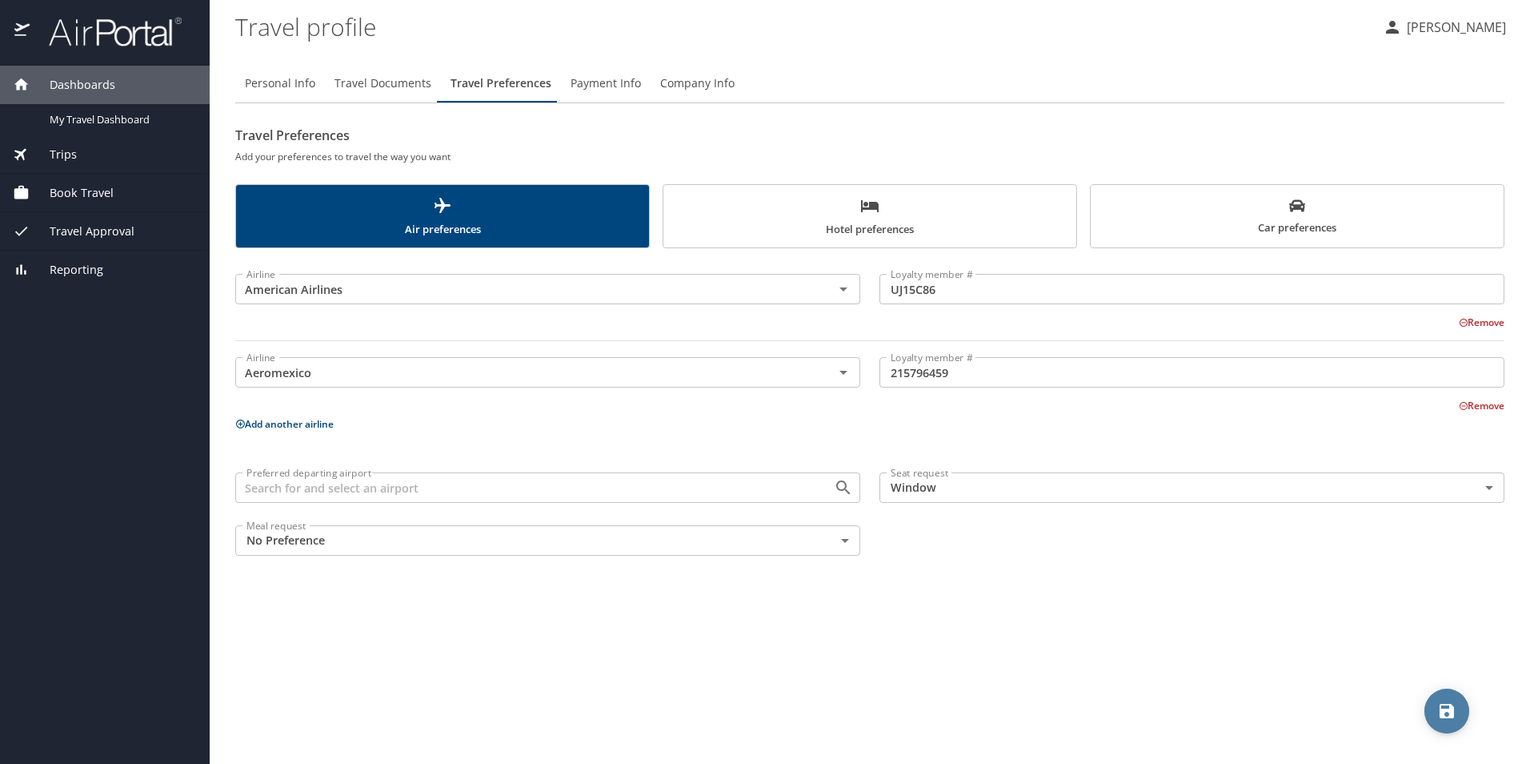
click at [1445, 710] on icon "save" at bounding box center [1447, 711] width 14 height 14
click at [627, 90] on span "Payment Info" at bounding box center [606, 84] width 70 height 20
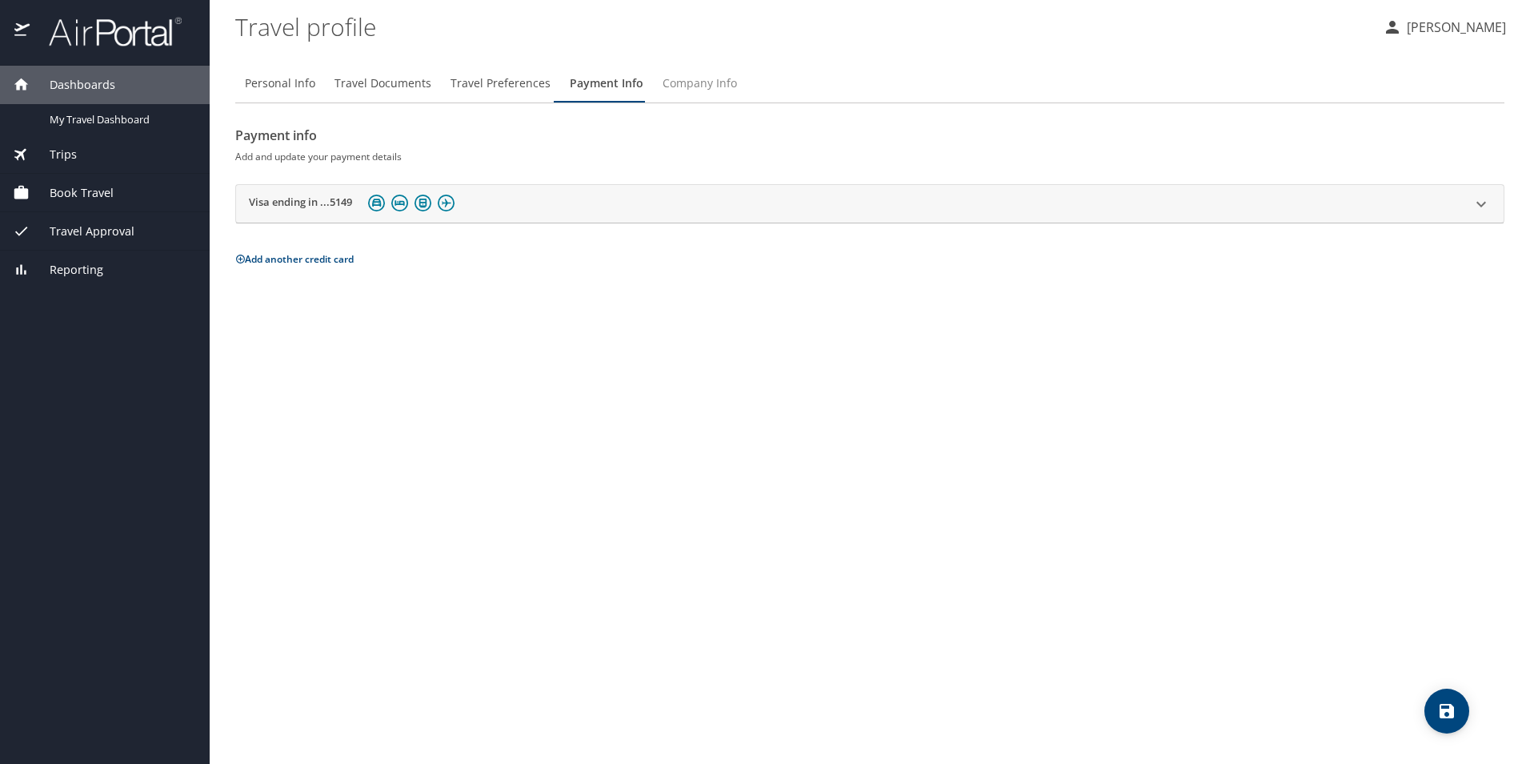
click at [675, 89] on span "Company Info" at bounding box center [700, 84] width 74 height 20
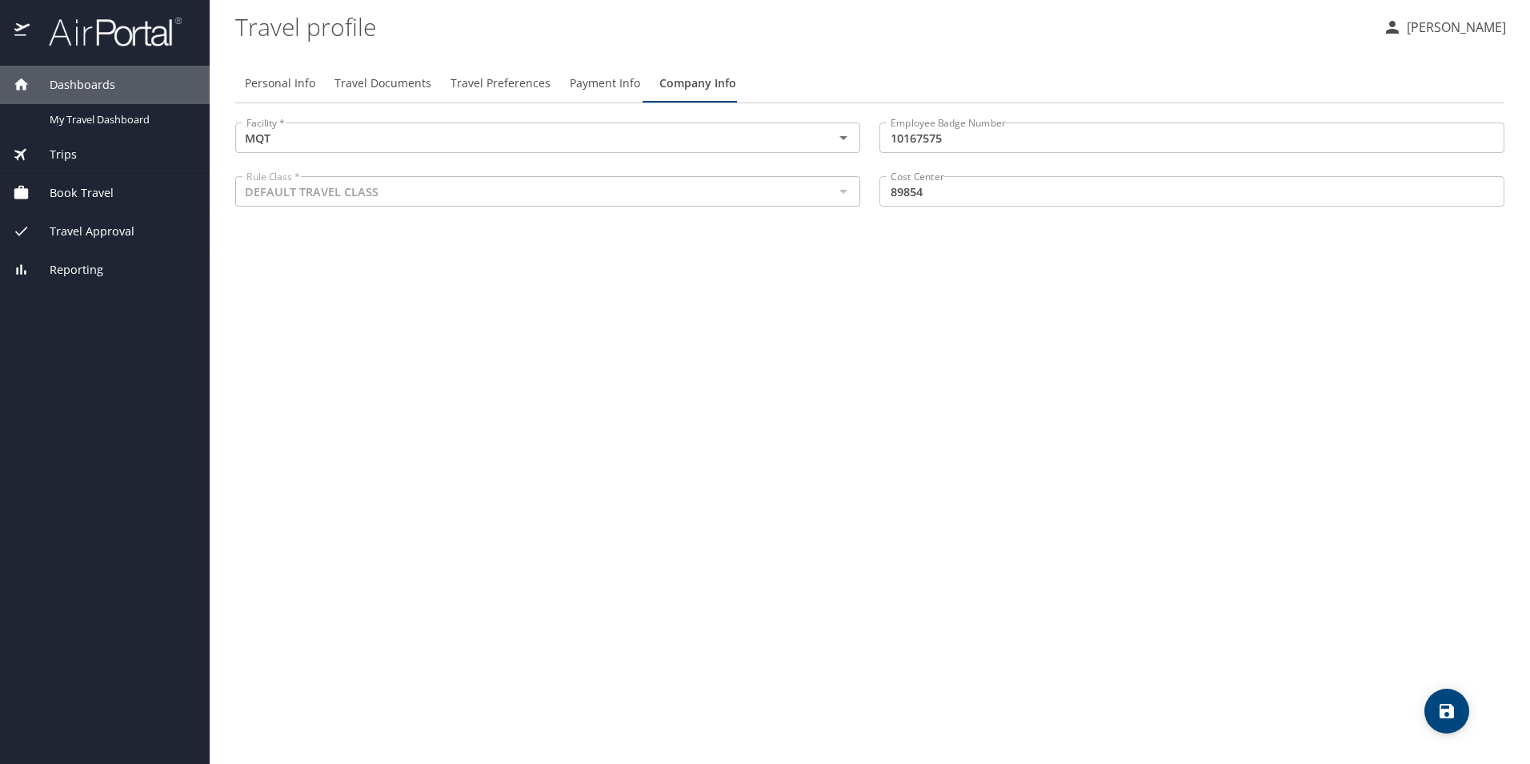
click at [593, 81] on span "Payment Info" at bounding box center [605, 84] width 70 height 20
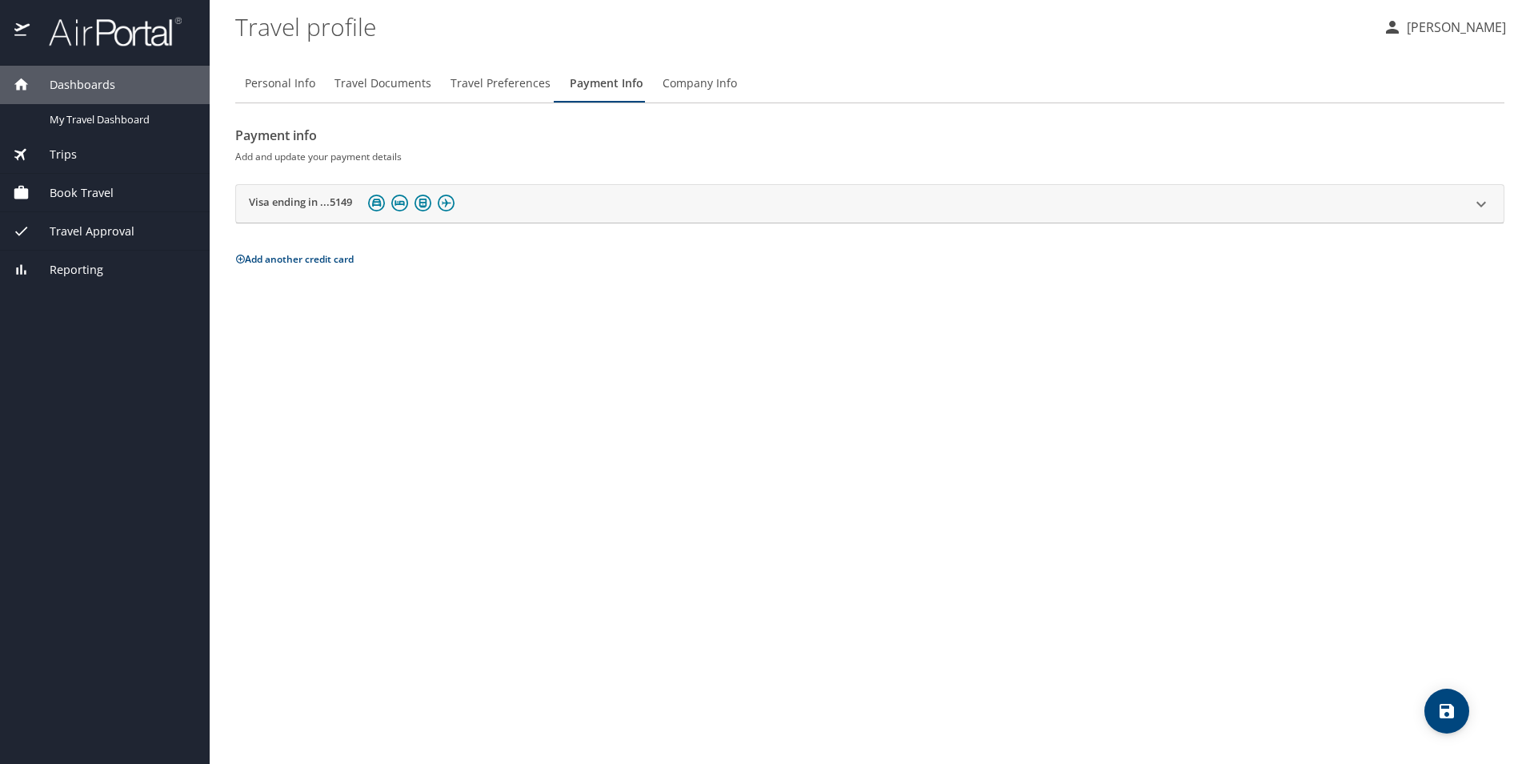
click at [460, 81] on span "Travel Preferences" at bounding box center [501, 84] width 100 height 20
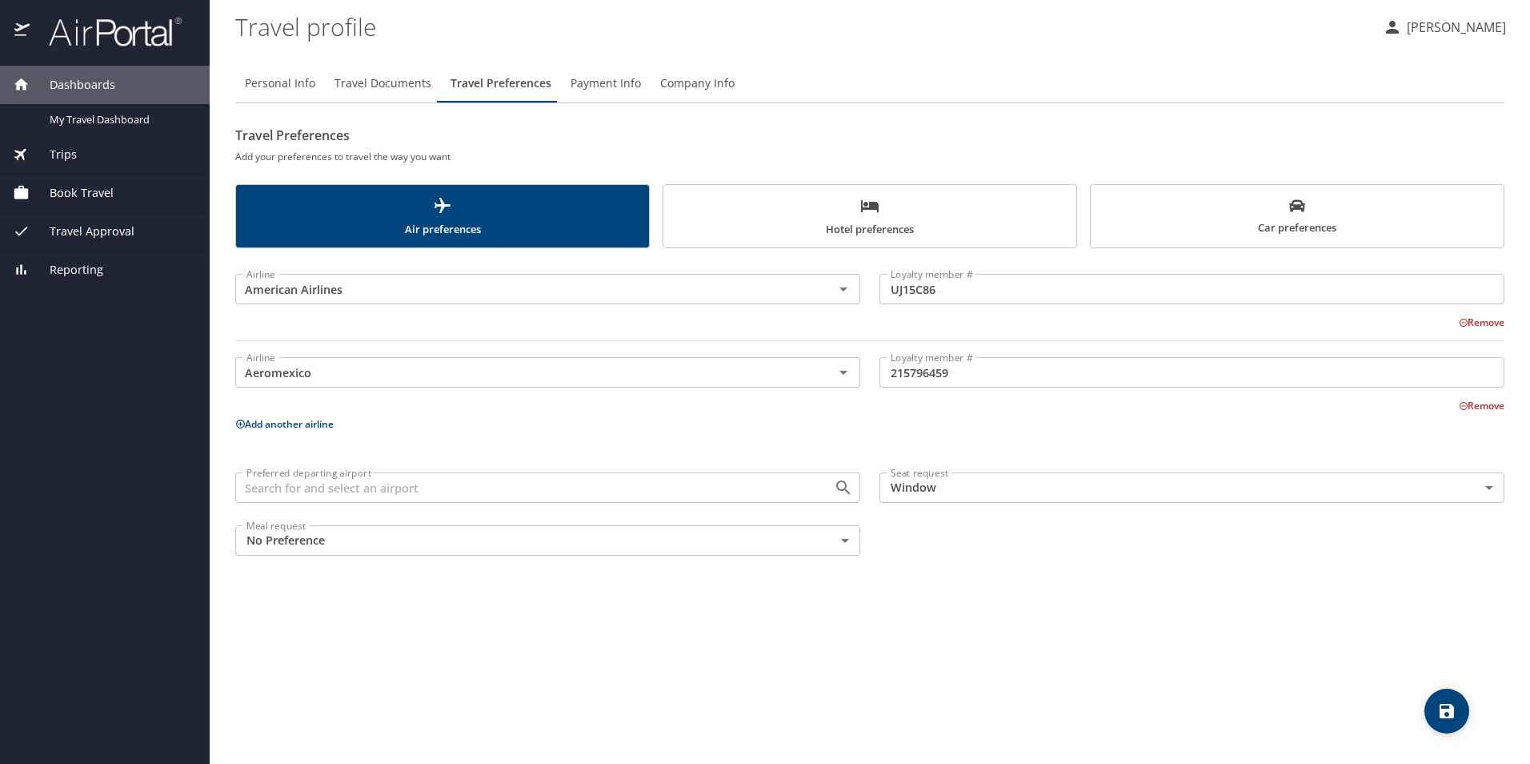
click at [836, 215] on span "Hotel preferences" at bounding box center [870, 217] width 394 height 42
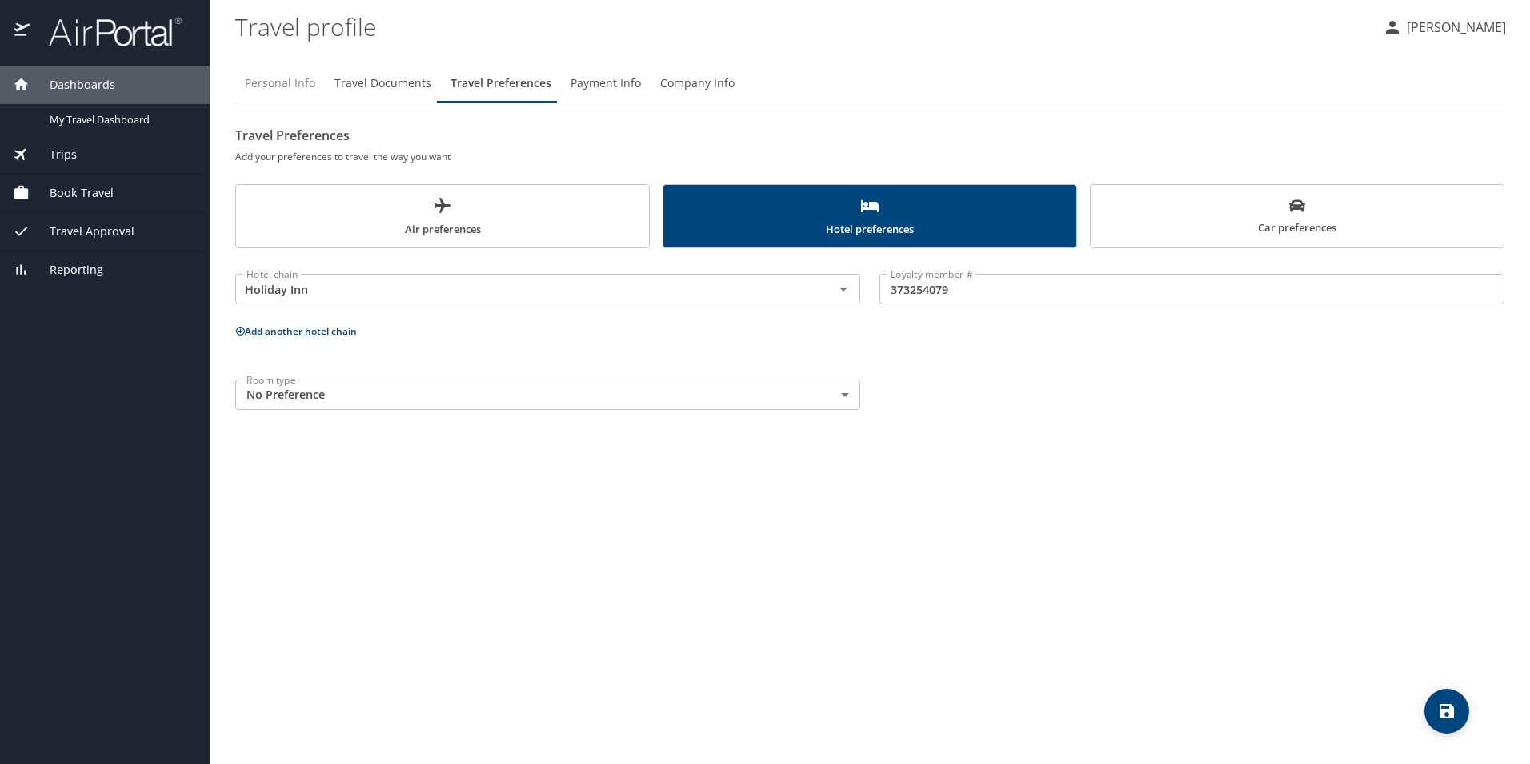
click at [282, 77] on span "Personal Info" at bounding box center [280, 84] width 70 height 20
select select "MX"
select select "US"
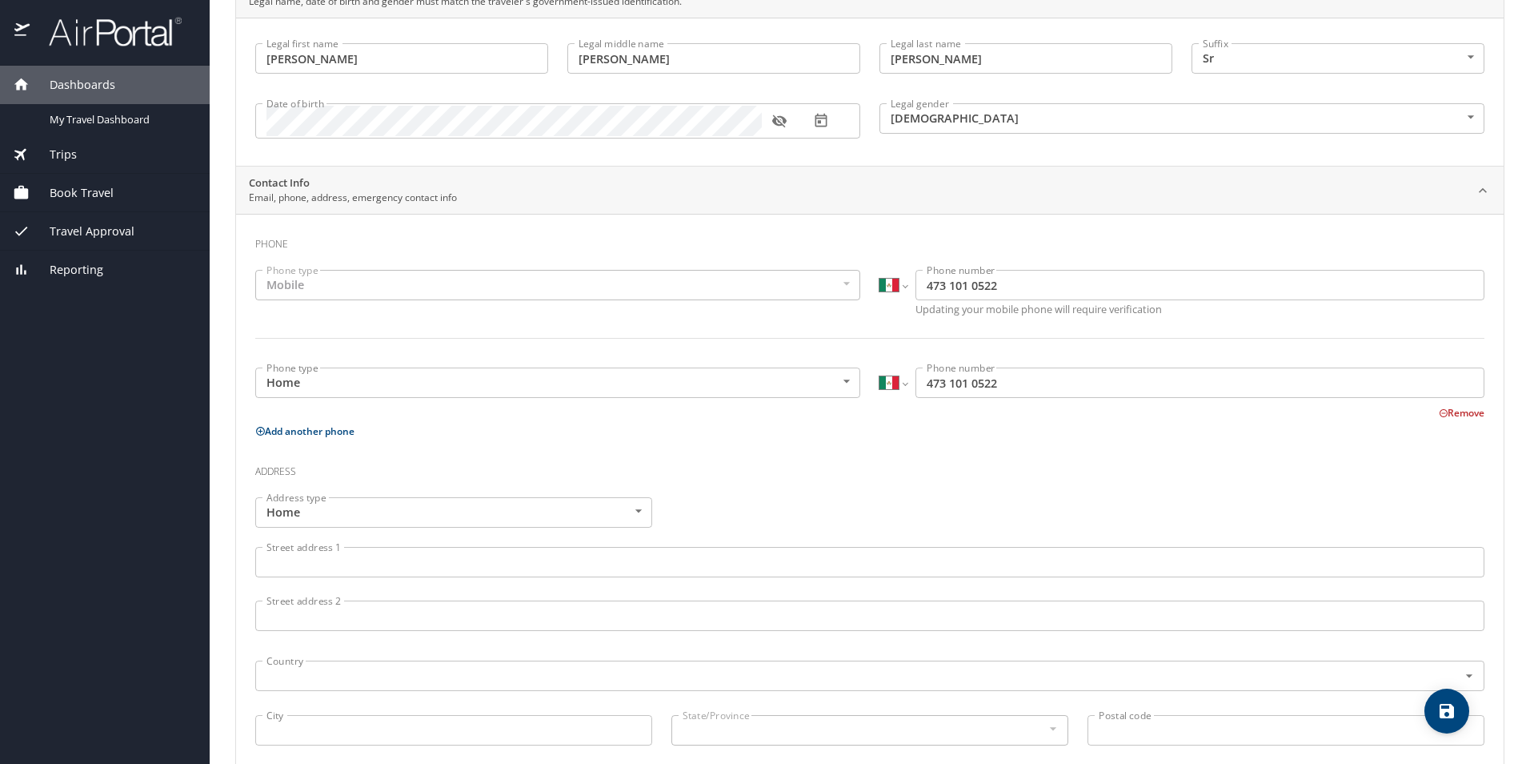
scroll to position [160, 0]
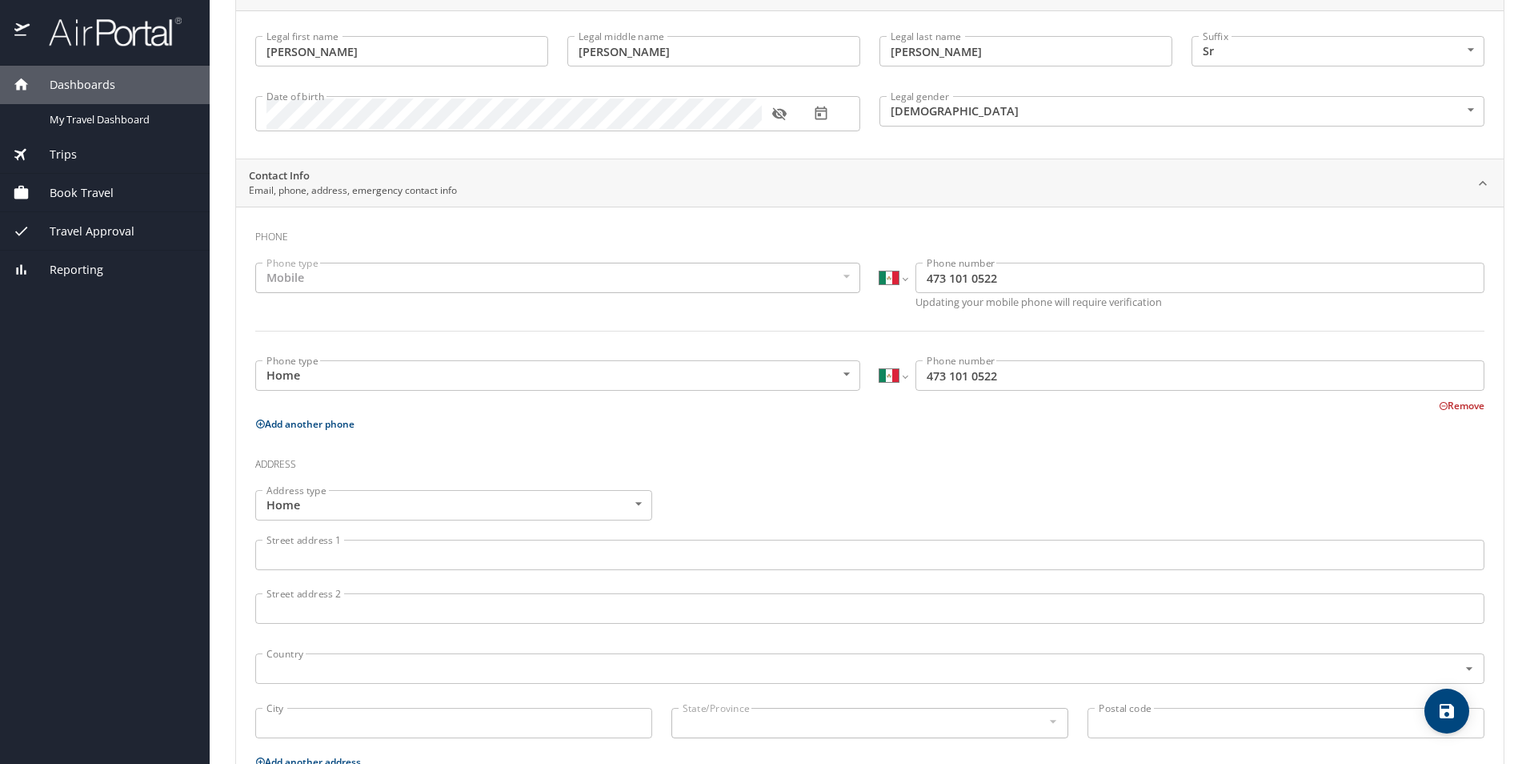
click at [1446, 709] on icon "save" at bounding box center [1447, 711] width 14 height 14
select select "MX"
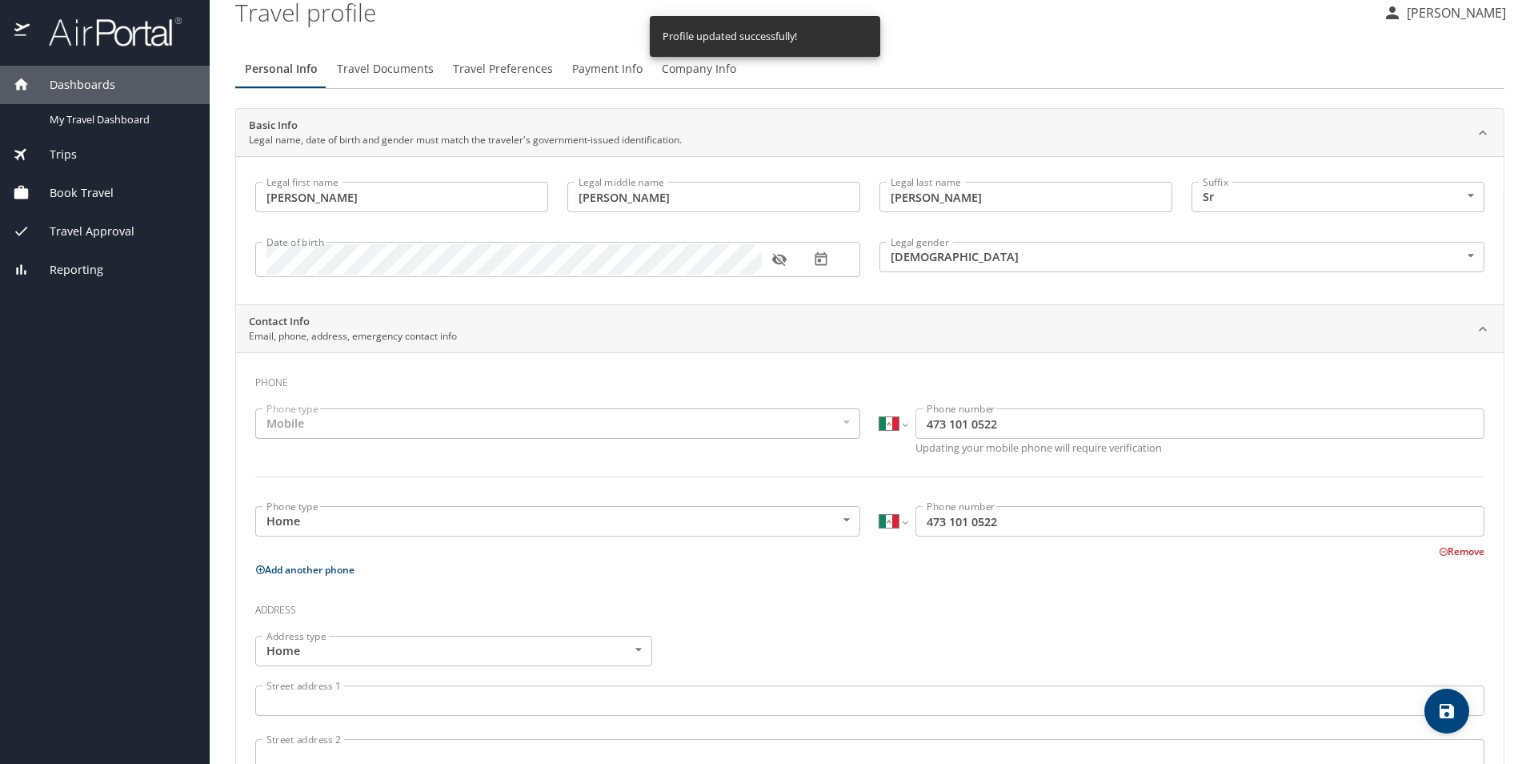
scroll to position [0, 0]
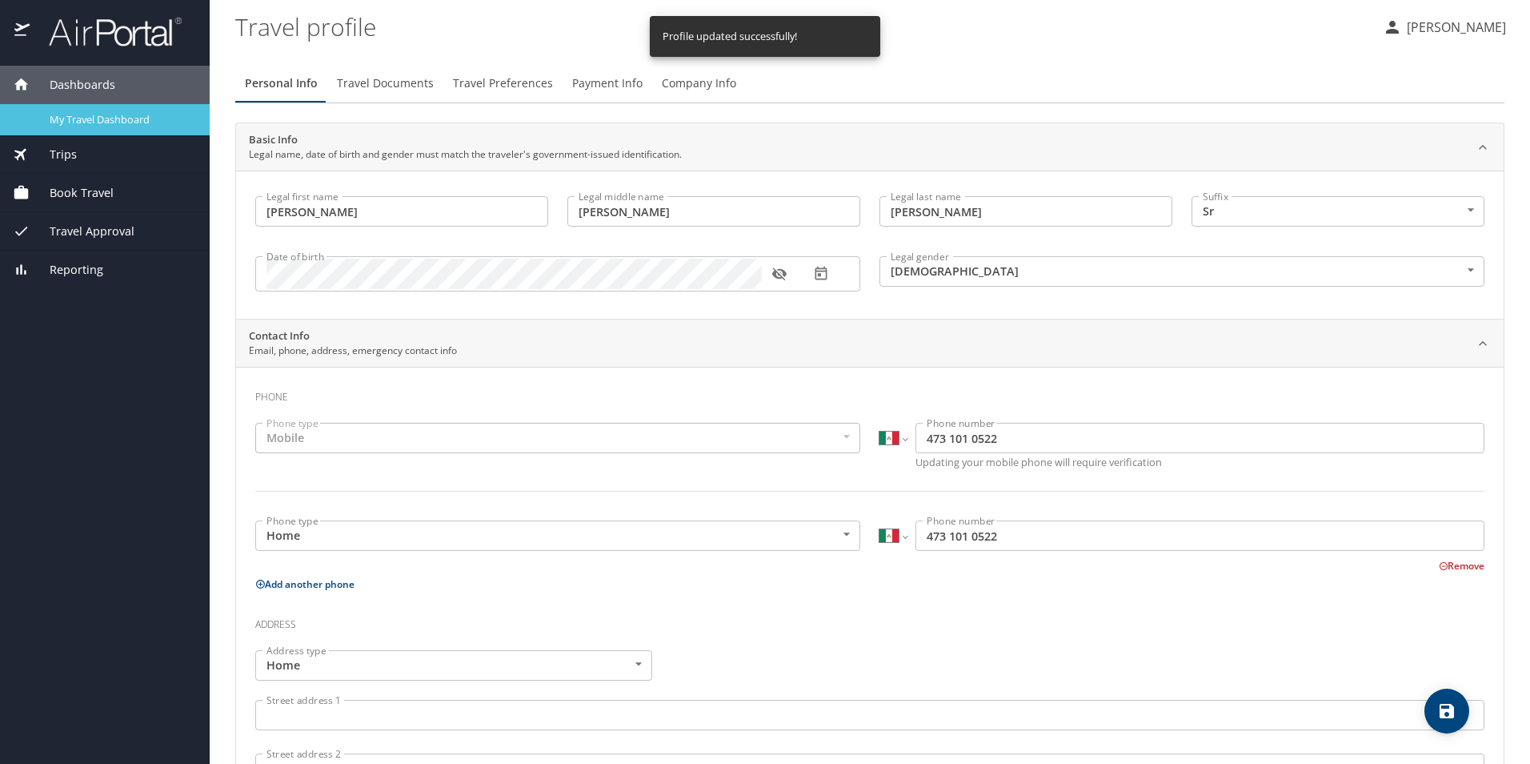
click at [129, 126] on span "My Travel Dashboard" at bounding box center [120, 119] width 141 height 15
